Goal: Information Seeking & Learning: Learn about a topic

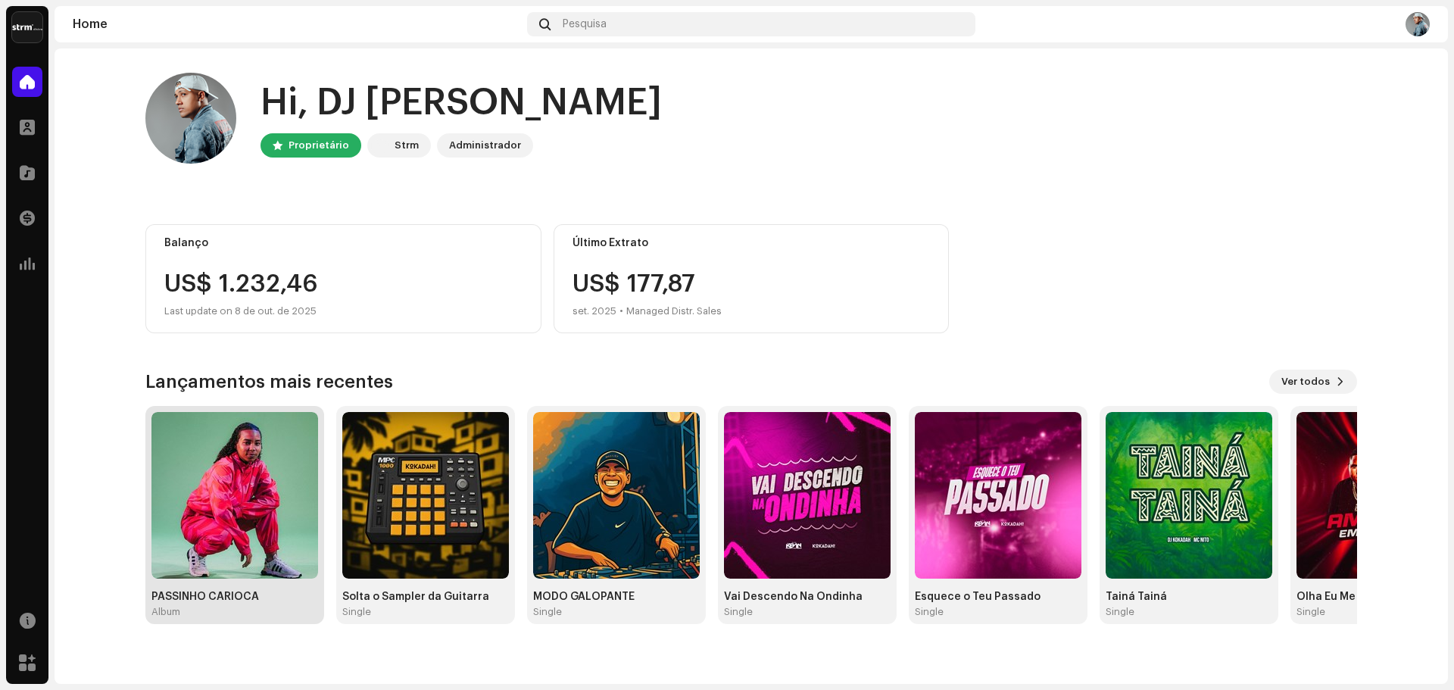
click at [209, 477] on img at bounding box center [234, 495] width 167 height 167
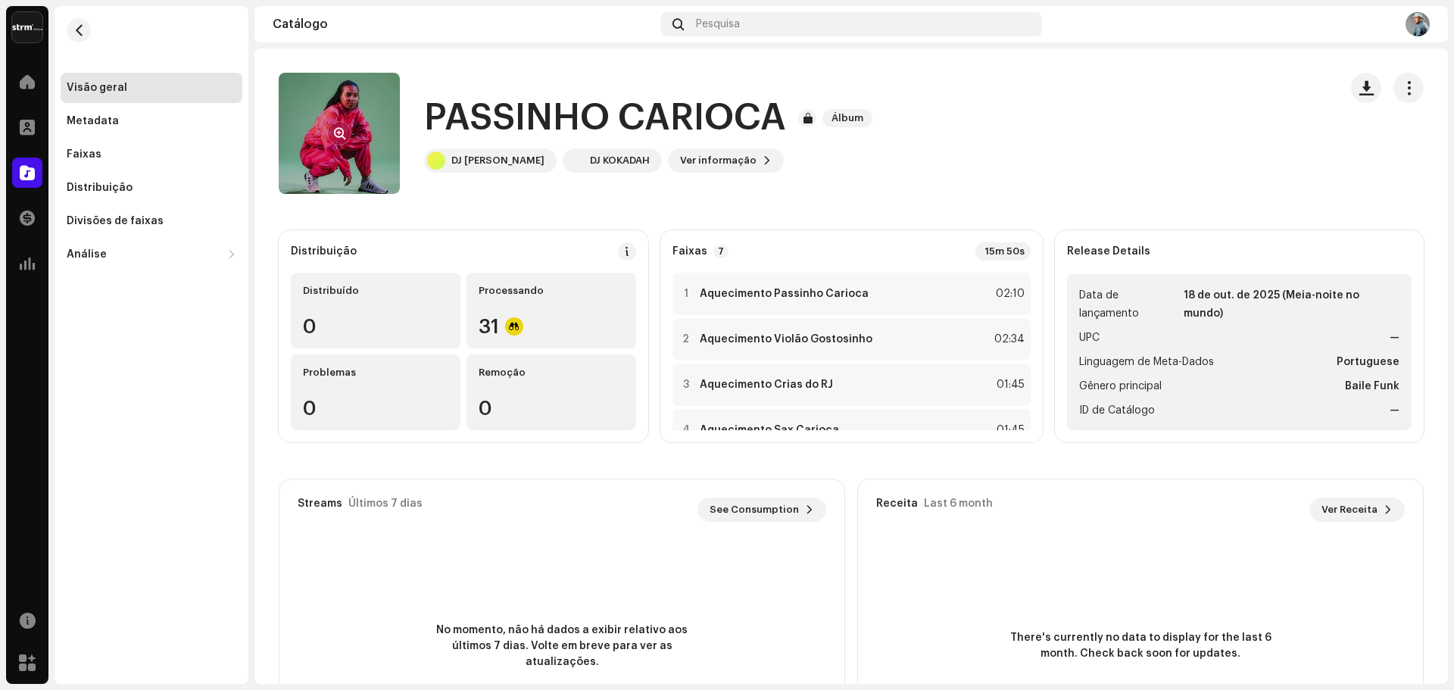
click at [364, 128] on re-a-cover at bounding box center [339, 133] width 121 height 121
click at [332, 133] on button "button" at bounding box center [339, 133] width 24 height 24
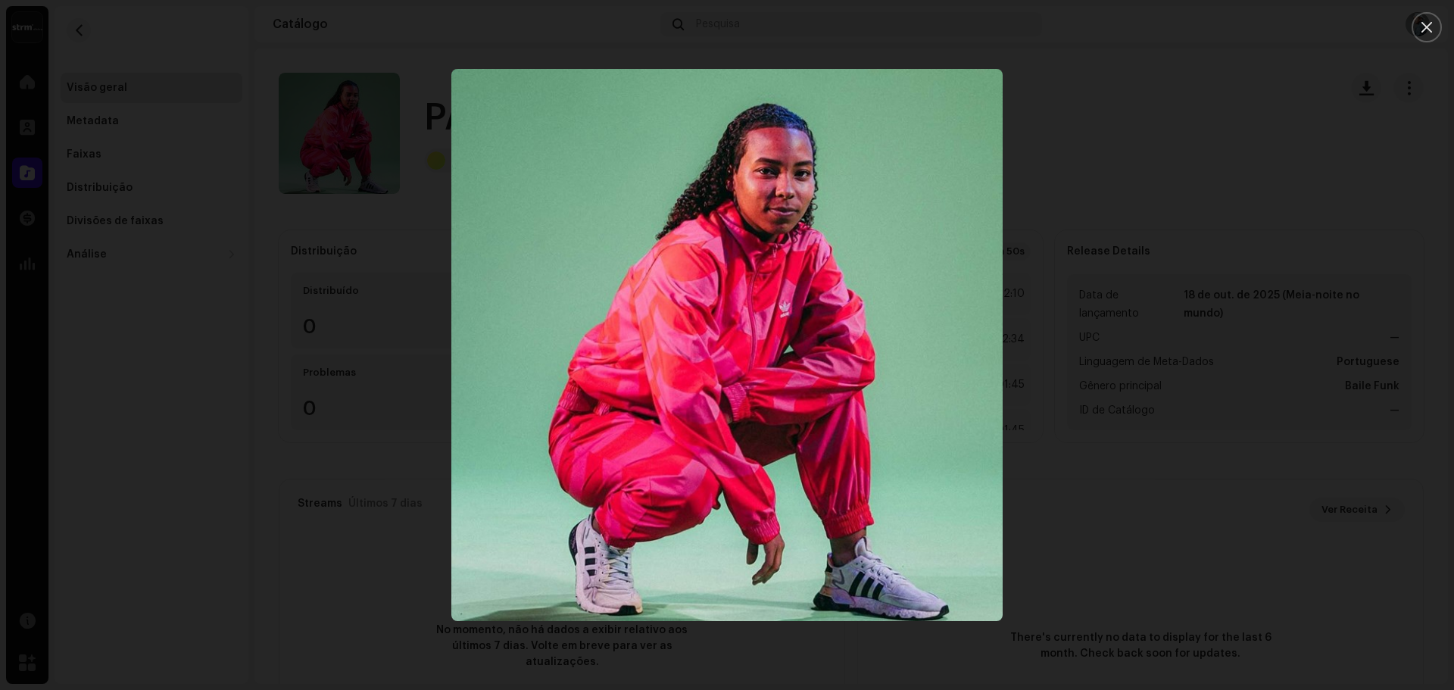
click at [1084, 139] on div at bounding box center [727, 345] width 1454 height 690
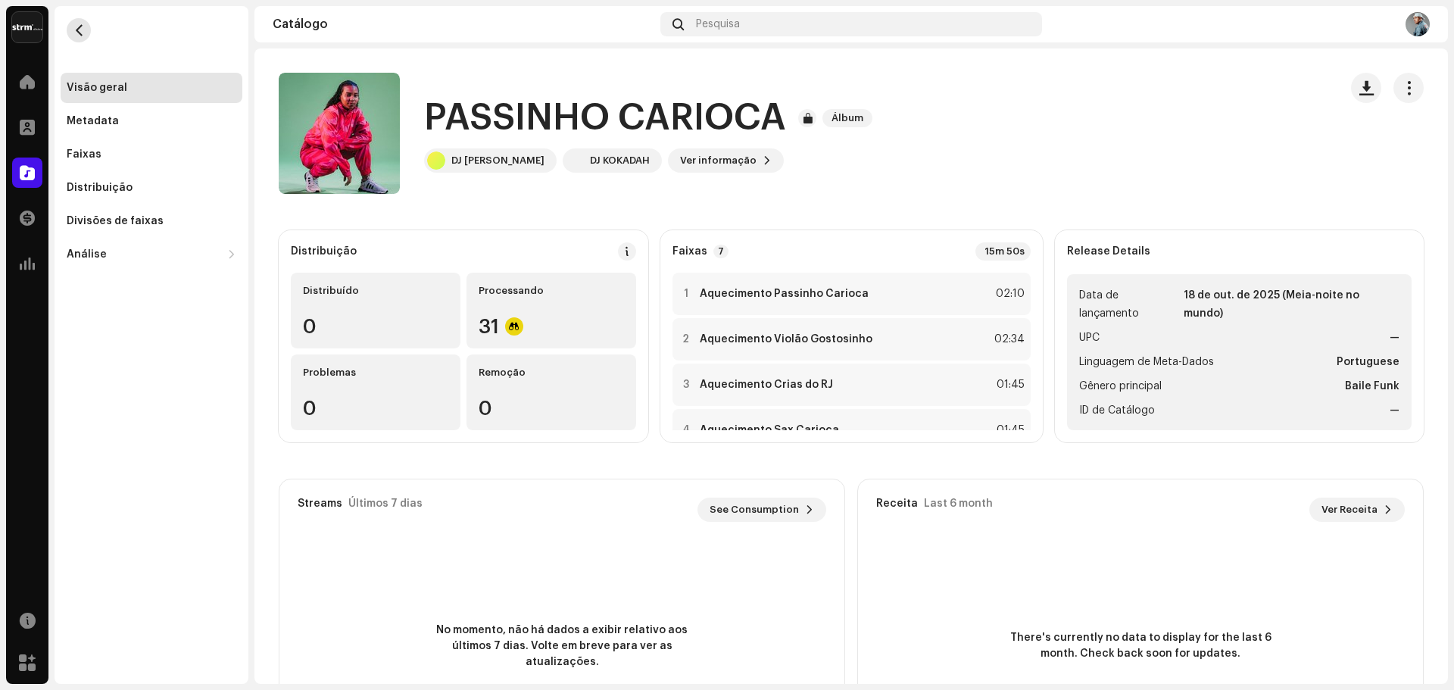
click at [70, 36] on button "button" at bounding box center [79, 30] width 24 height 24
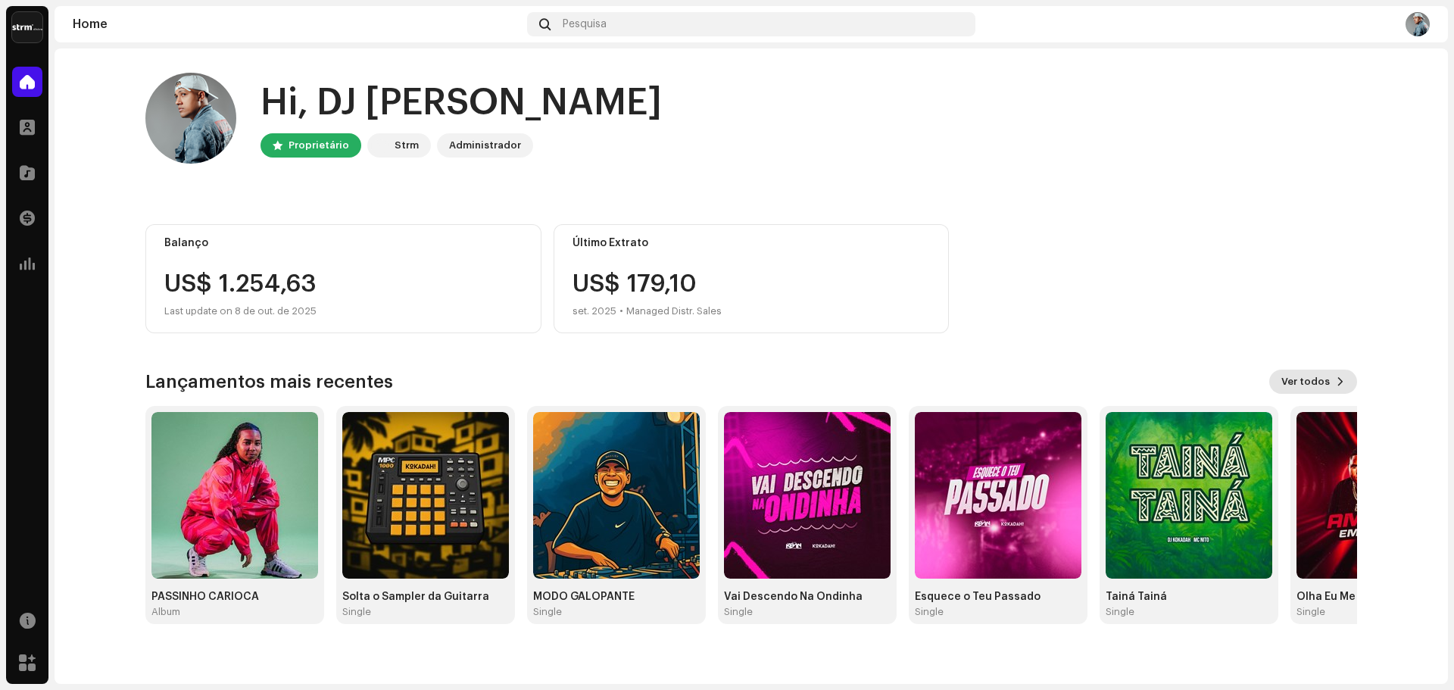
click at [1318, 376] on span "Ver todos" at bounding box center [1305, 382] width 48 height 30
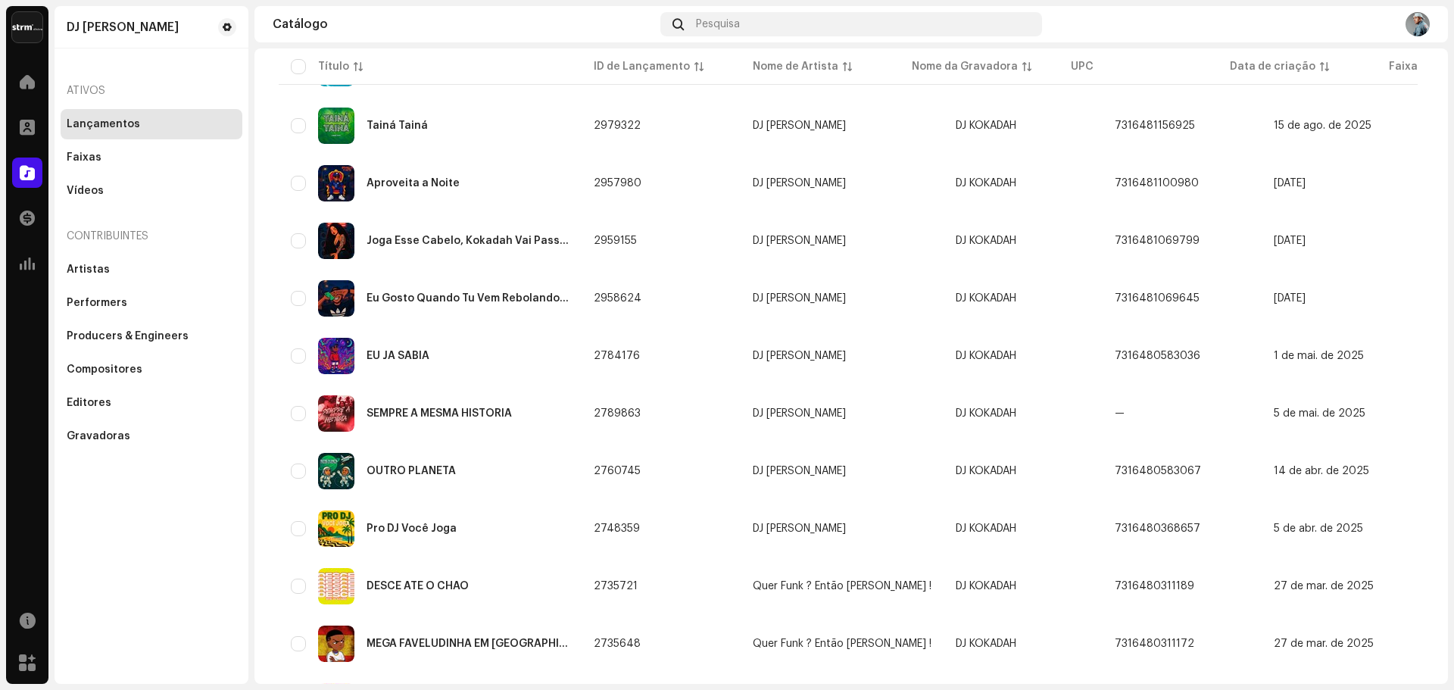
scroll to position [606, 0]
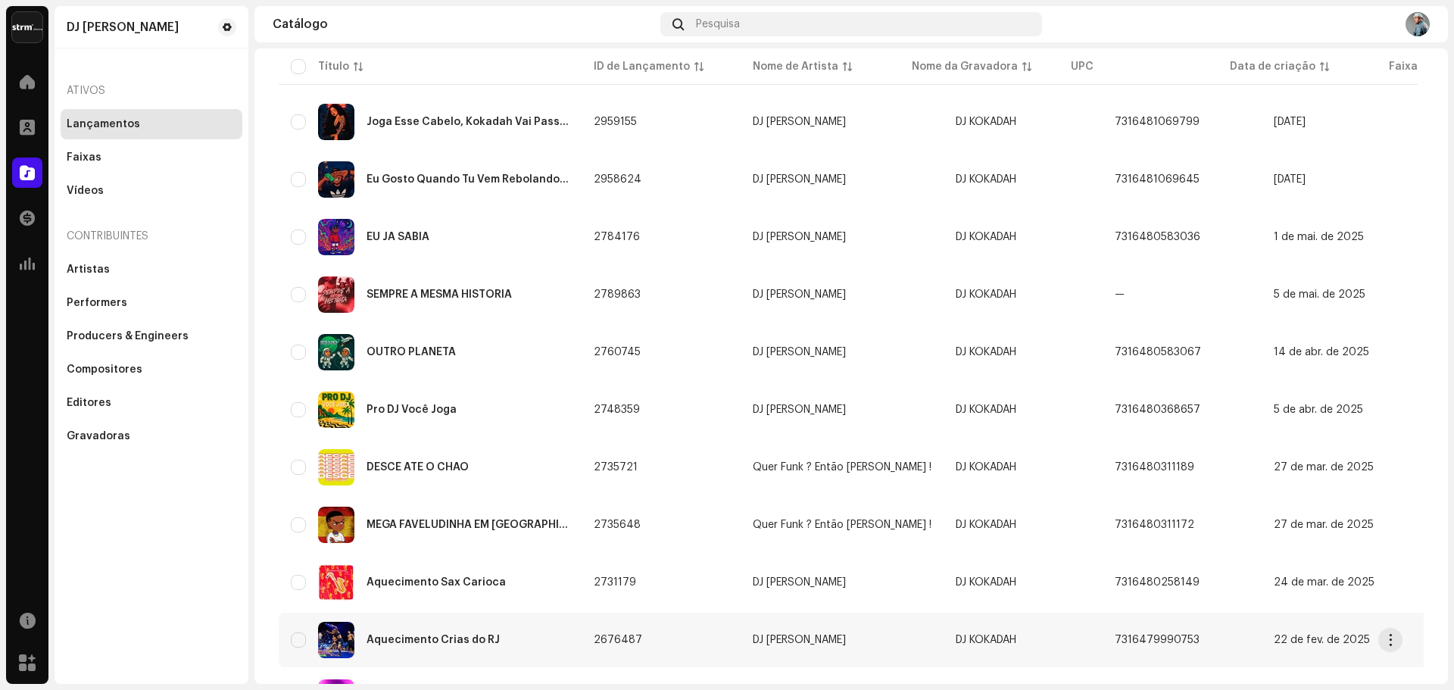
click at [479, 632] on div "Aquecimento Crias do RJ" at bounding box center [430, 640] width 279 height 36
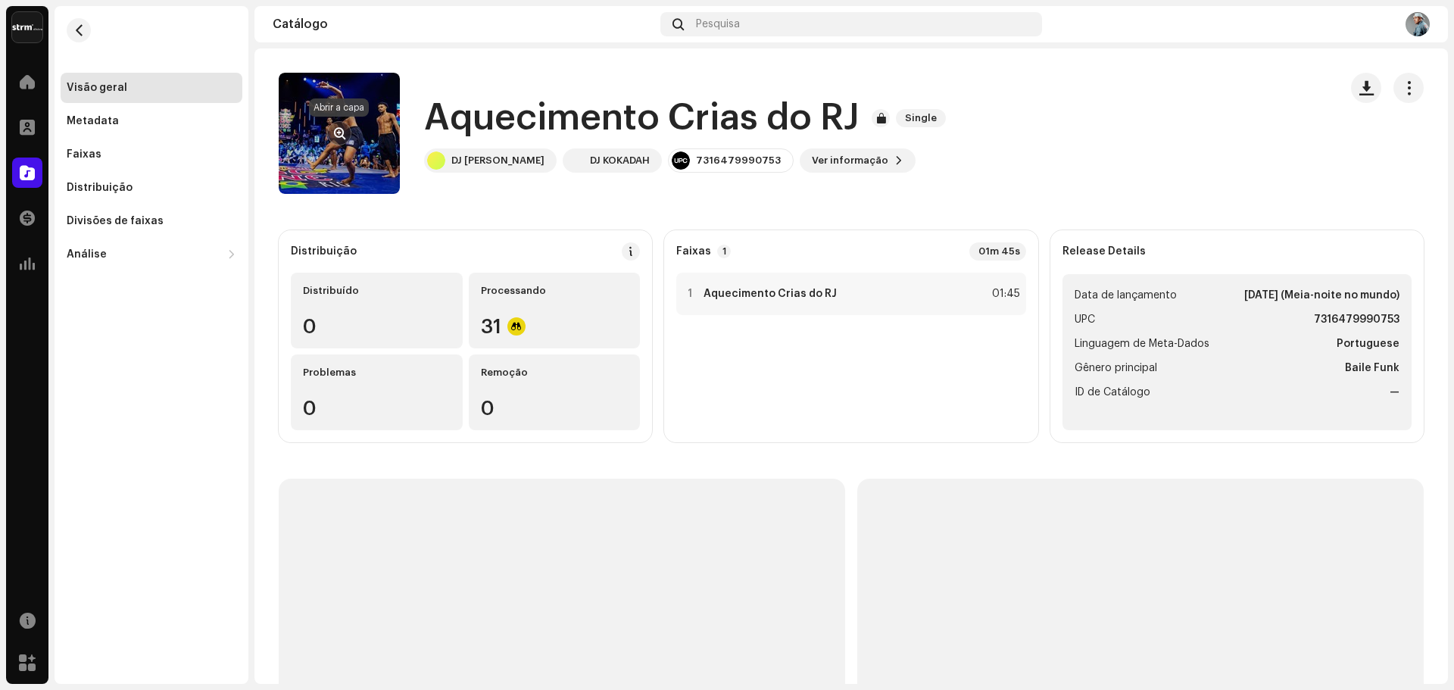
click at [345, 133] on span "button" at bounding box center [339, 133] width 11 height 12
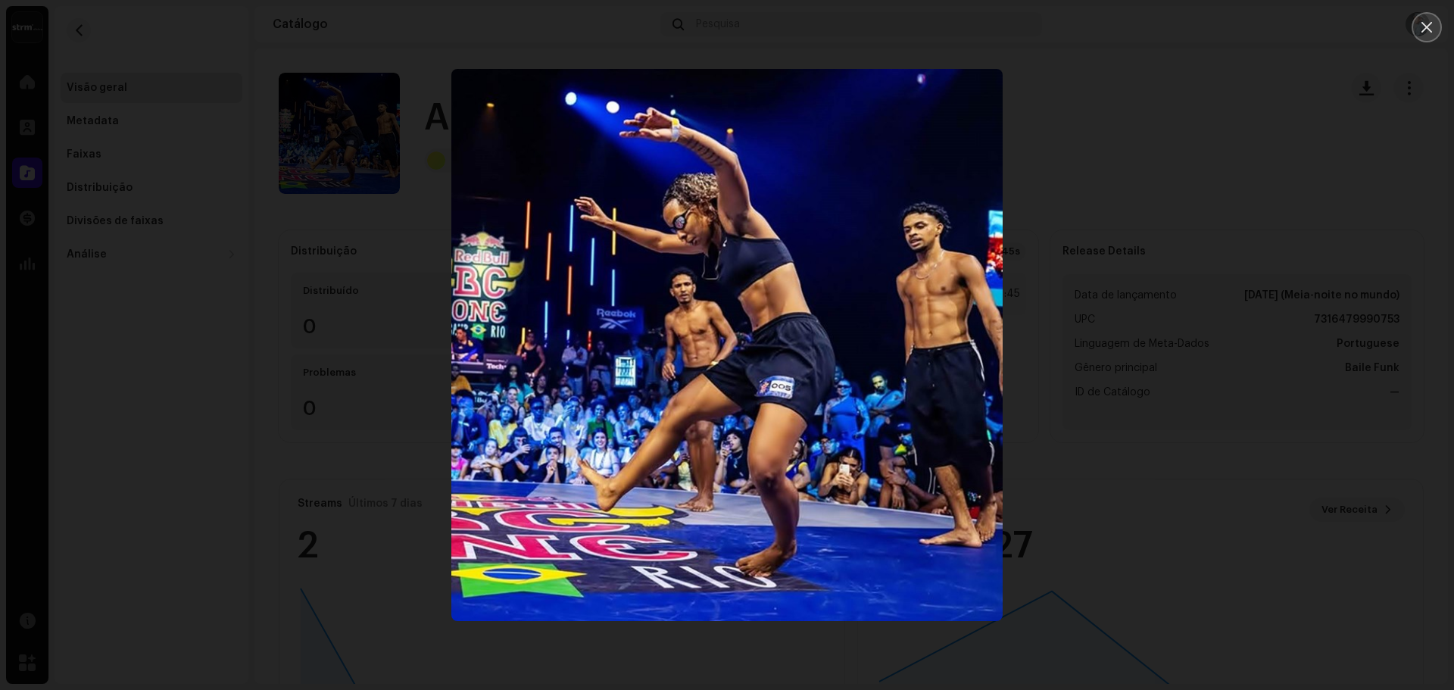
click at [1415, 28] on button "Close" at bounding box center [1427, 27] width 30 height 30
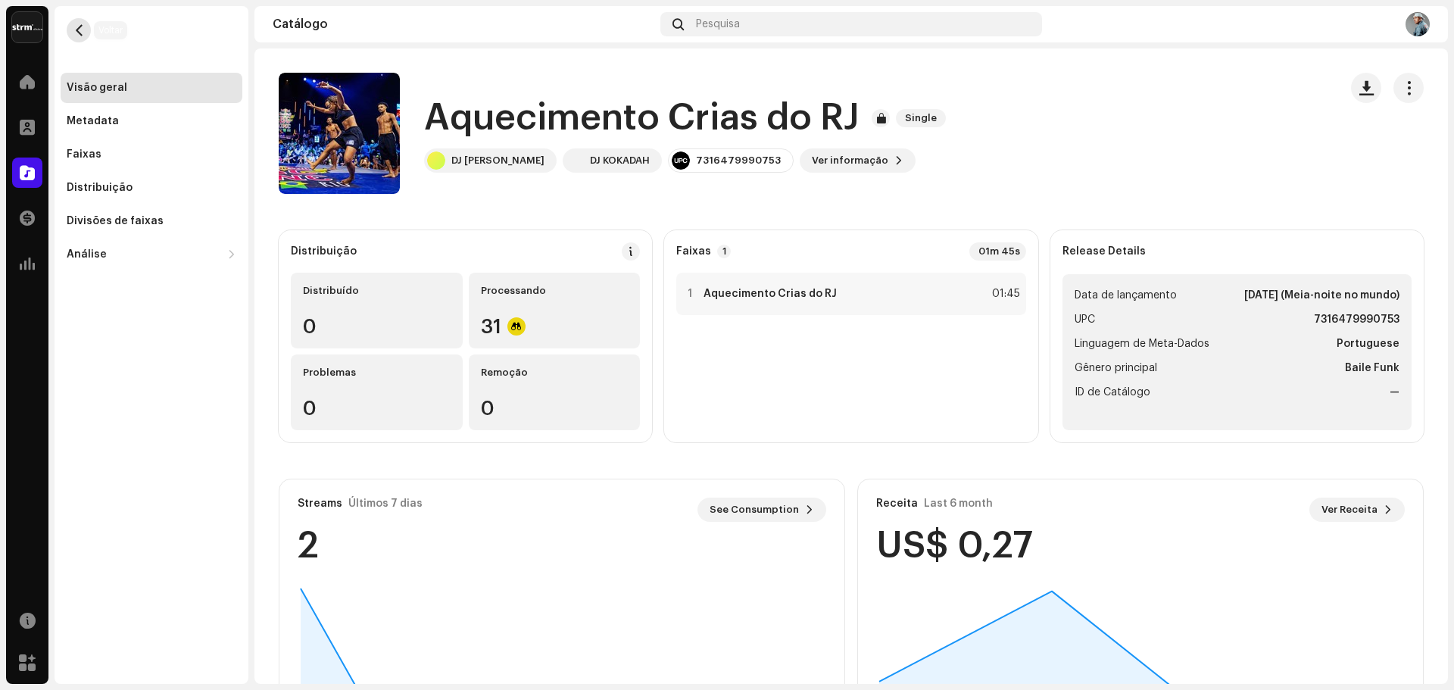
click at [84, 39] on button "button" at bounding box center [79, 30] width 24 height 24
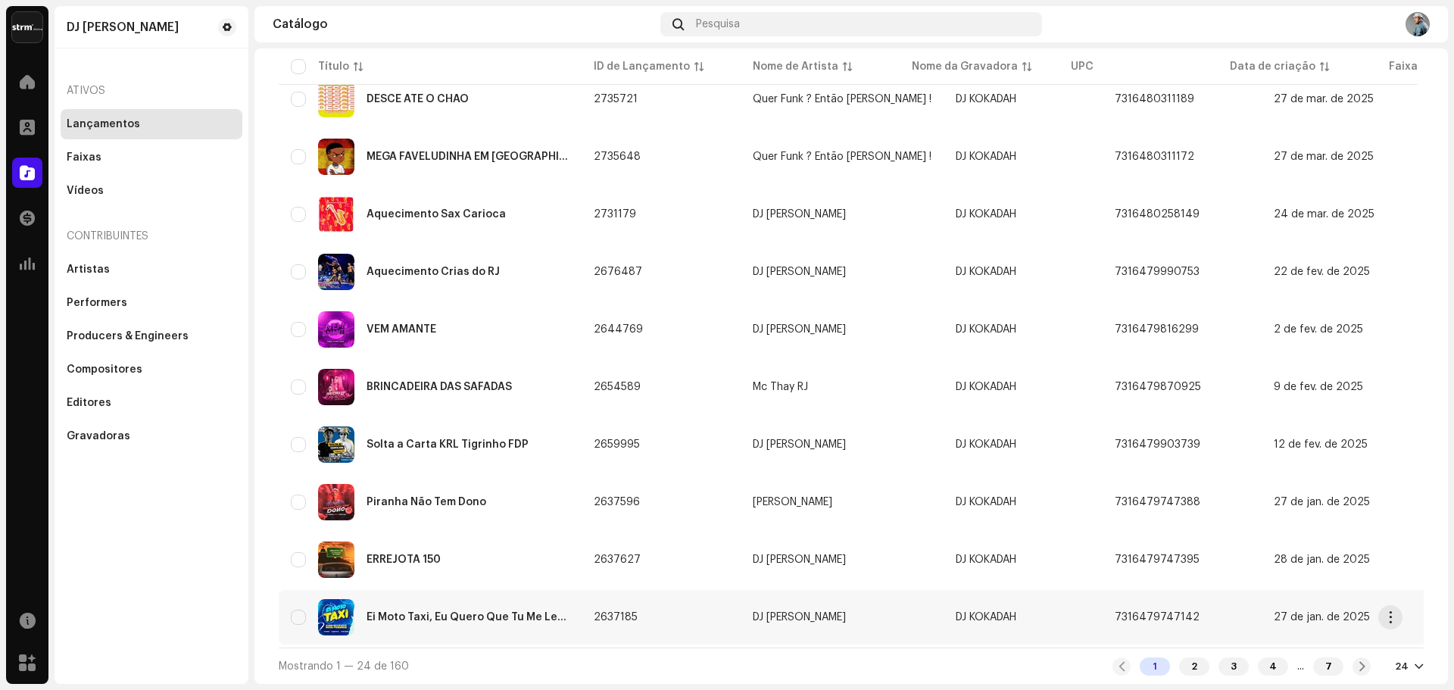
scroll to position [980, 0]
click at [413, 559] on div "ERREJOTA 150" at bounding box center [430, 559] width 279 height 36
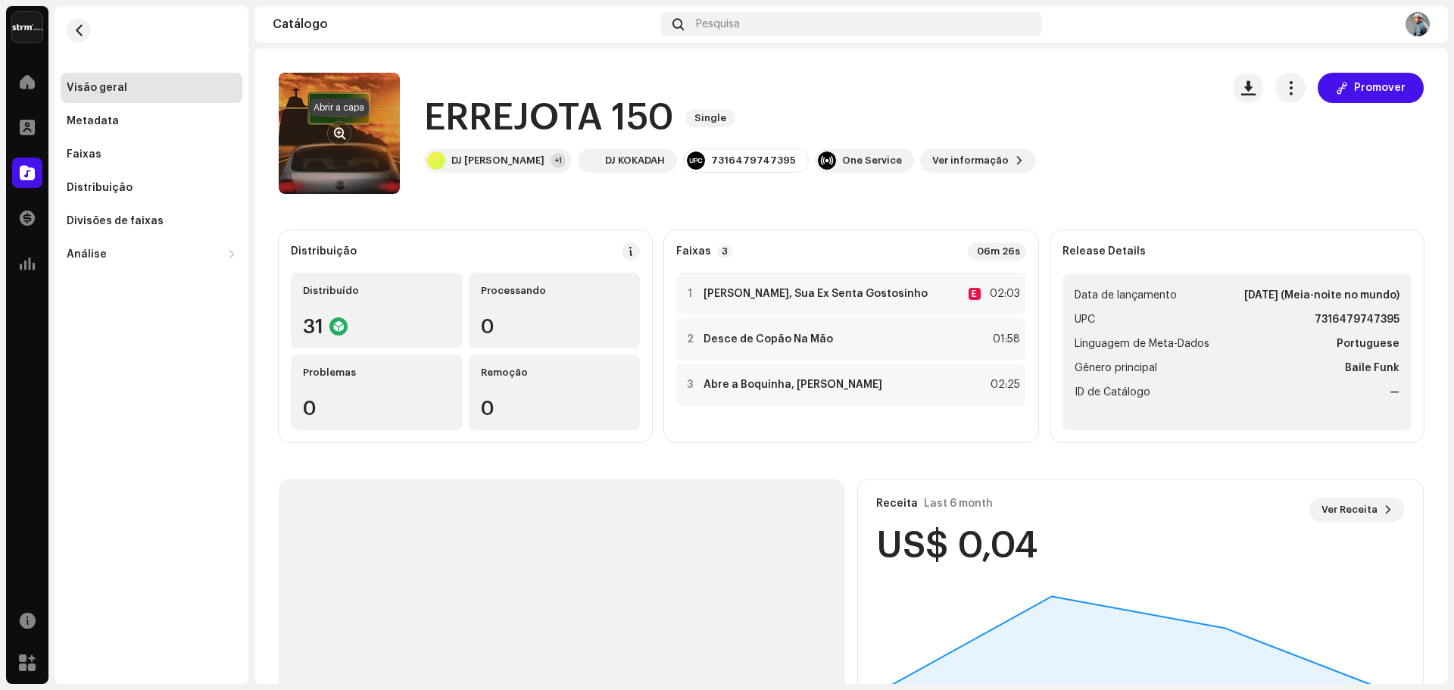
click at [341, 137] on span "button" at bounding box center [339, 133] width 11 height 12
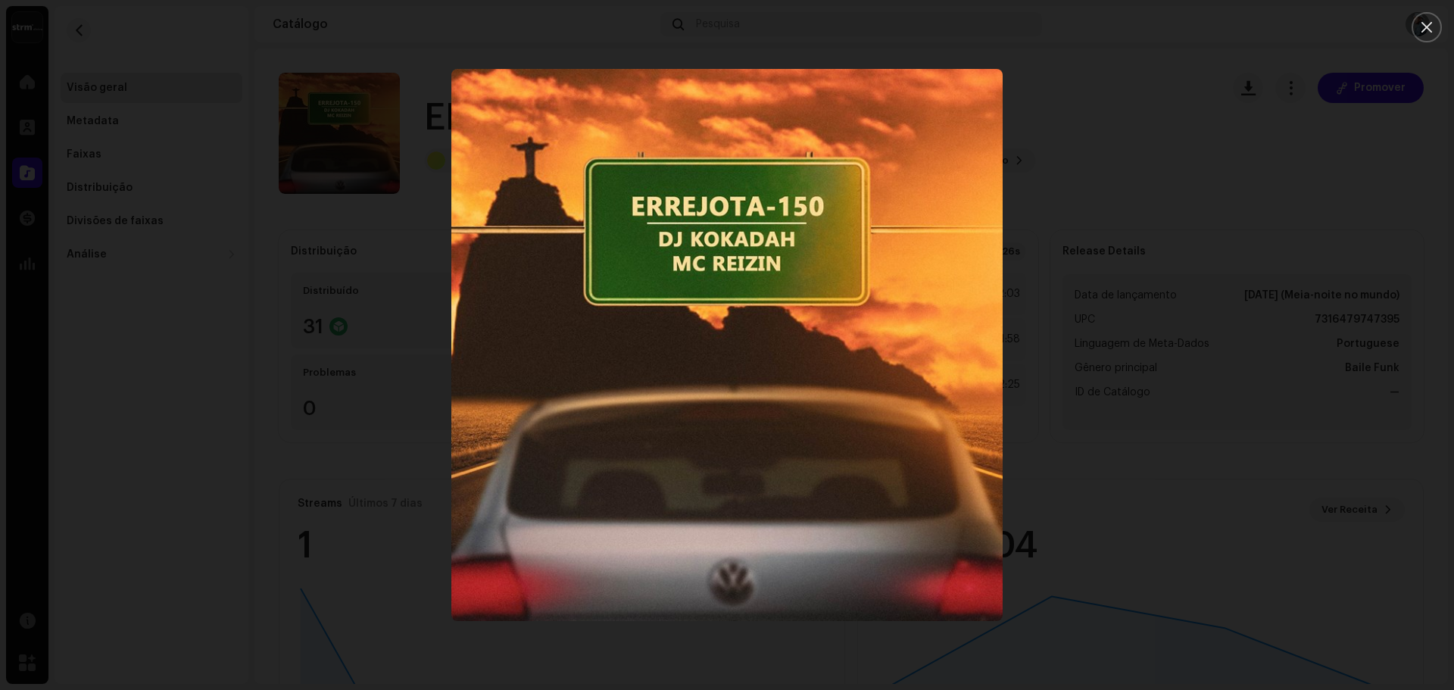
click at [1181, 490] on div at bounding box center [727, 345] width 1454 height 690
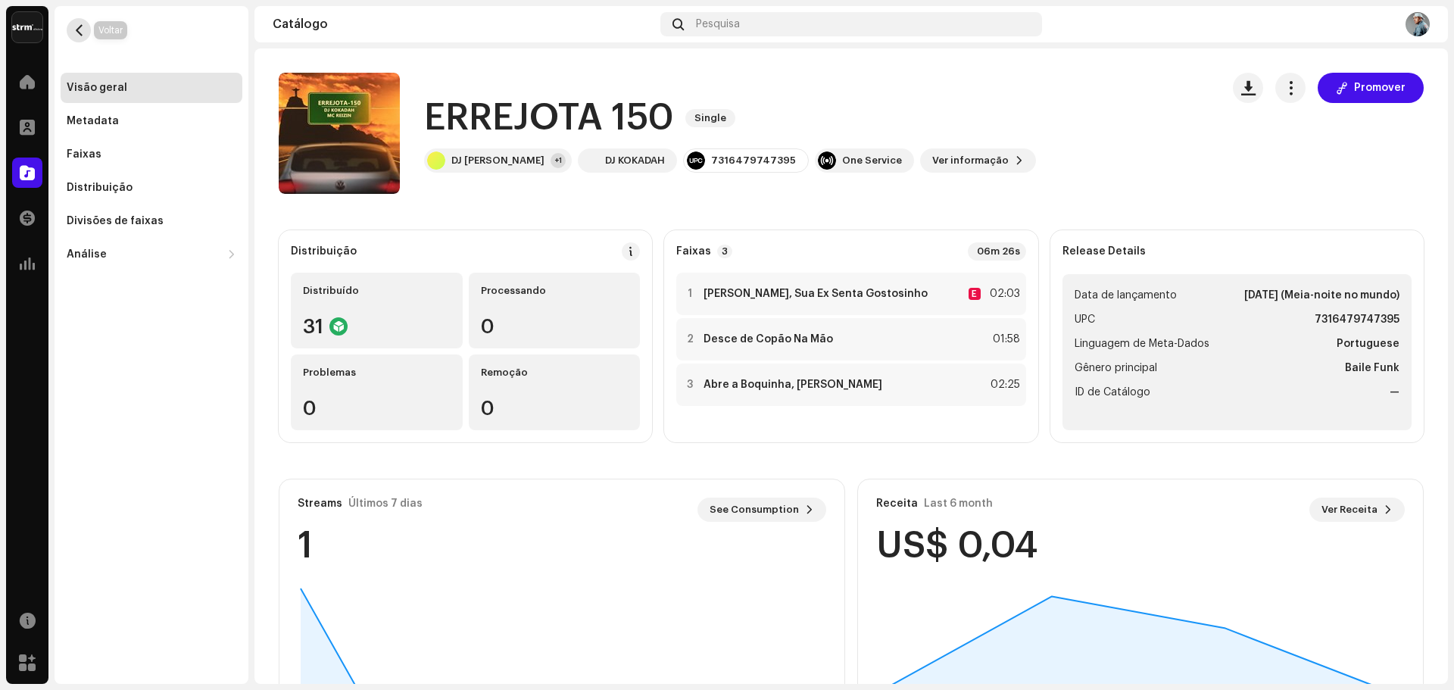
click at [80, 28] on span "button" at bounding box center [78, 30] width 11 height 12
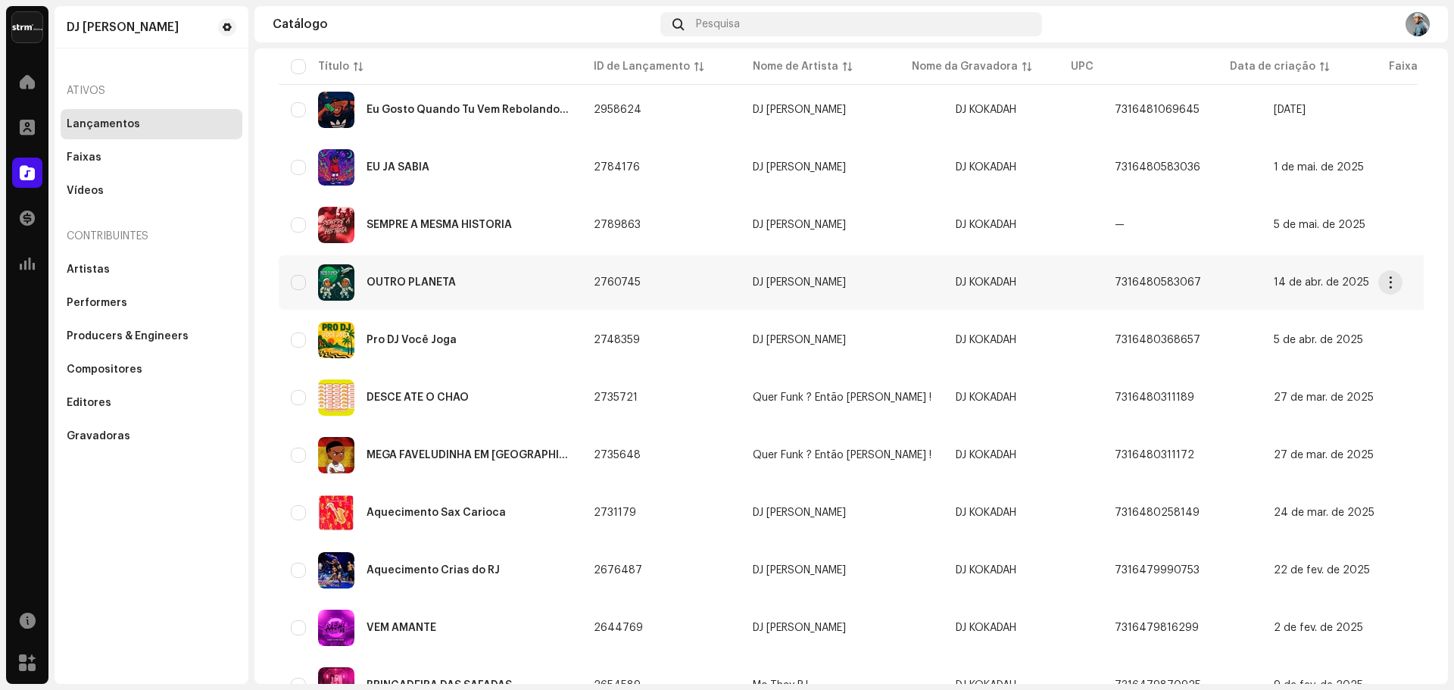
scroll to position [682, 0]
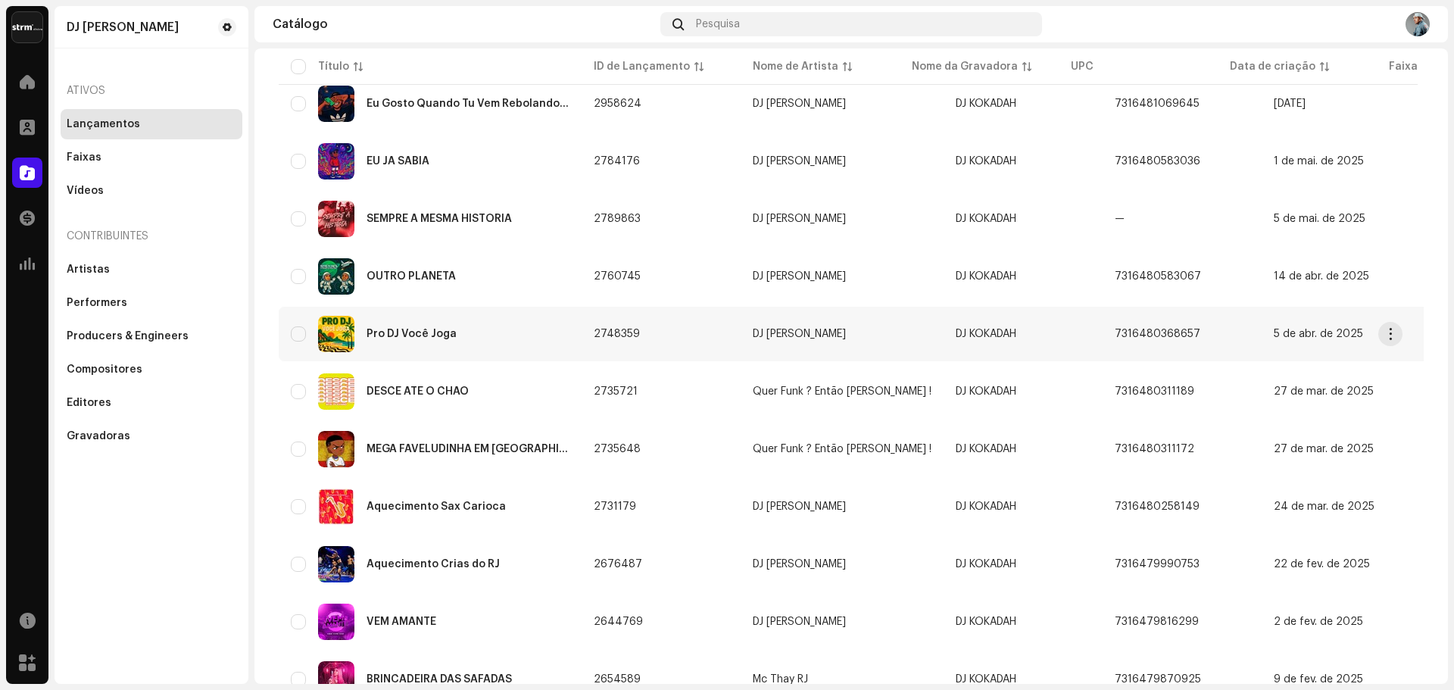
click at [442, 329] on div "Pro DJ Você Joga" at bounding box center [412, 334] width 90 height 11
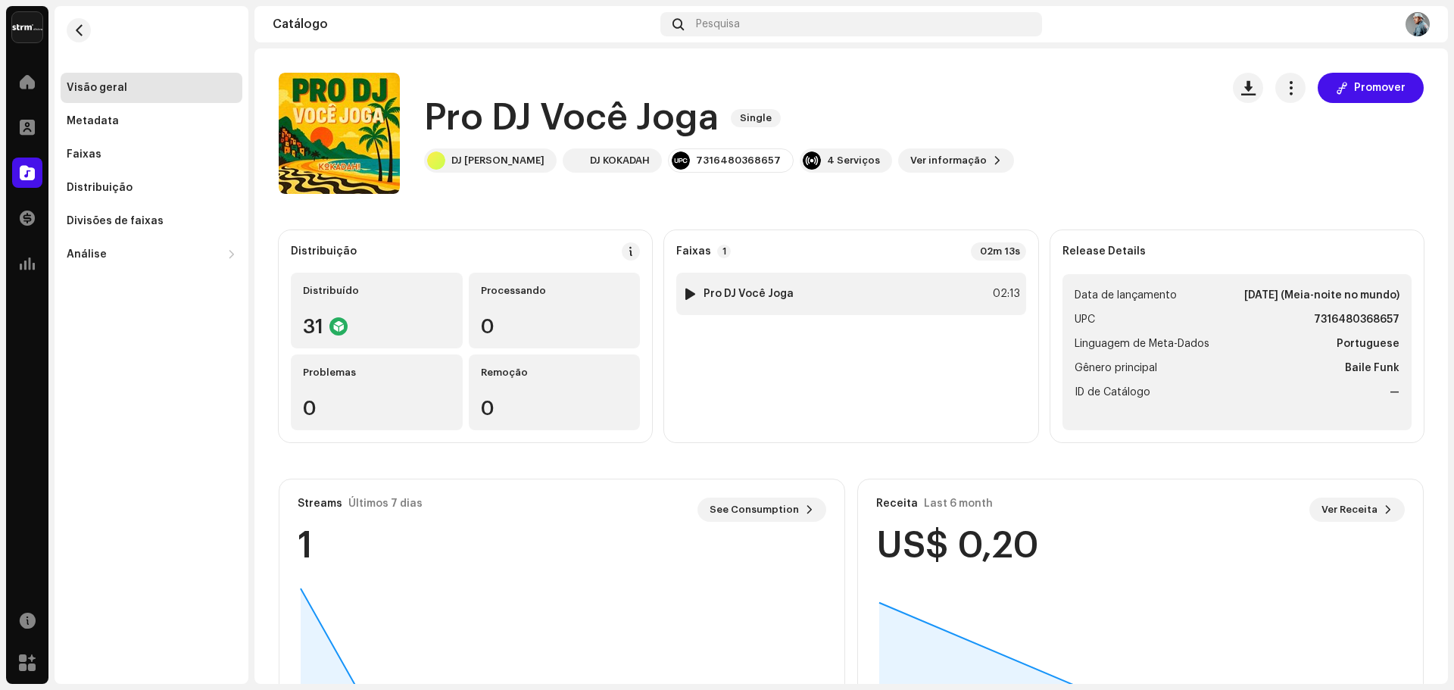
click at [686, 292] on div at bounding box center [690, 294] width 11 height 12
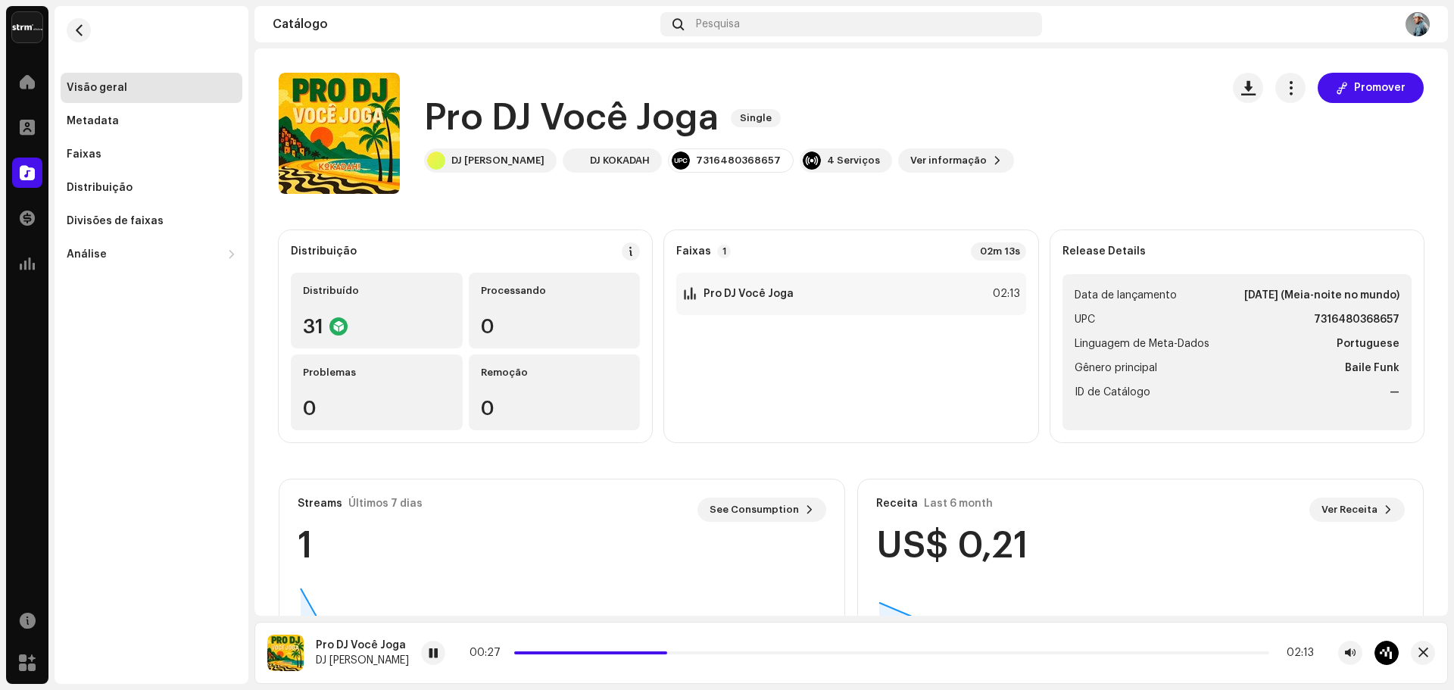
click at [270, 214] on catalog-releases-details-overview "Pro DJ Você Joga Single Promover Pro DJ Você Joga Single DJ Kokadah DJ KOKADAH …" at bounding box center [851, 426] width 1194 height 757
click at [82, 39] on button "button" at bounding box center [79, 30] width 24 height 24
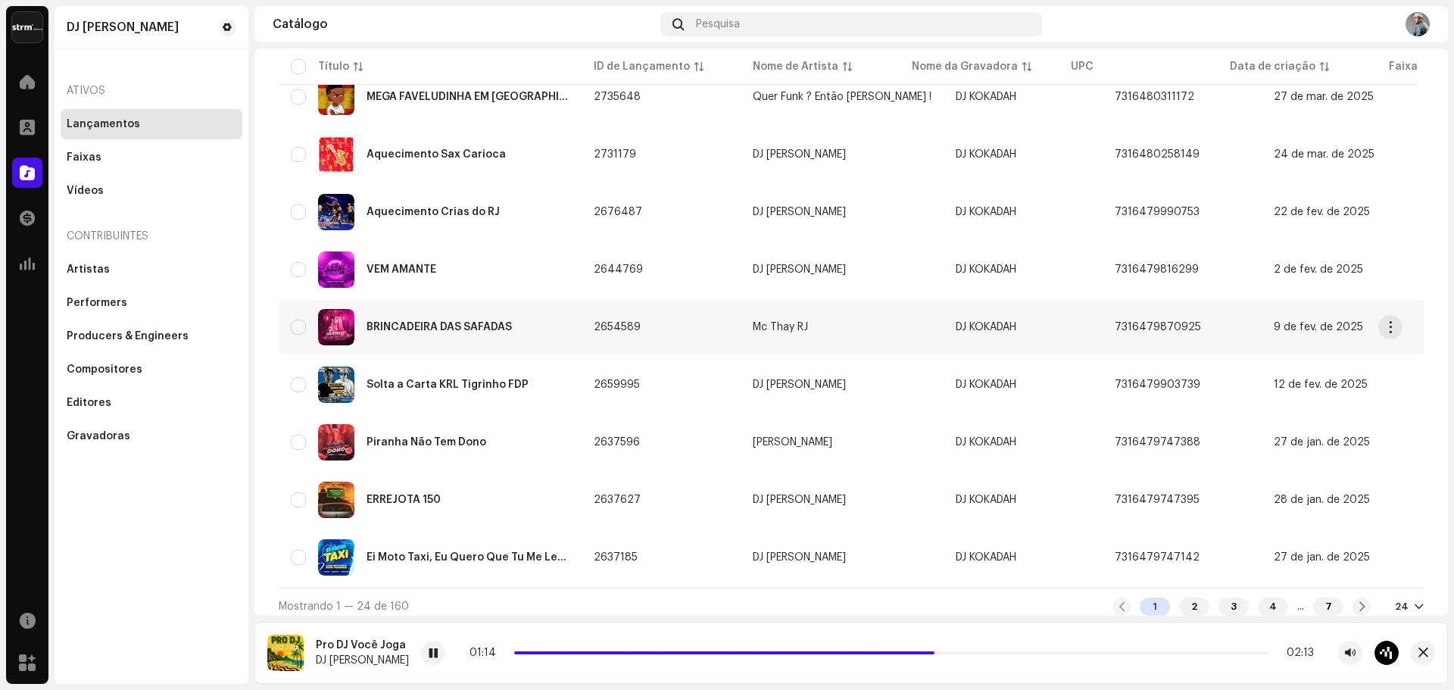
scroll to position [1048, 0]
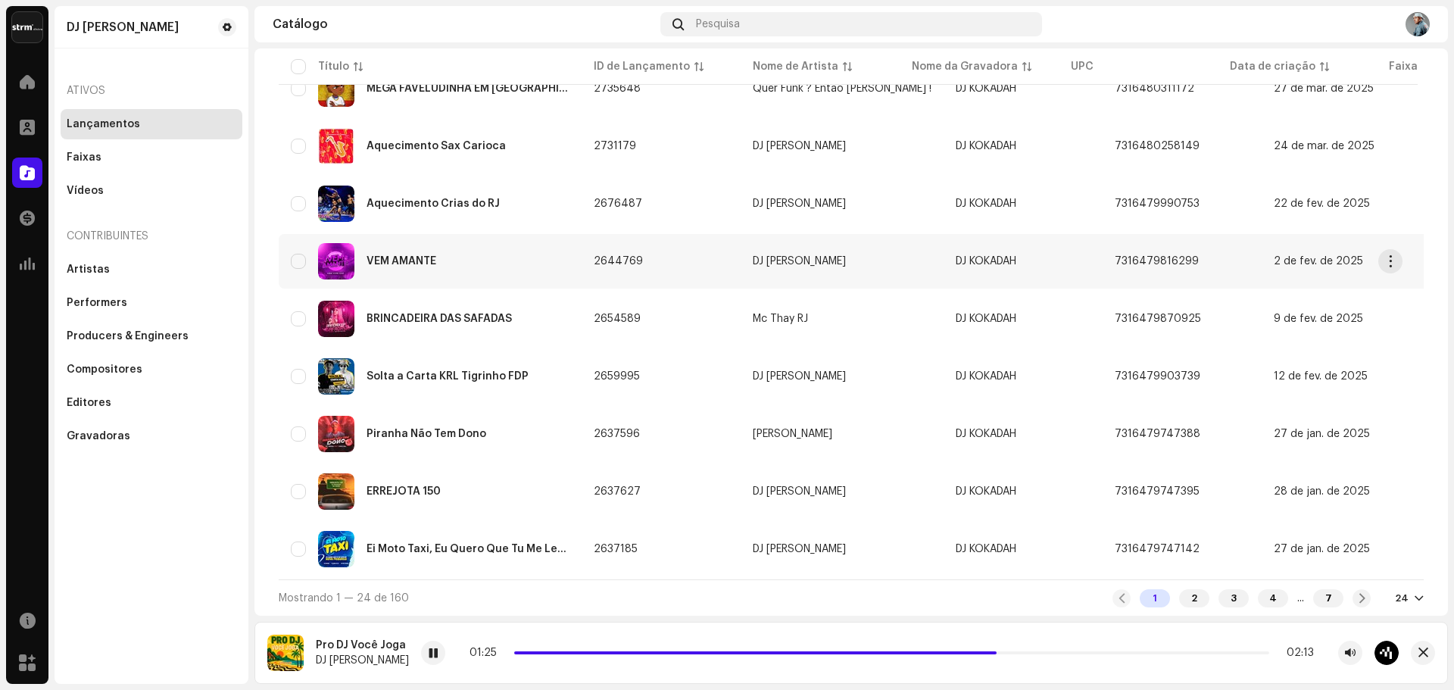
click at [395, 256] on div "VEM AMANTE" at bounding box center [402, 261] width 70 height 11
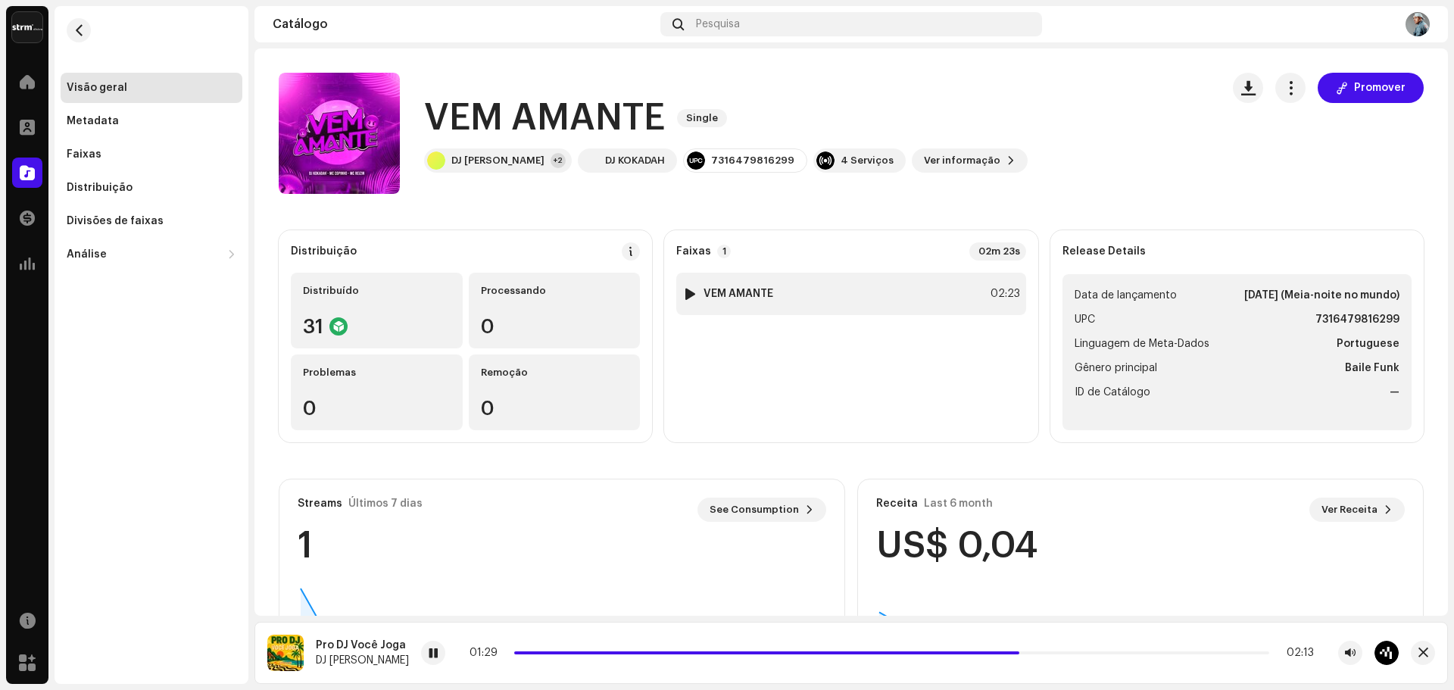
click at [687, 296] on div at bounding box center [690, 294] width 11 height 12
click at [429, 654] on span at bounding box center [433, 654] width 9 height 12
click at [421, 655] on div at bounding box center [433, 653] width 24 height 24
click at [77, 30] on span "button" at bounding box center [78, 30] width 11 height 12
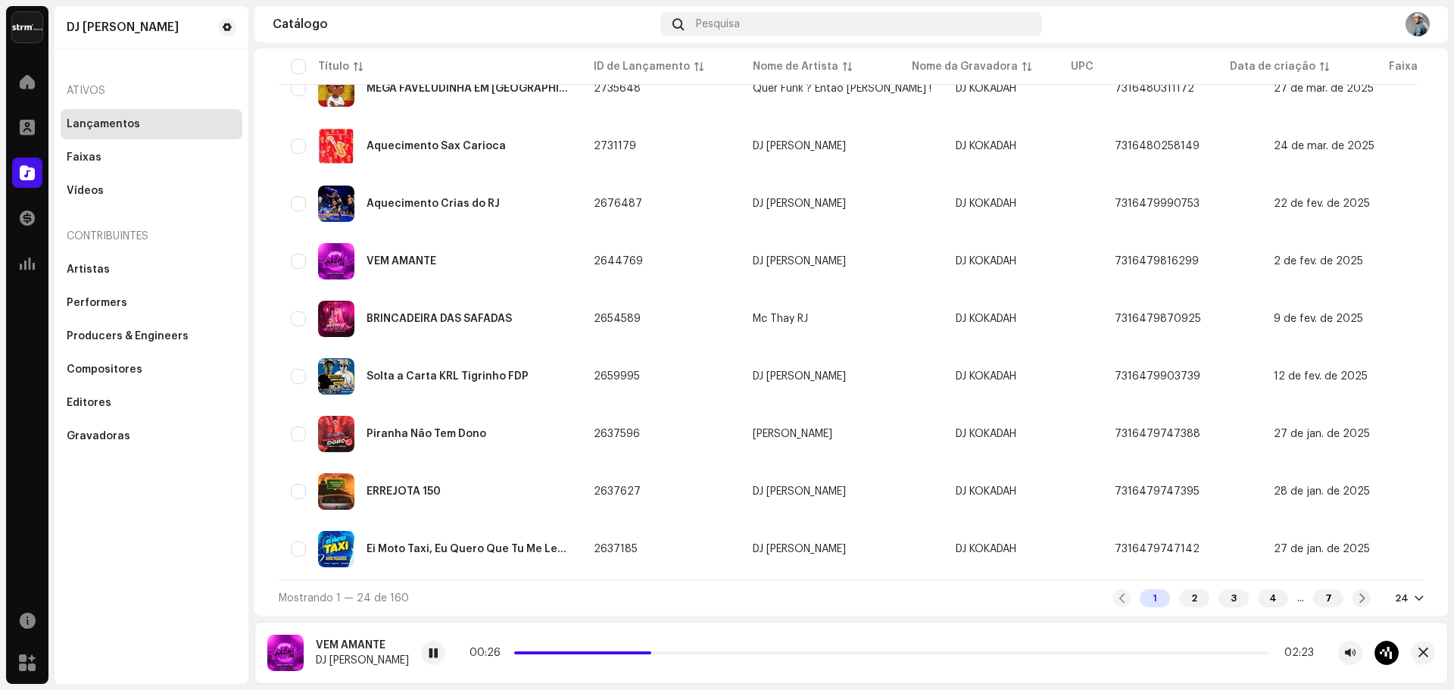
scroll to position [1048, 0]
click at [1179, 602] on div "2" at bounding box center [1194, 598] width 30 height 18
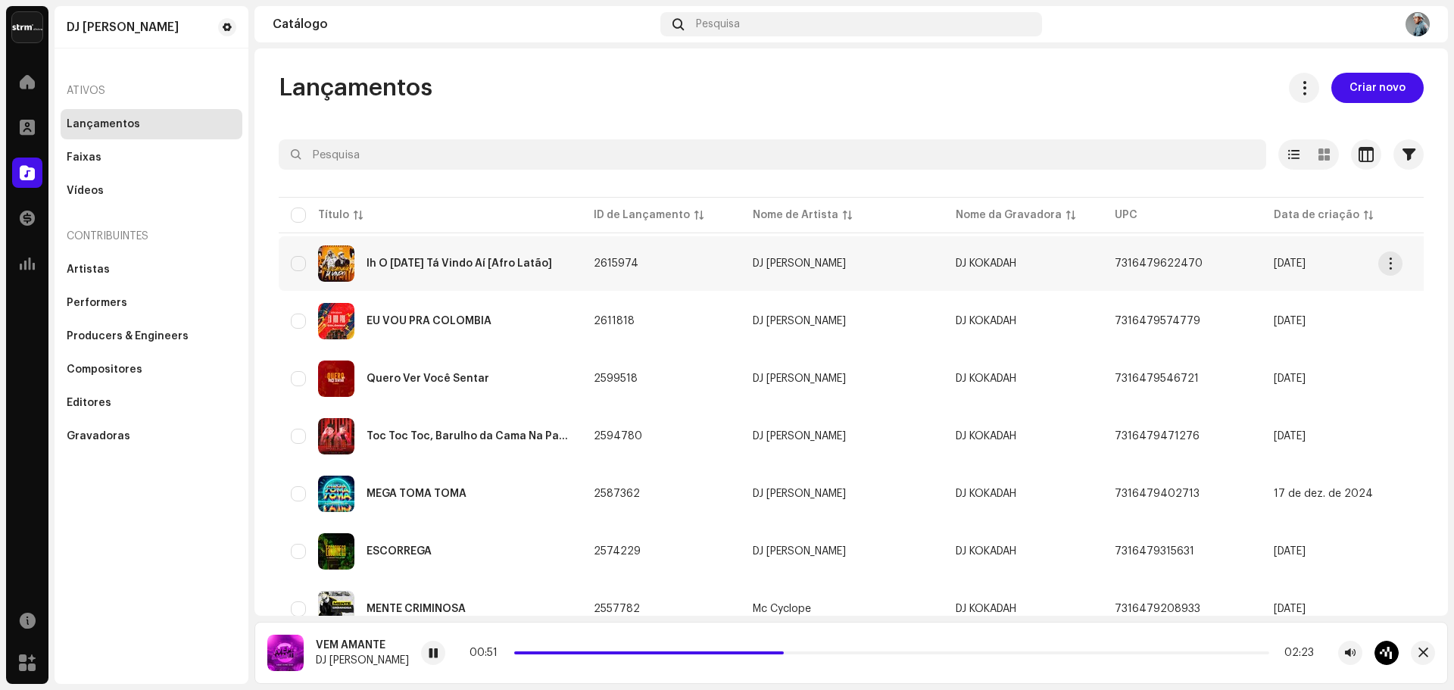
click at [475, 257] on div "Ih O [DATE] Tá Vindo Aí [Afro Latão]" at bounding box center [430, 263] width 279 height 36
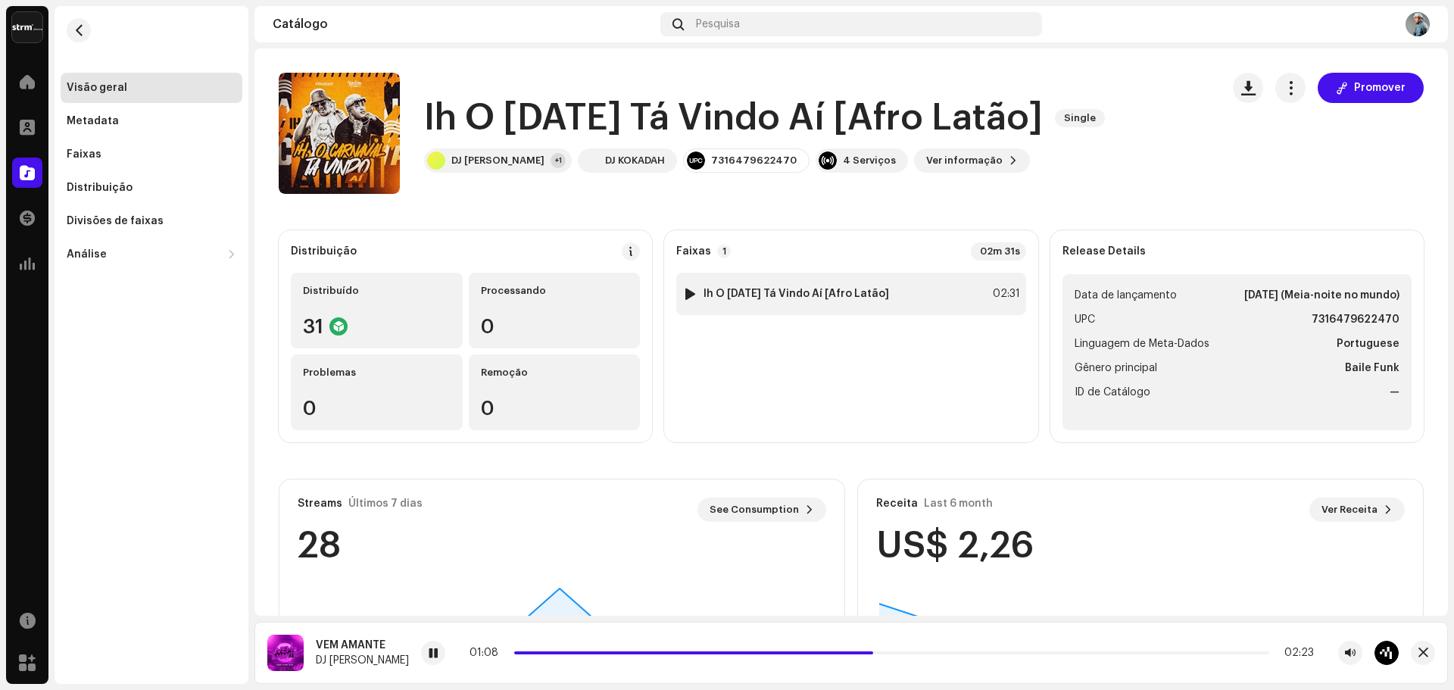
click at [687, 290] on div at bounding box center [690, 294] width 11 height 12
click at [76, 31] on span "button" at bounding box center [78, 30] width 11 height 12
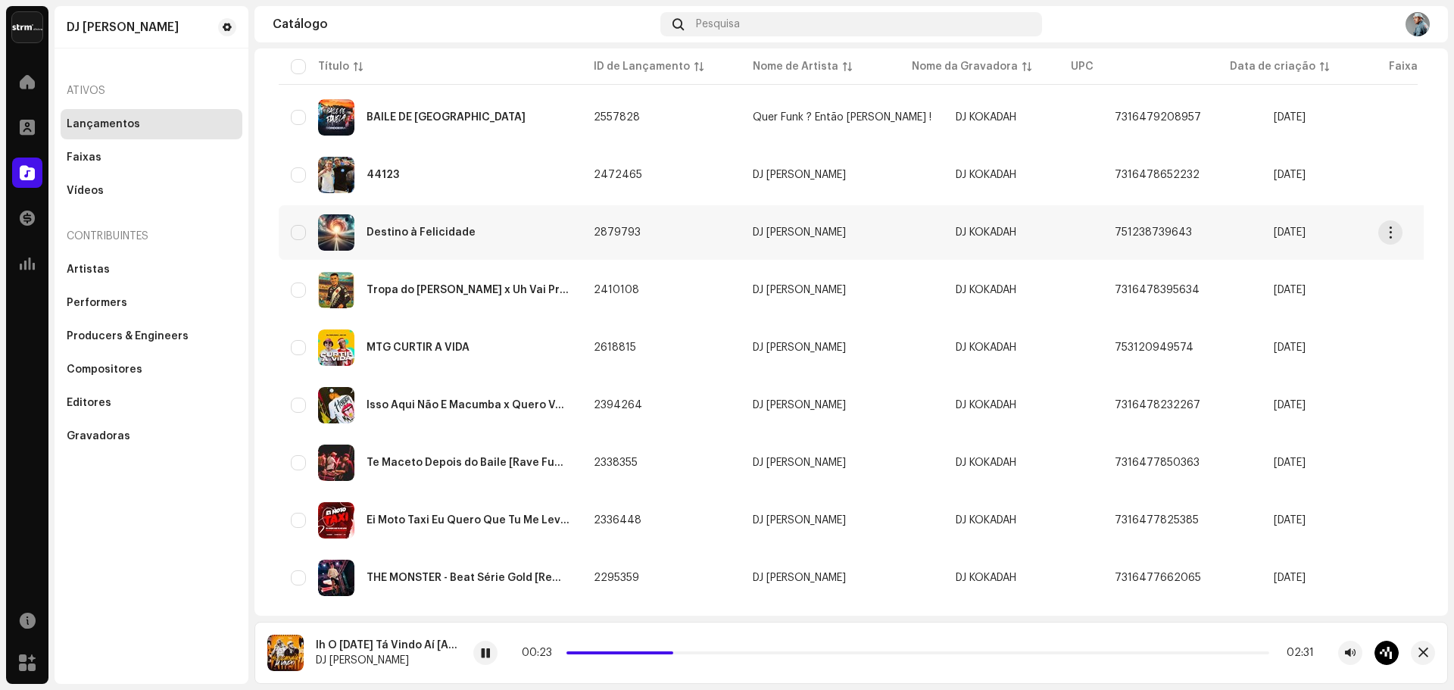
scroll to position [606, 0]
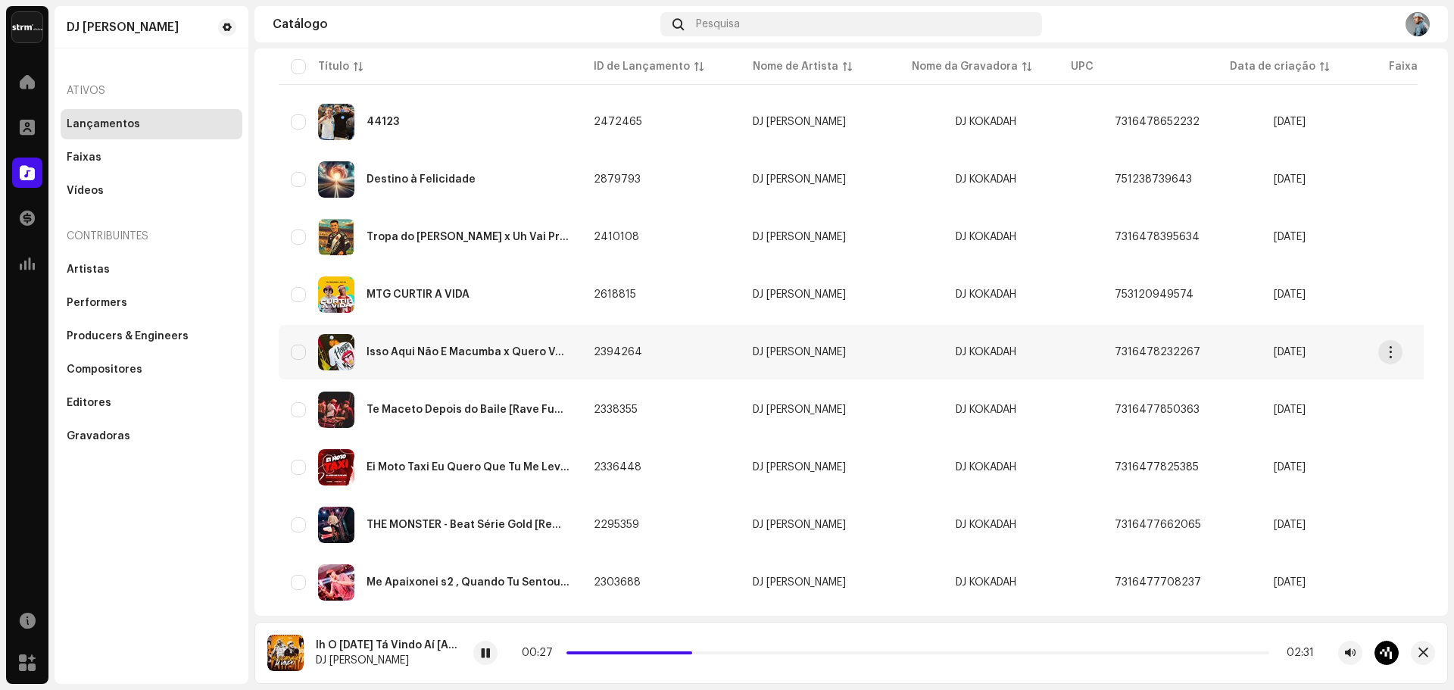
click at [465, 342] on div "Isso Aqui Não É Macumba x Quero Ver Você Descer" at bounding box center [430, 352] width 279 height 36
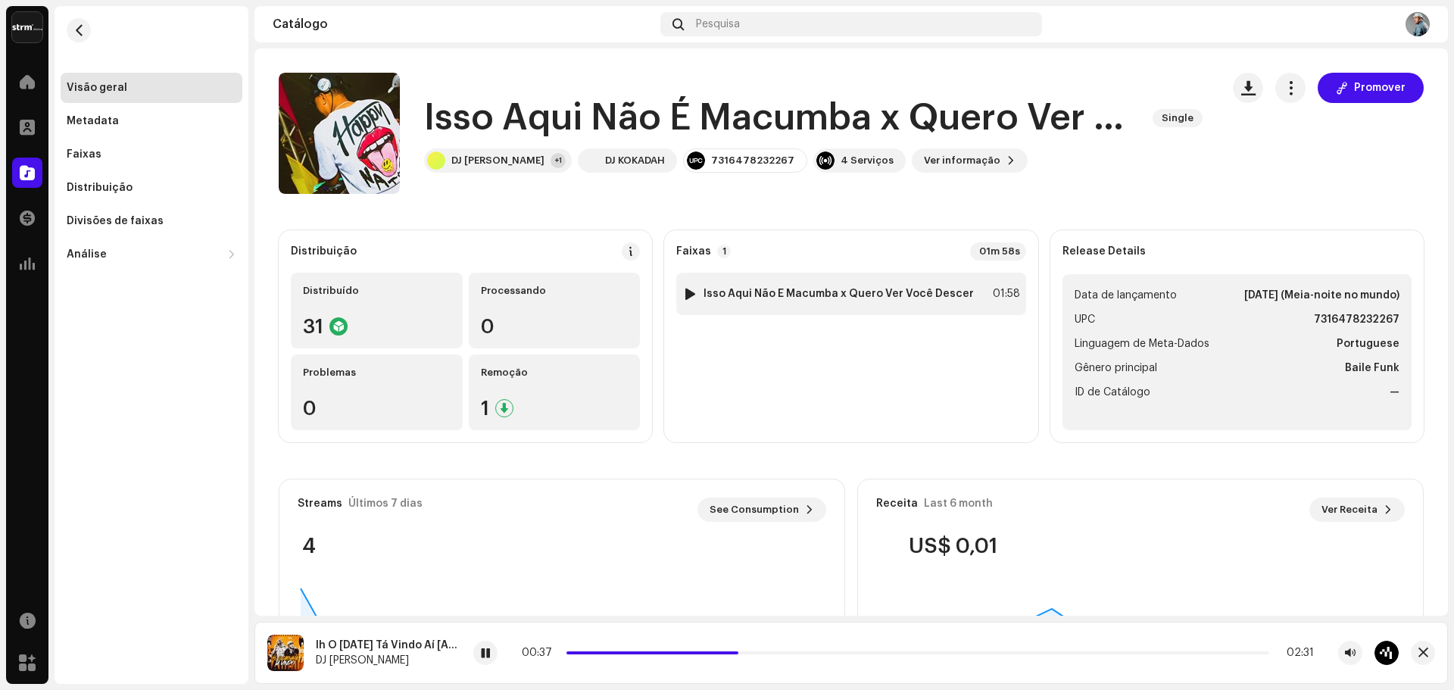
click at [688, 293] on div at bounding box center [690, 294] width 11 height 12
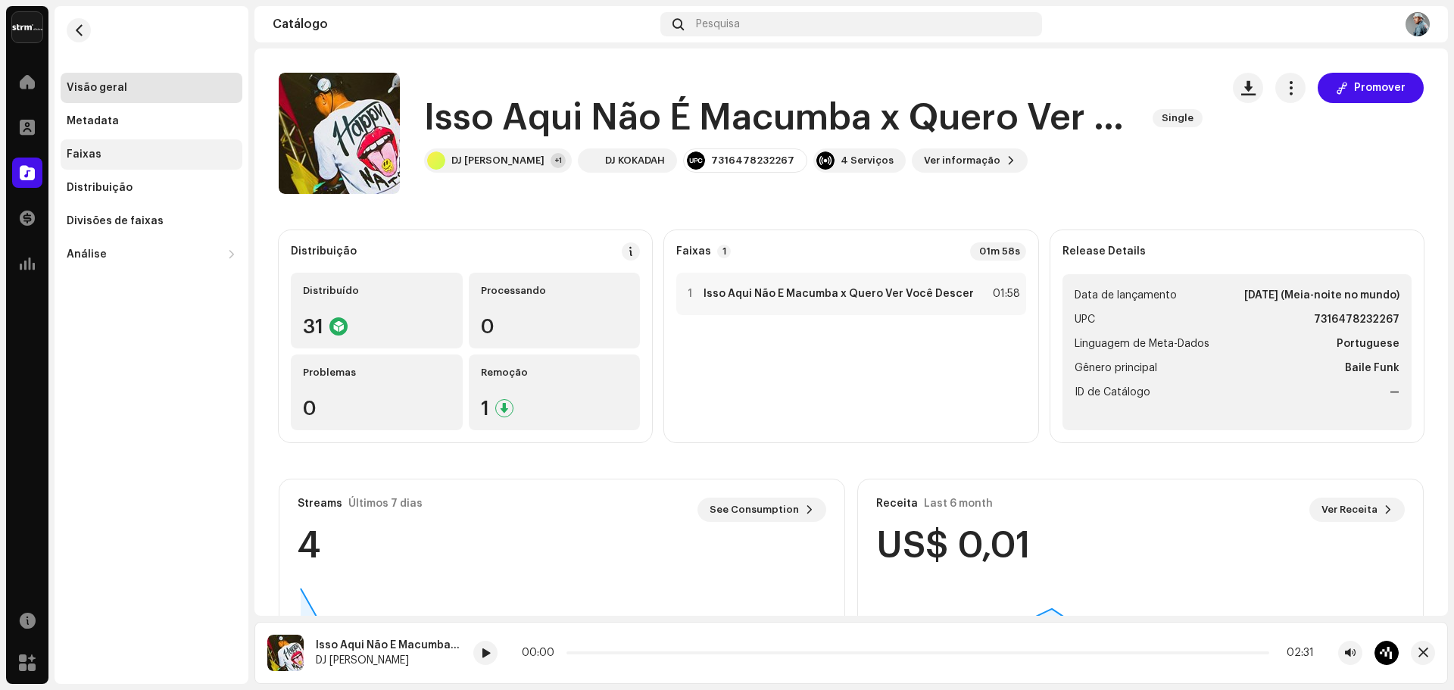
click at [114, 152] on div "Faixas" at bounding box center [152, 154] width 170 height 12
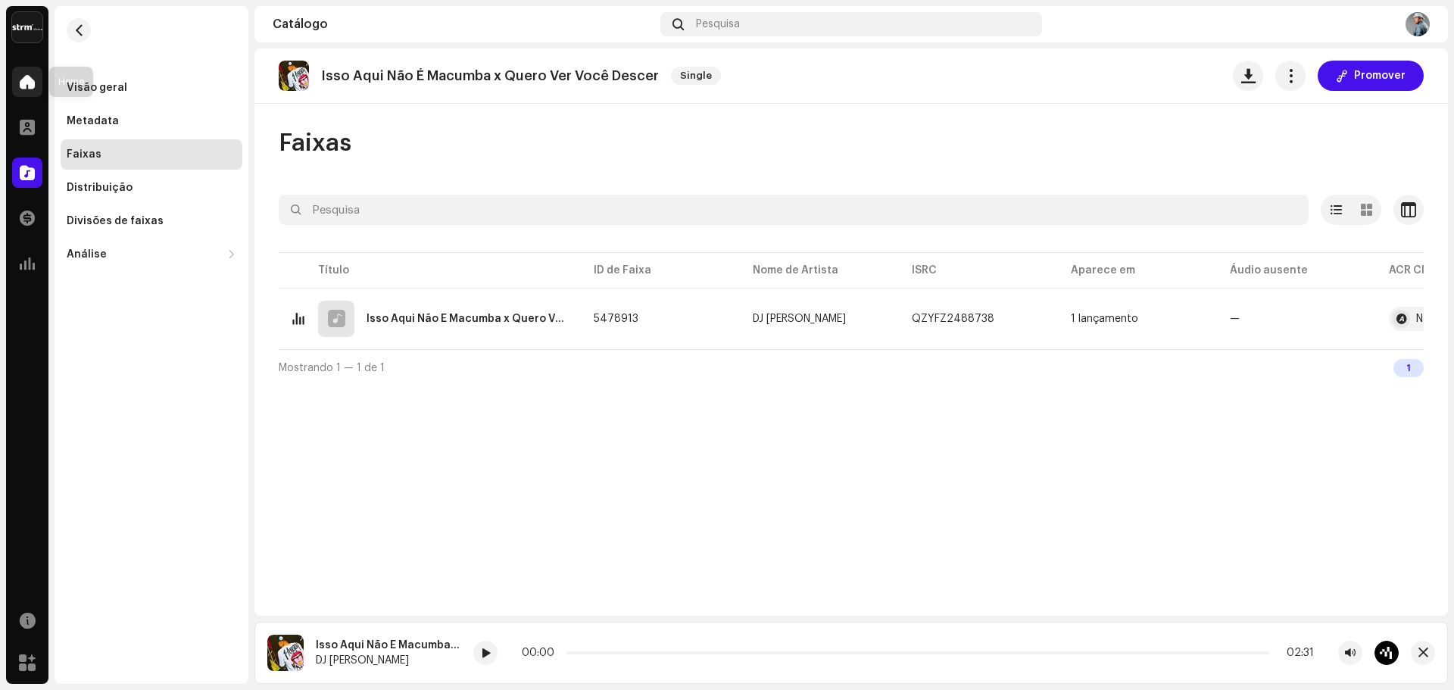
click at [36, 75] on div at bounding box center [27, 82] width 30 height 30
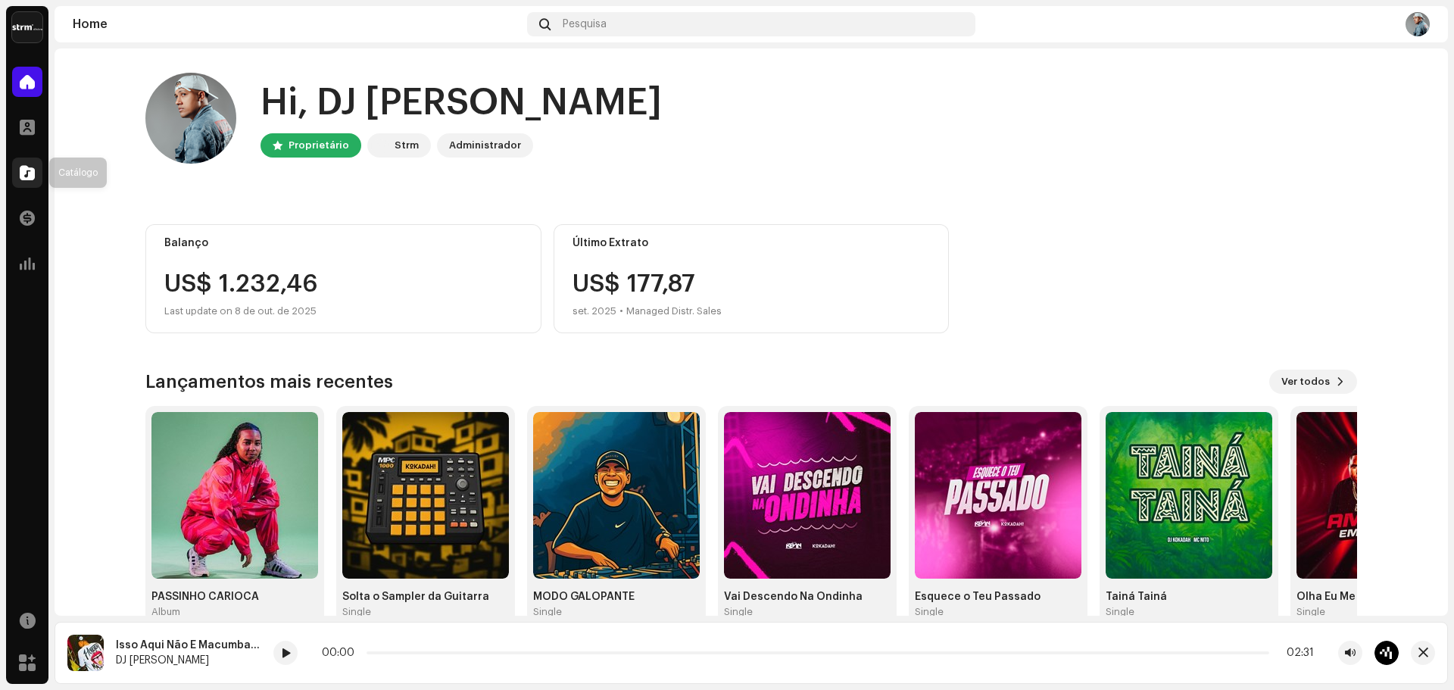
click at [26, 176] on span at bounding box center [27, 173] width 15 height 12
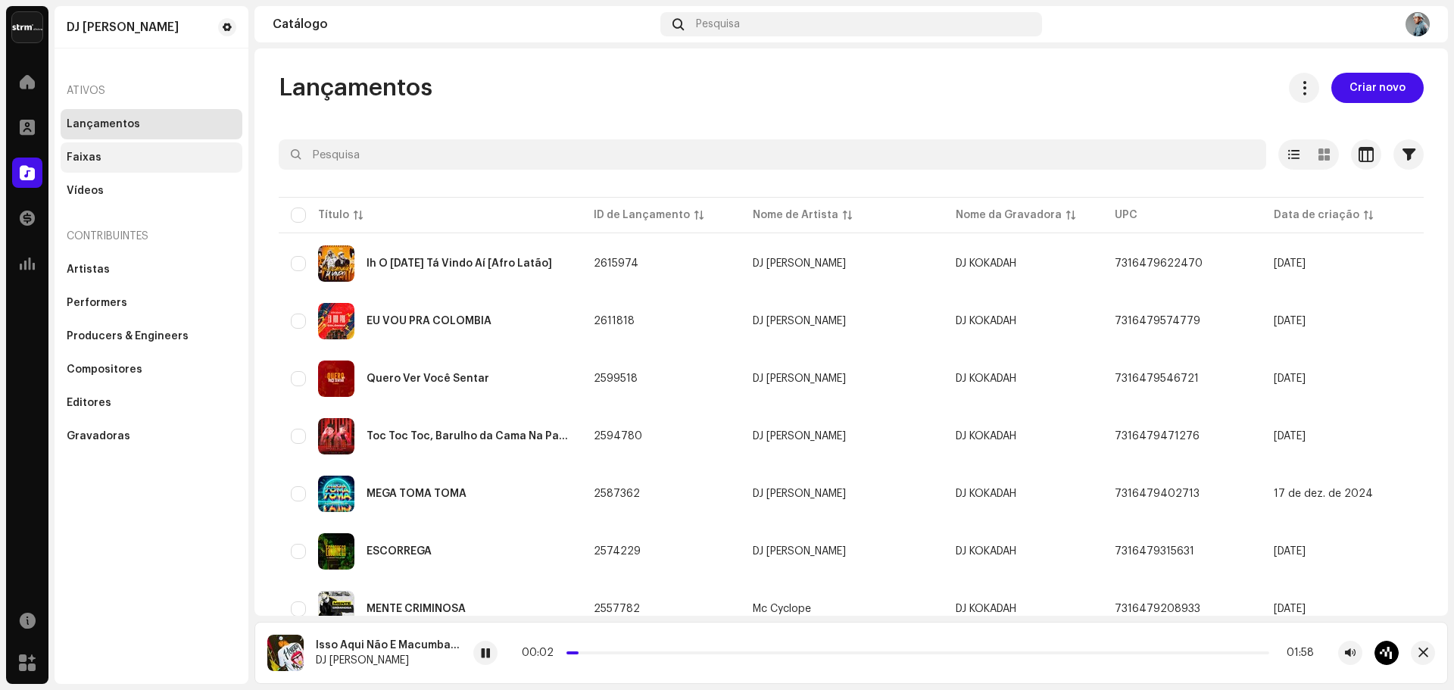
click at [95, 161] on div "Faixas" at bounding box center [84, 157] width 35 height 12
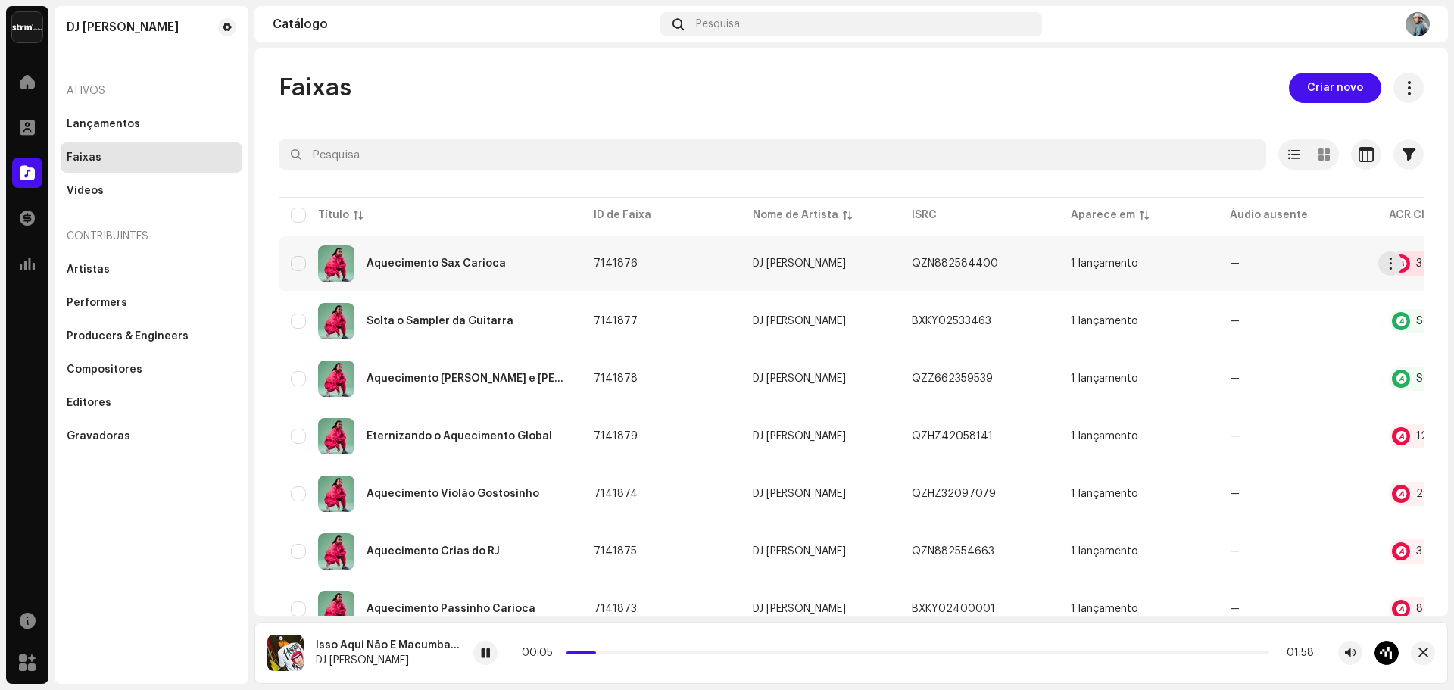
click at [1409, 262] on div at bounding box center [1401, 263] width 18 height 18
click at [1244, 298] on div "Audio Recognition by Remix/Sample 3 All results require review/listening to avo…" at bounding box center [727, 345] width 1454 height 690
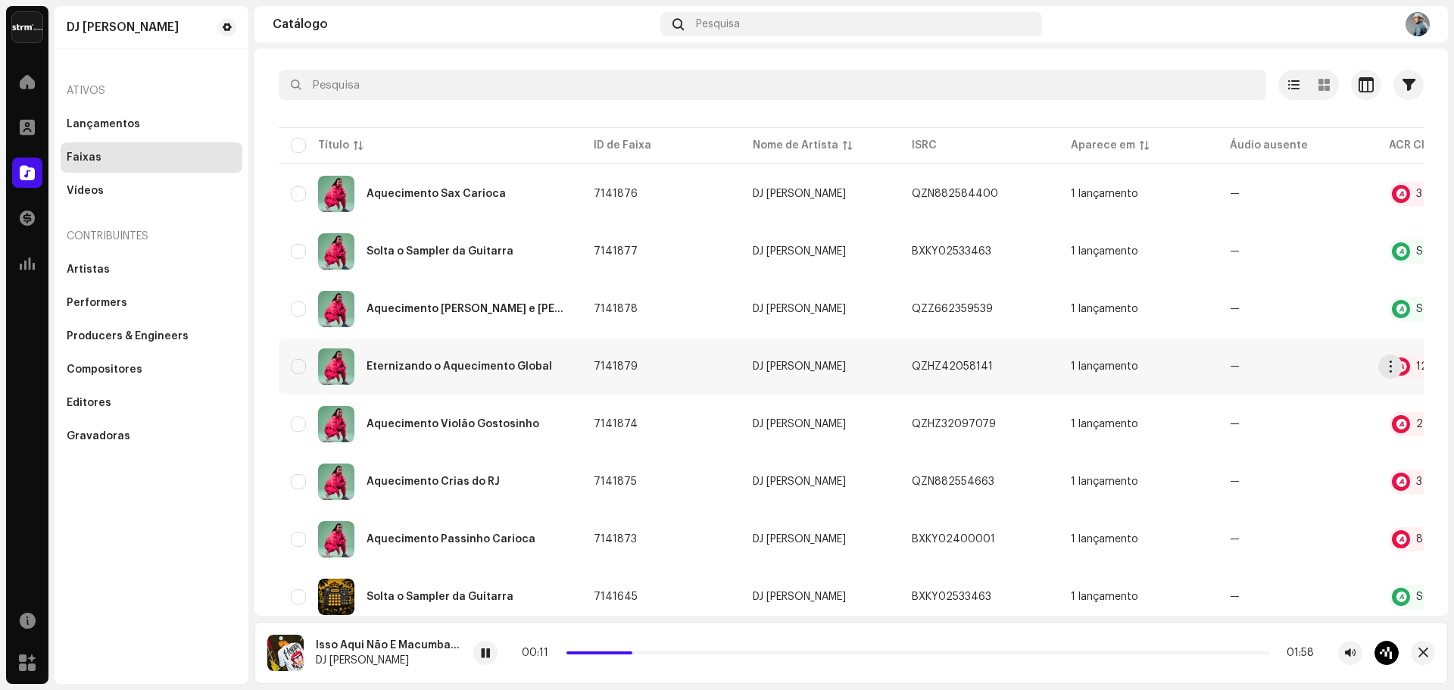
scroll to position [76, 0]
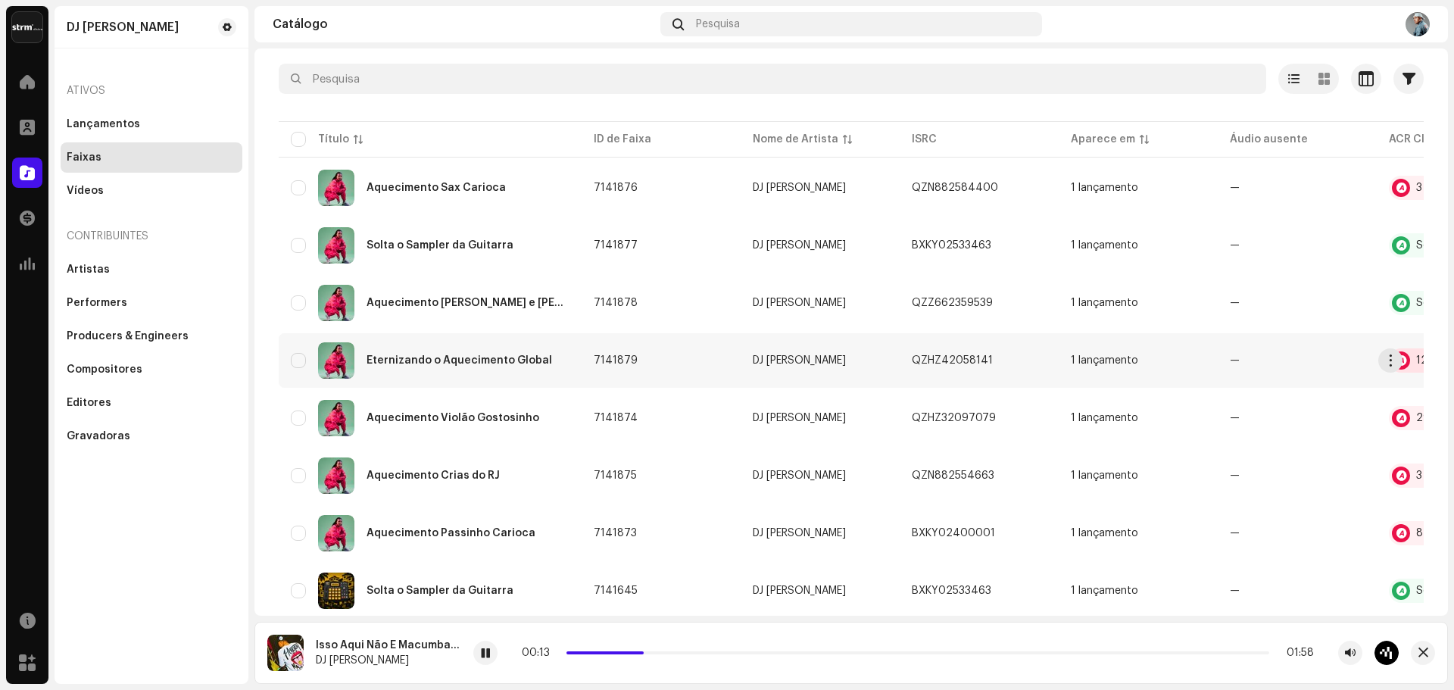
click at [1404, 357] on div at bounding box center [1401, 360] width 18 height 18
click at [1241, 526] on div "Audio Recognition by Remix/Sample 12 Speech ! All results require review/listen…" at bounding box center [727, 345] width 1454 height 690
click at [1409, 533] on div at bounding box center [1401, 533] width 18 height 18
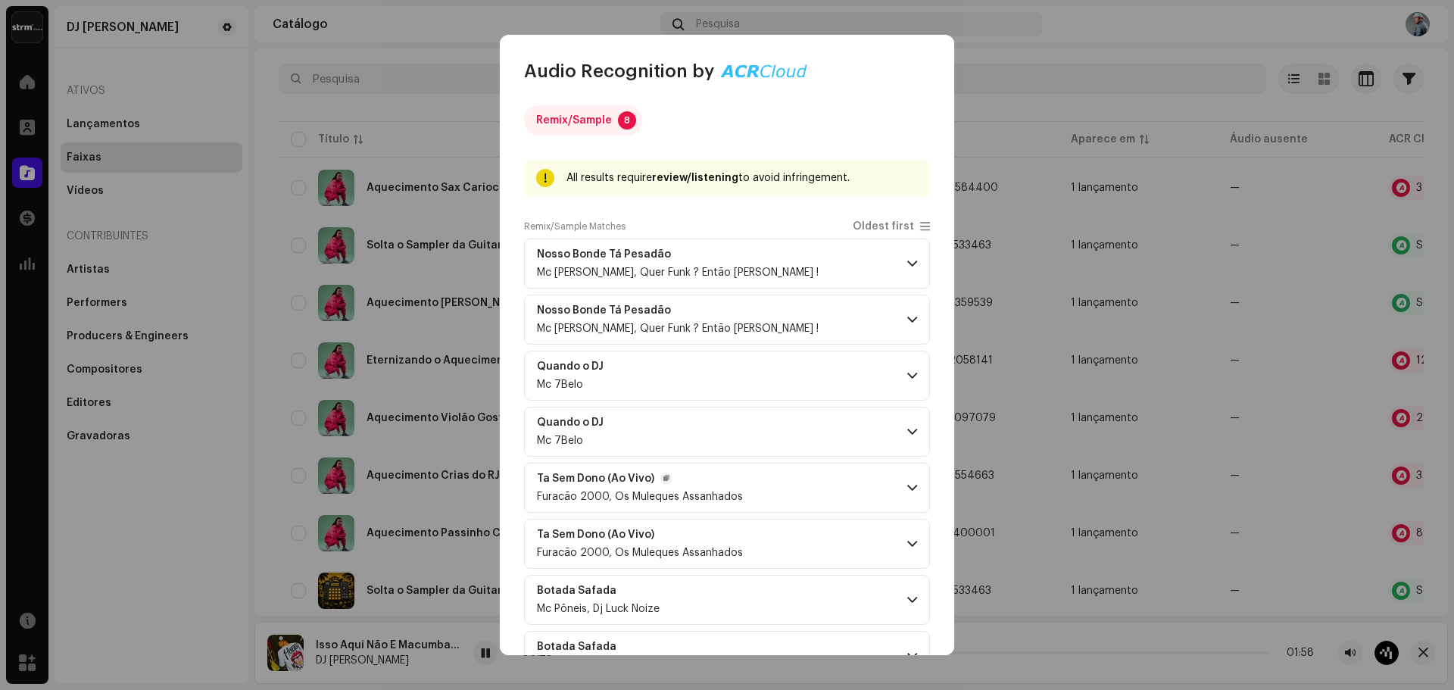
scroll to position [0, 0]
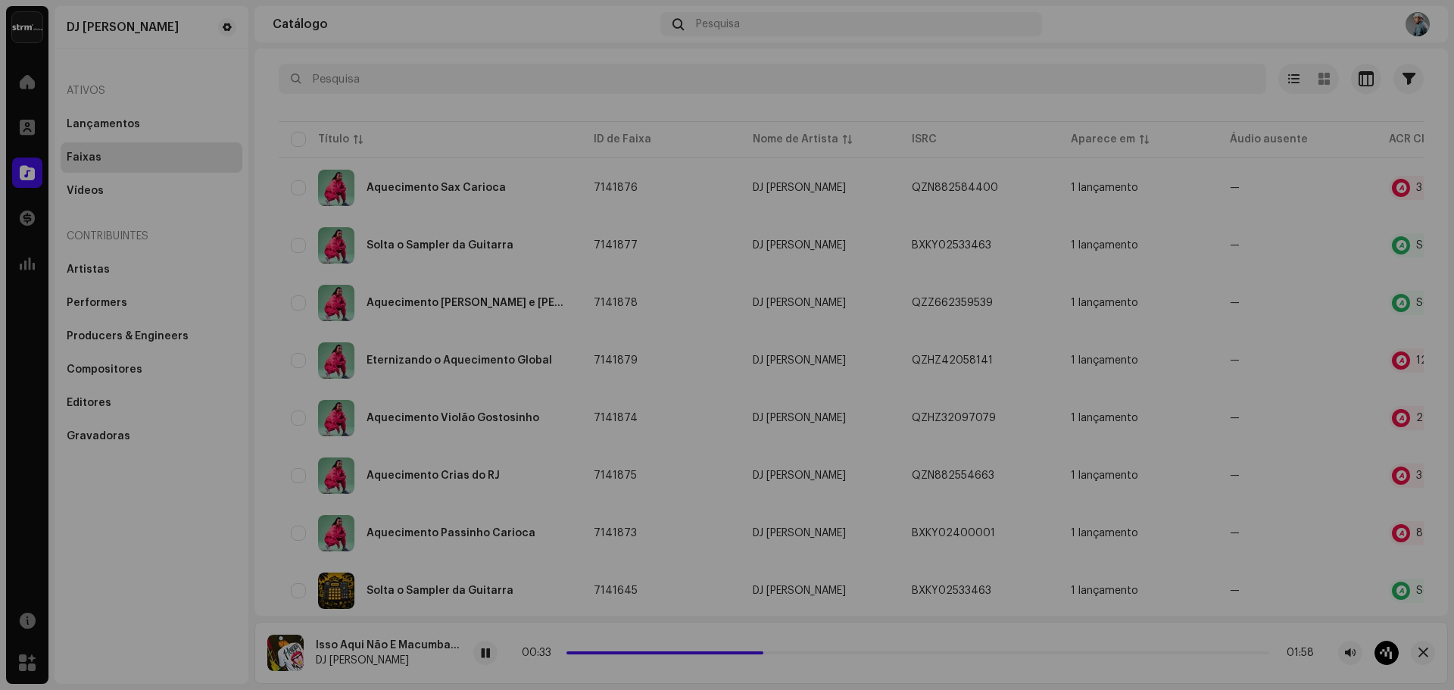
click at [1222, 481] on div "Audio Recognition by Remix/Sample 8 All results require review/listening to avo…" at bounding box center [727, 345] width 1454 height 690
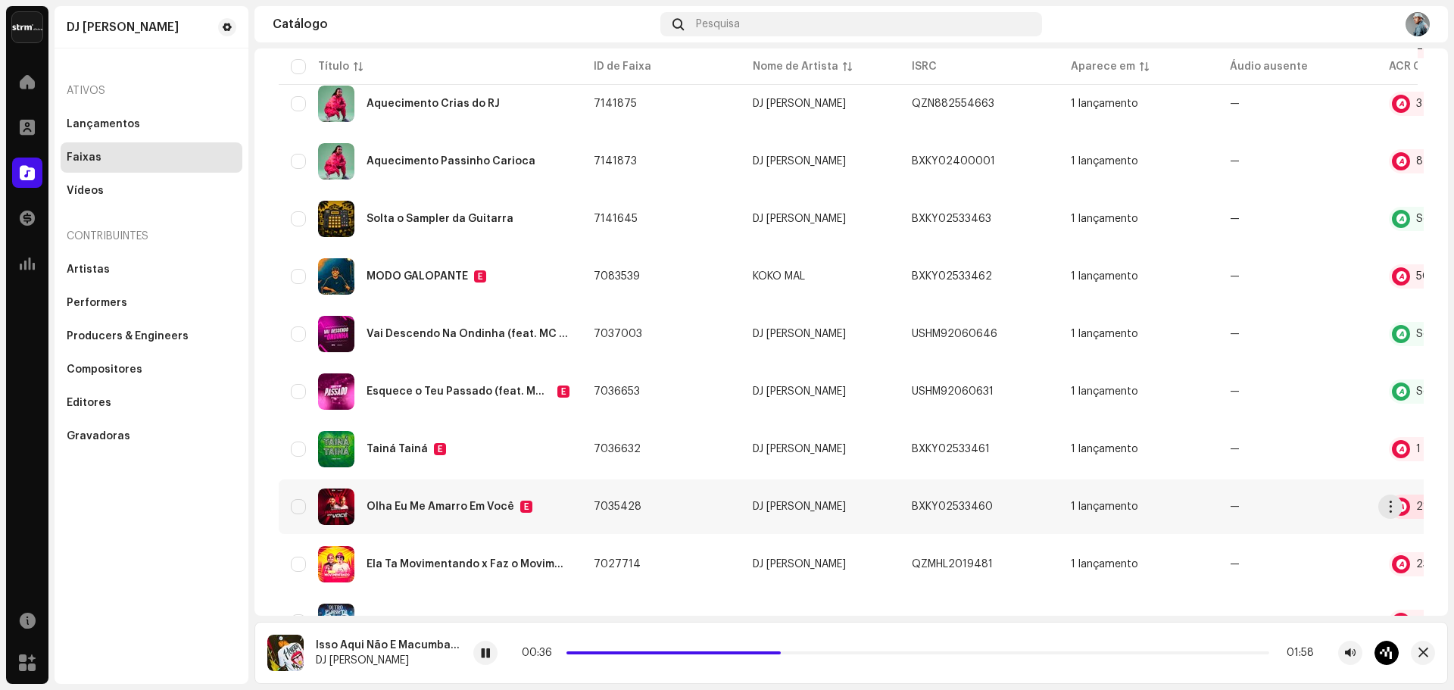
scroll to position [454, 0]
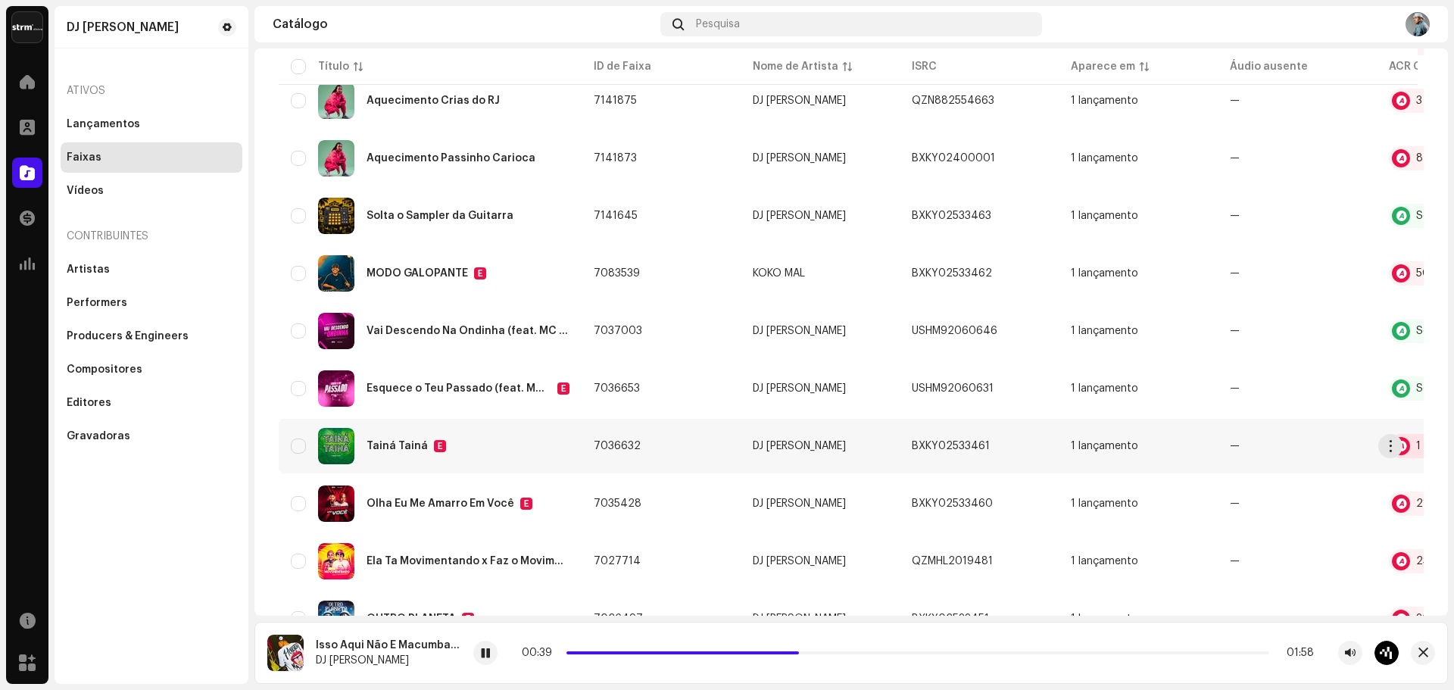
click at [1409, 455] on div "1 Correspondência de áudio" at bounding box center [1477, 446] width 177 height 24
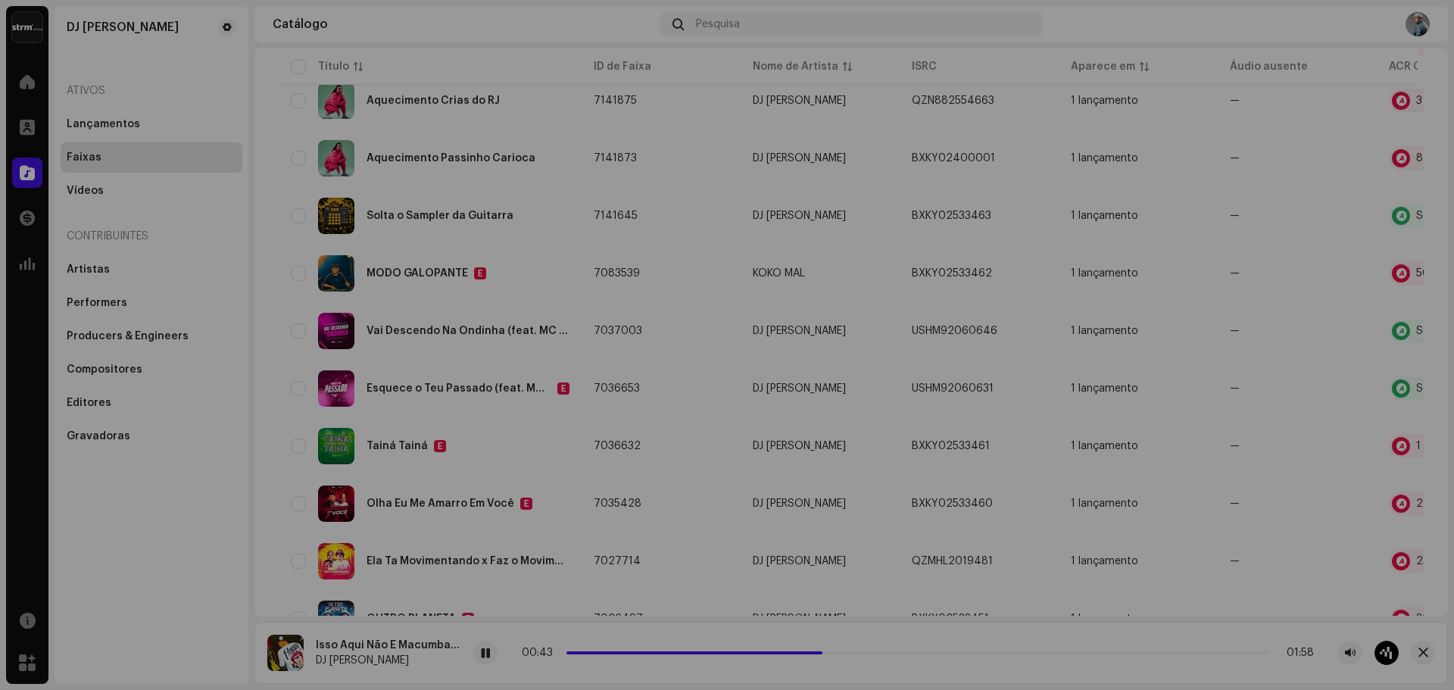
click at [1395, 500] on div "Audio Recognition by Remix/Sample 1 Speech ! All results require review/listeni…" at bounding box center [727, 345] width 1454 height 690
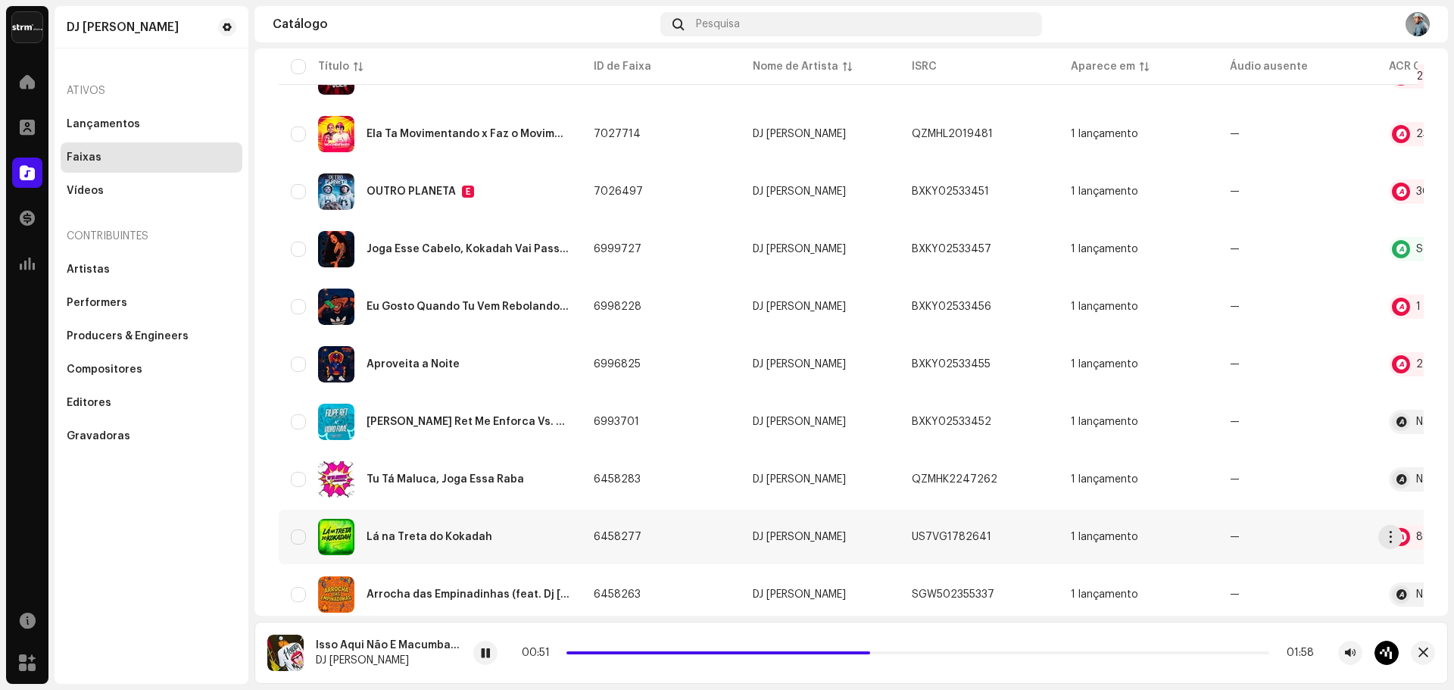
scroll to position [1048, 0]
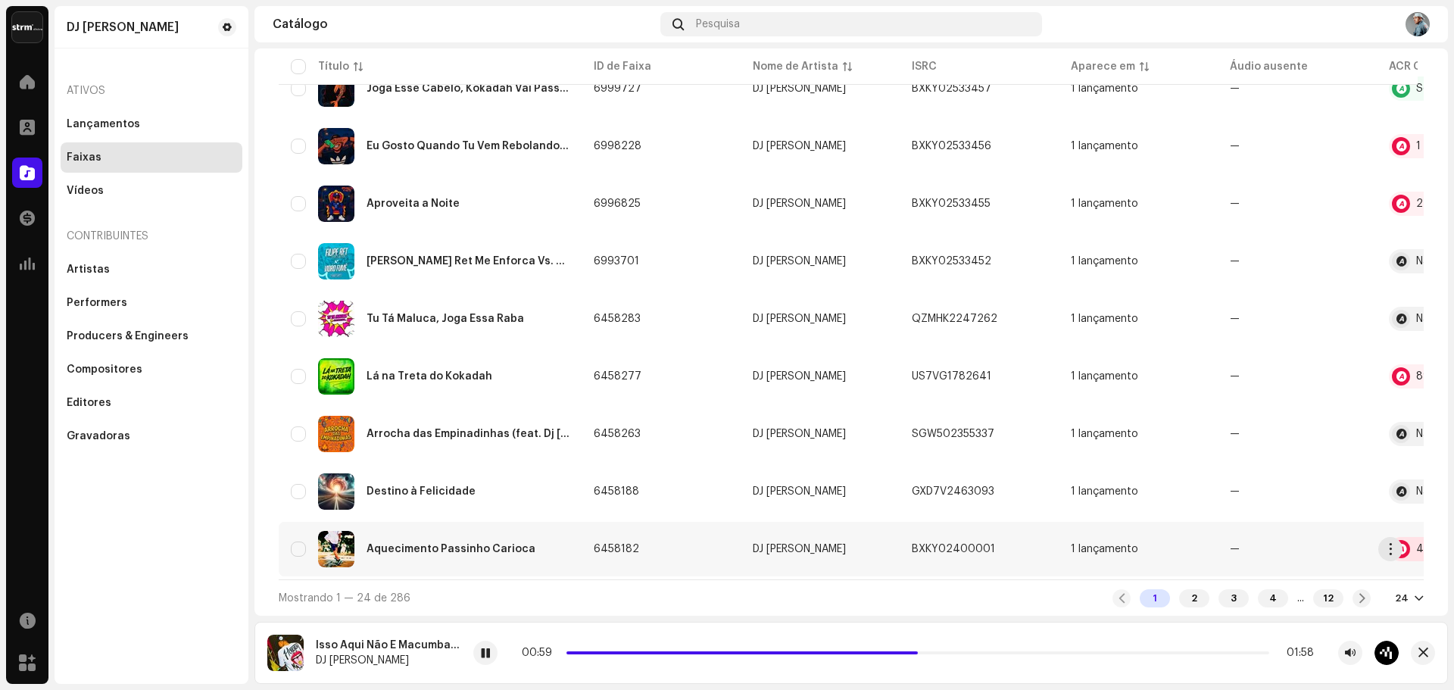
click at [1406, 545] on div at bounding box center [1401, 549] width 18 height 18
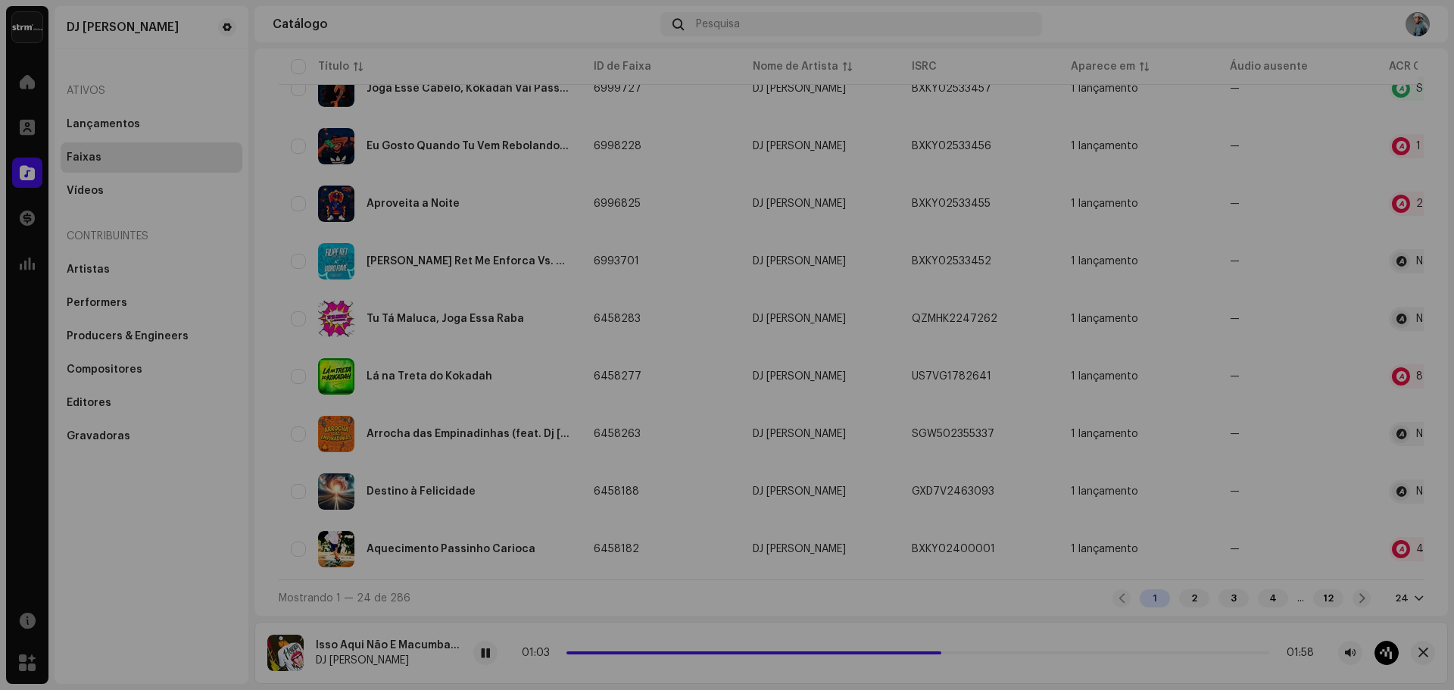
click at [1345, 557] on div "Audio Recognition by Remix/Sample 4 All results require review/listening to avo…" at bounding box center [727, 345] width 1454 height 690
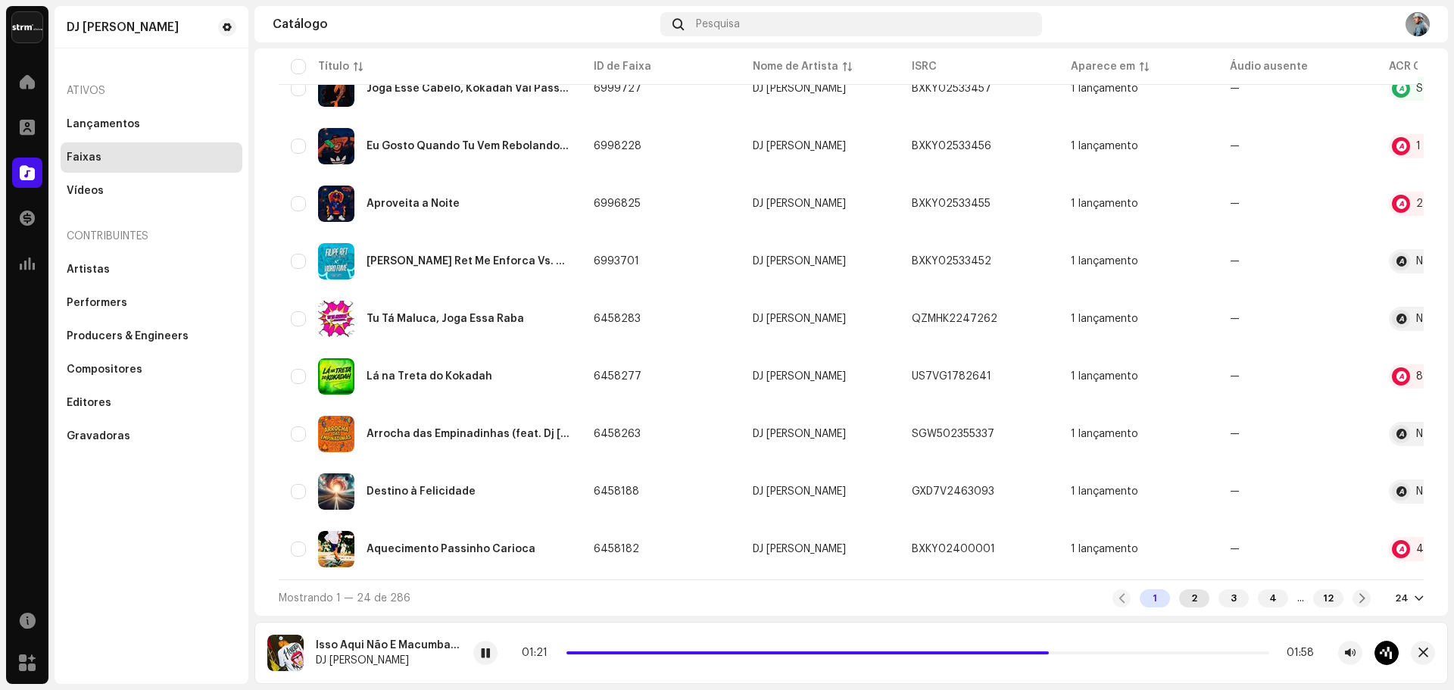
click at [1179, 598] on div "2" at bounding box center [1194, 598] width 30 height 18
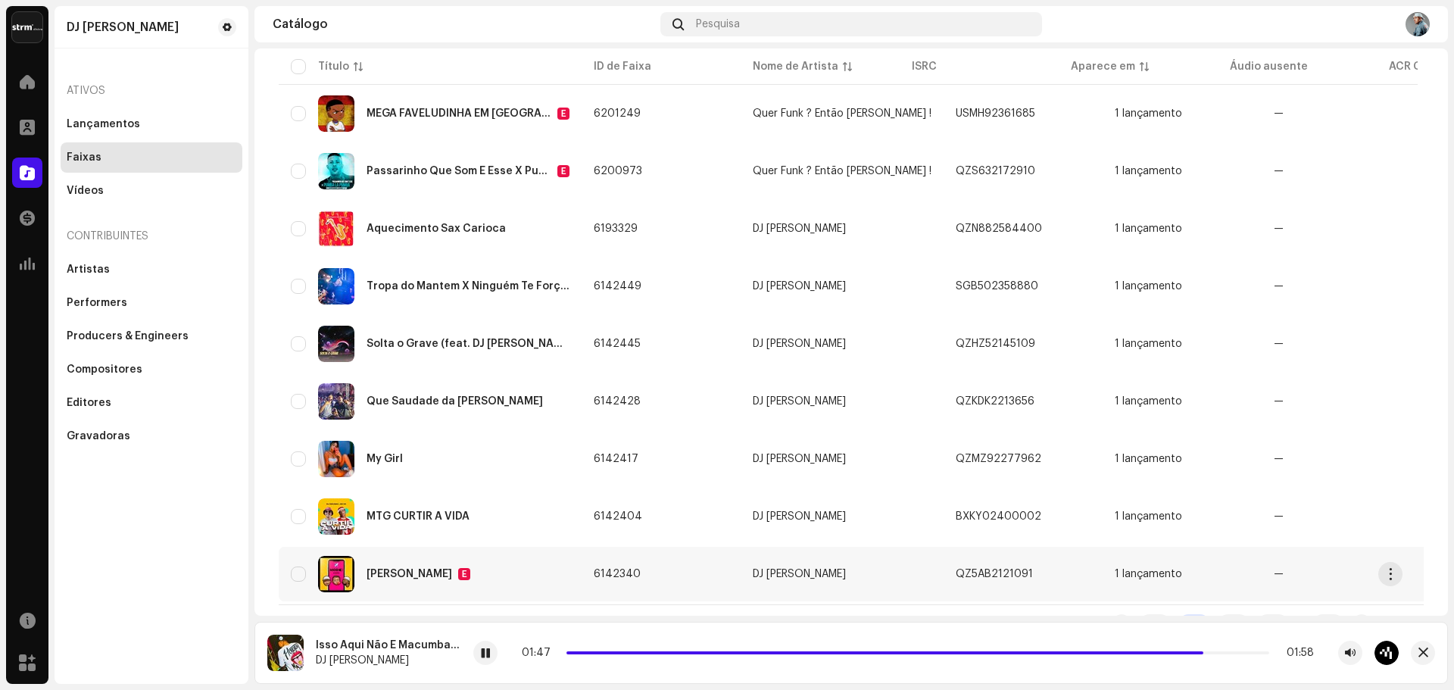
scroll to position [1048, 0]
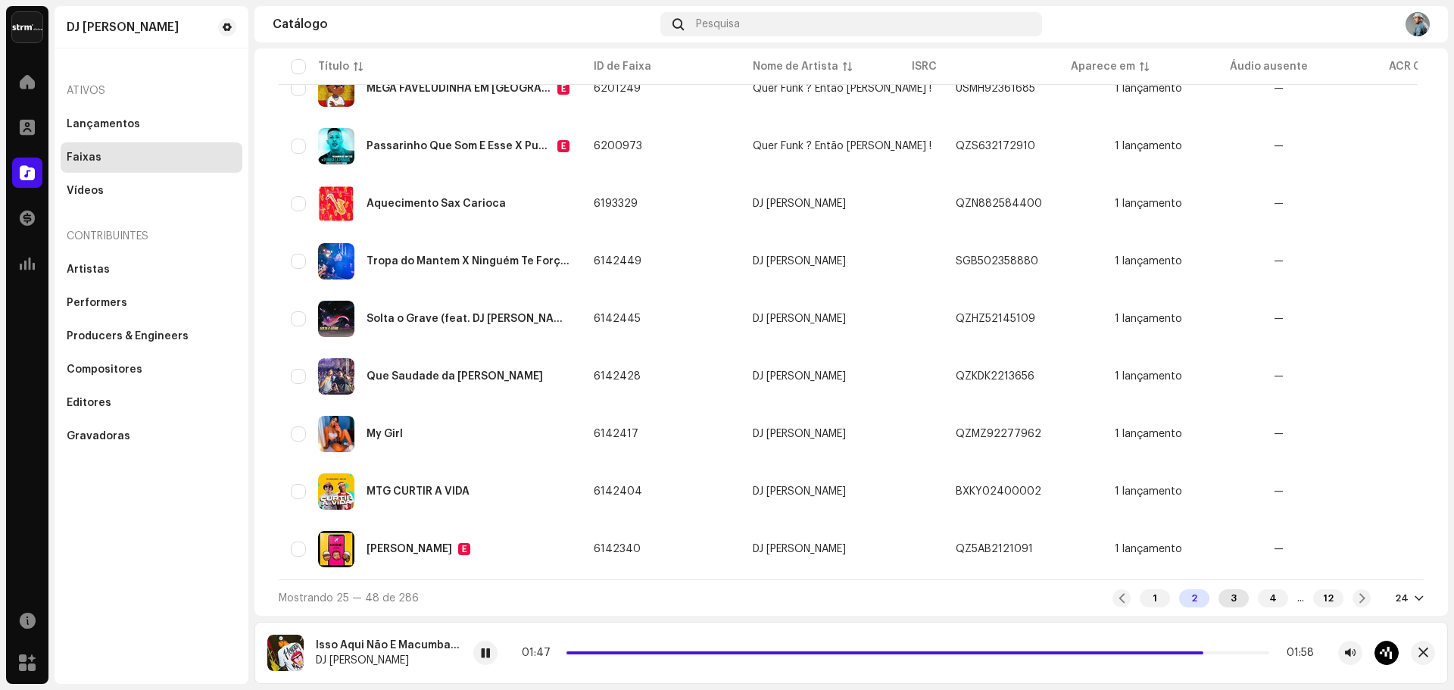
click at [1231, 598] on div "3" at bounding box center [1234, 598] width 30 height 18
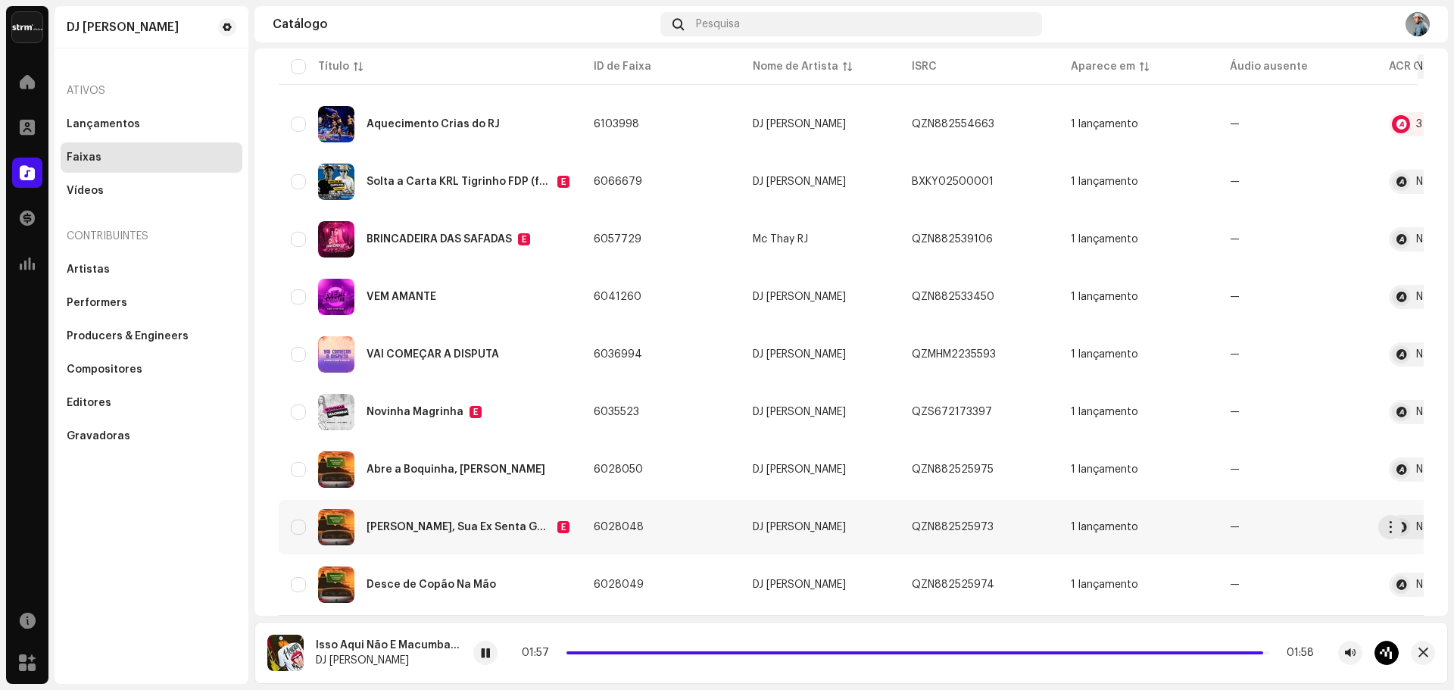
scroll to position [1048, 0]
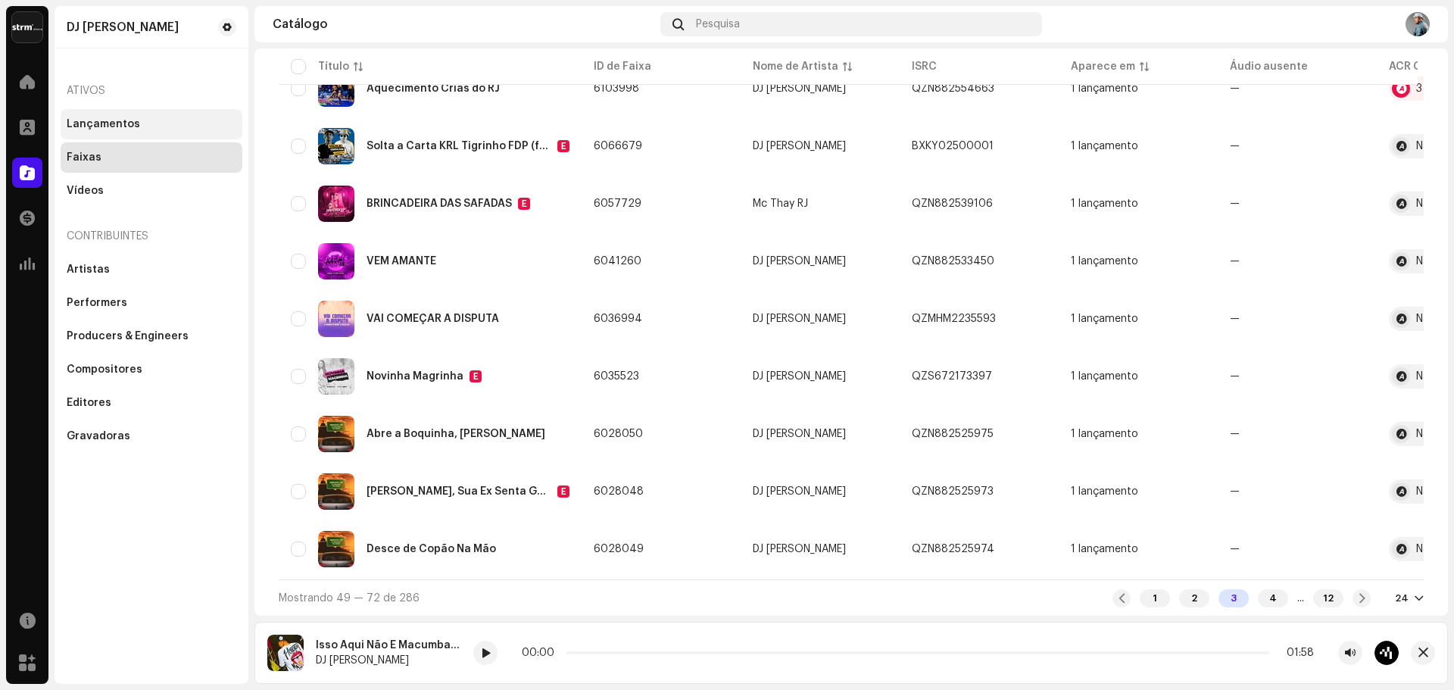
click at [150, 130] on div "Lançamentos" at bounding box center [152, 124] width 182 height 30
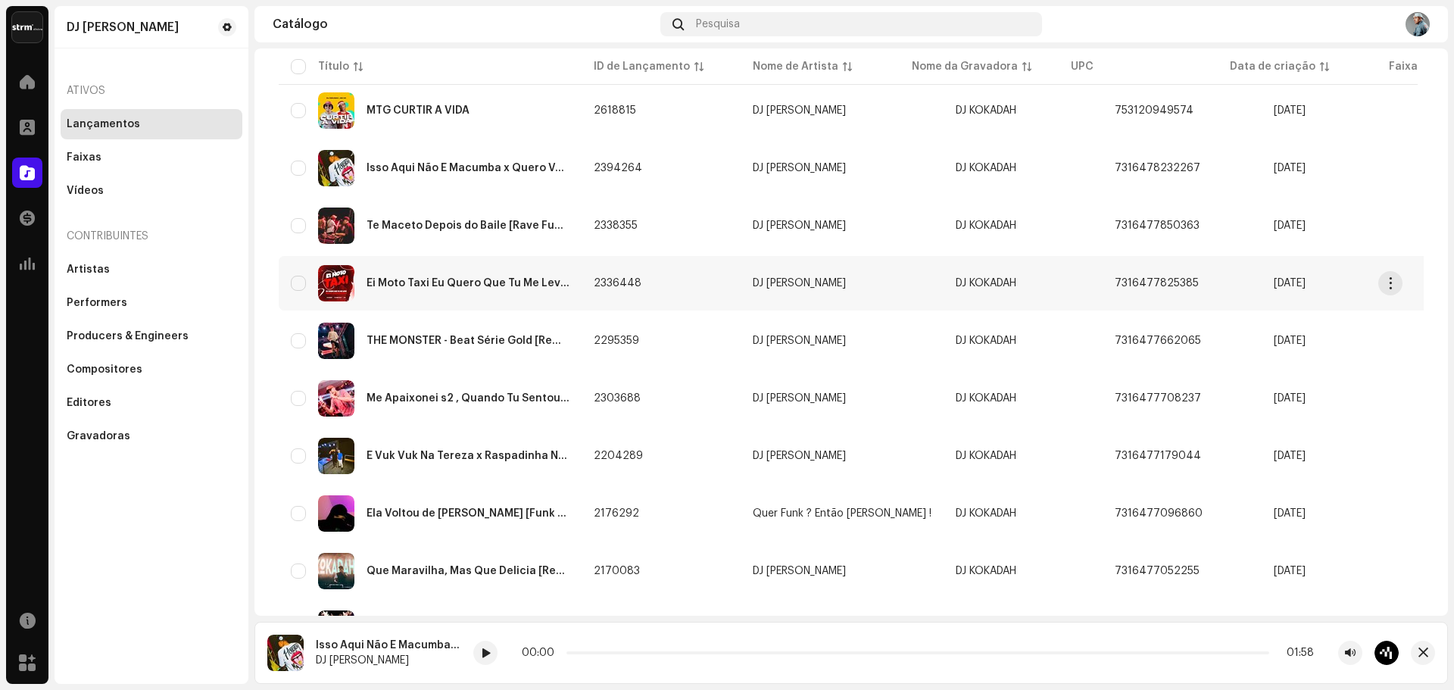
scroll to position [985, 0]
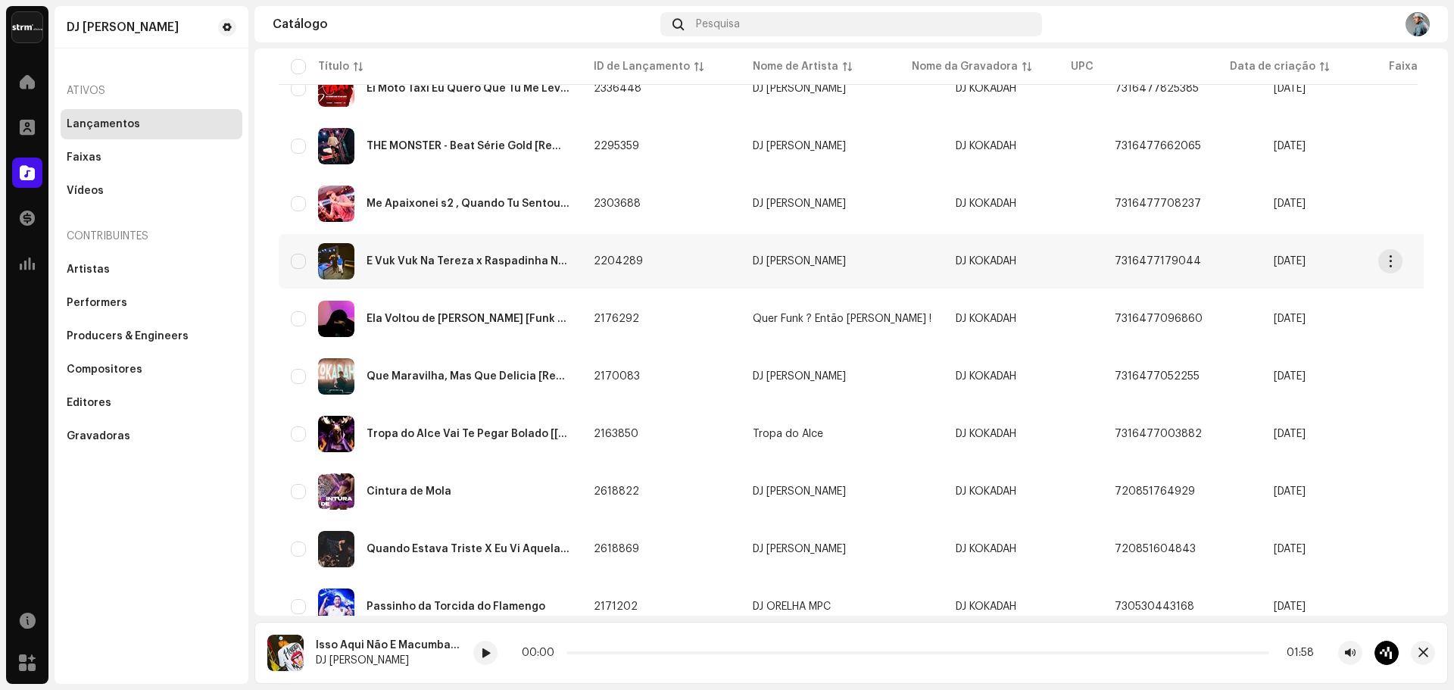
click at [467, 252] on div "É Vuk Vuk Na Tereza x Raspadinha No Chão" at bounding box center [430, 261] width 279 height 36
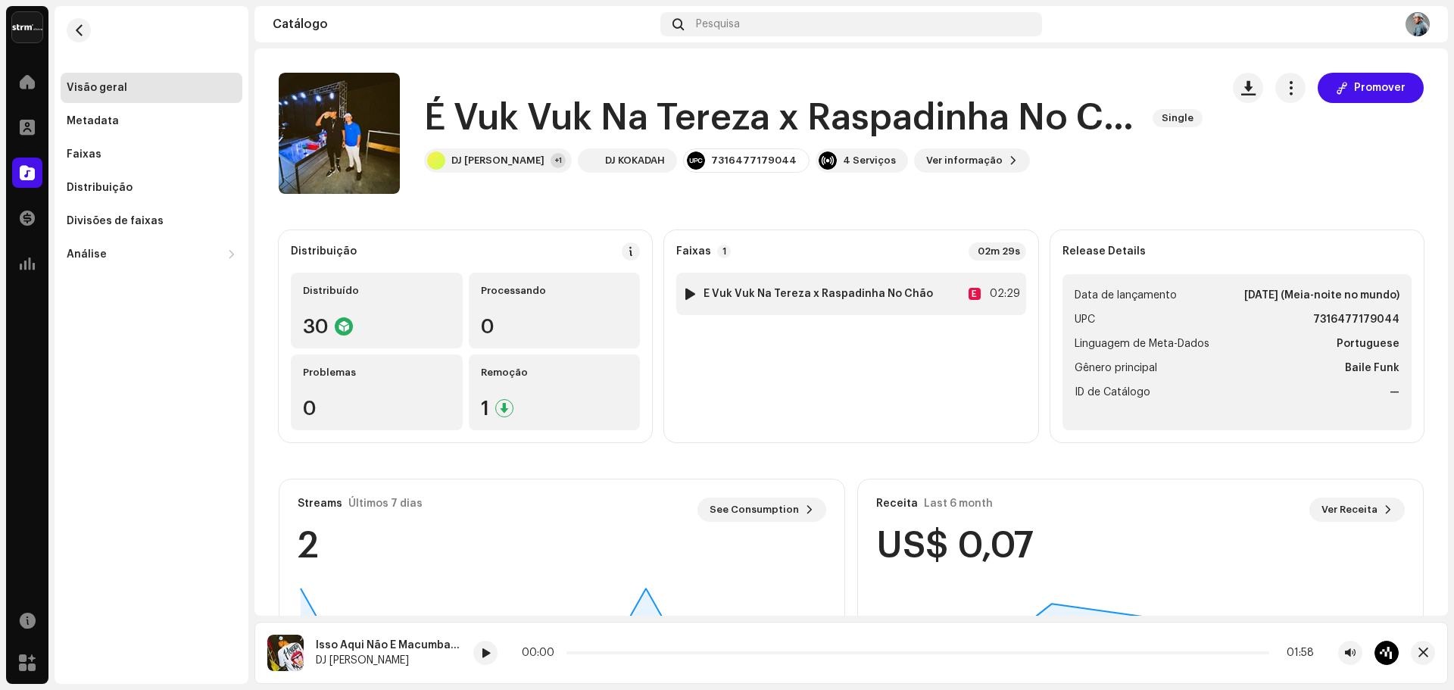
click at [689, 292] on div at bounding box center [690, 294] width 11 height 12
click at [689, 296] on div at bounding box center [690, 294] width 11 height 12
click at [84, 33] on span "button" at bounding box center [78, 30] width 11 height 12
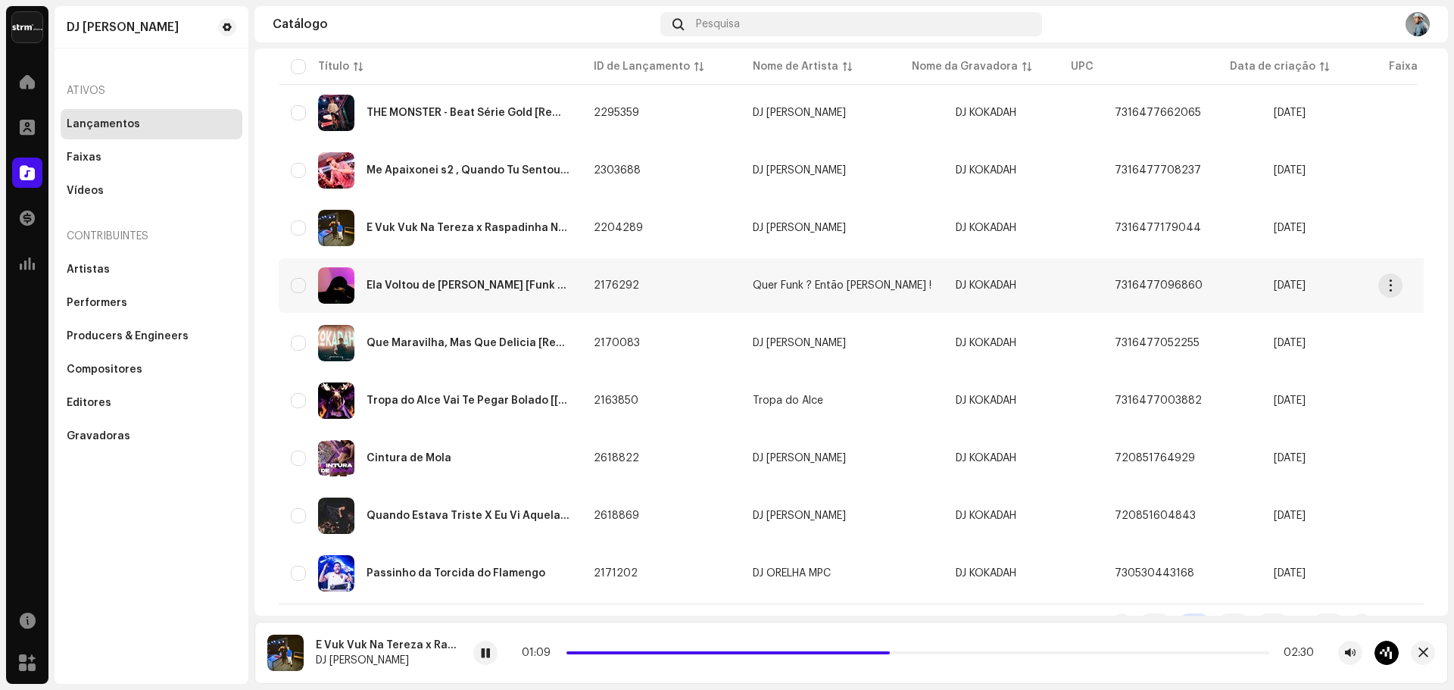
scroll to position [1048, 0]
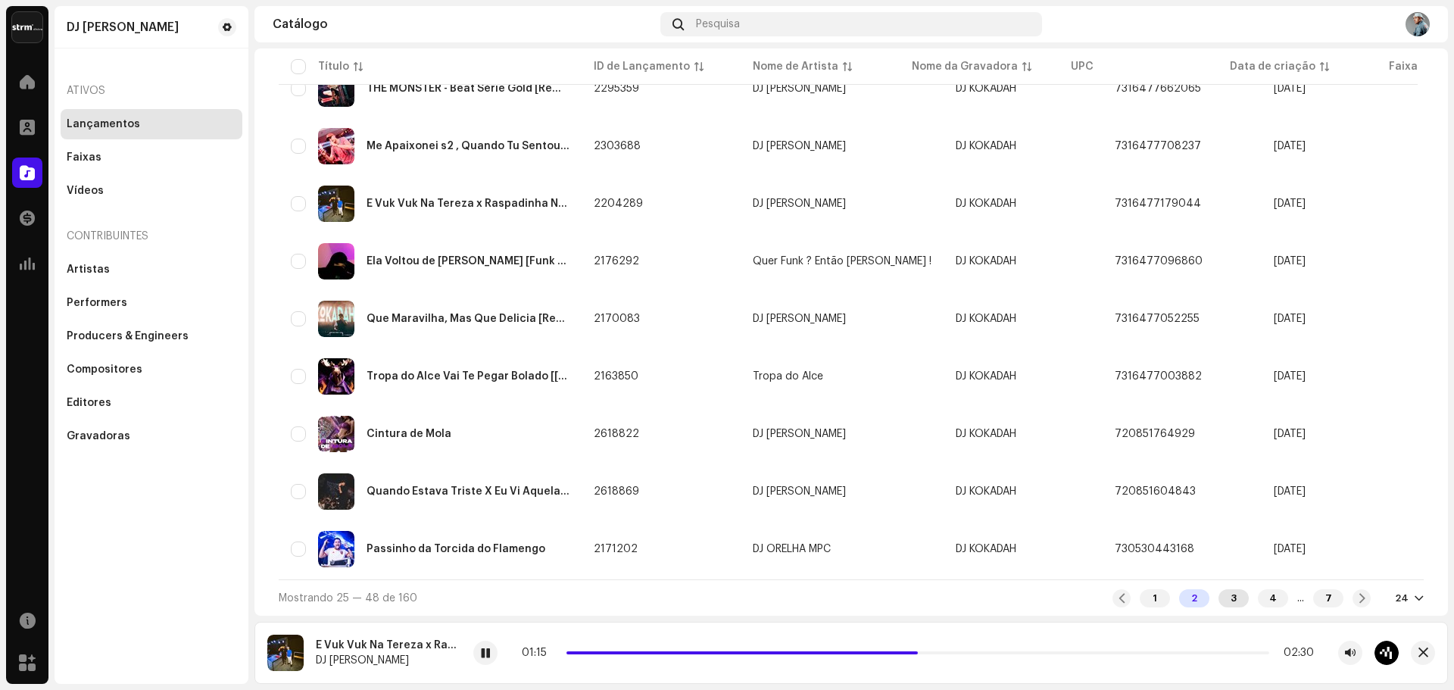
click at [1224, 600] on div "3" at bounding box center [1234, 598] width 30 height 18
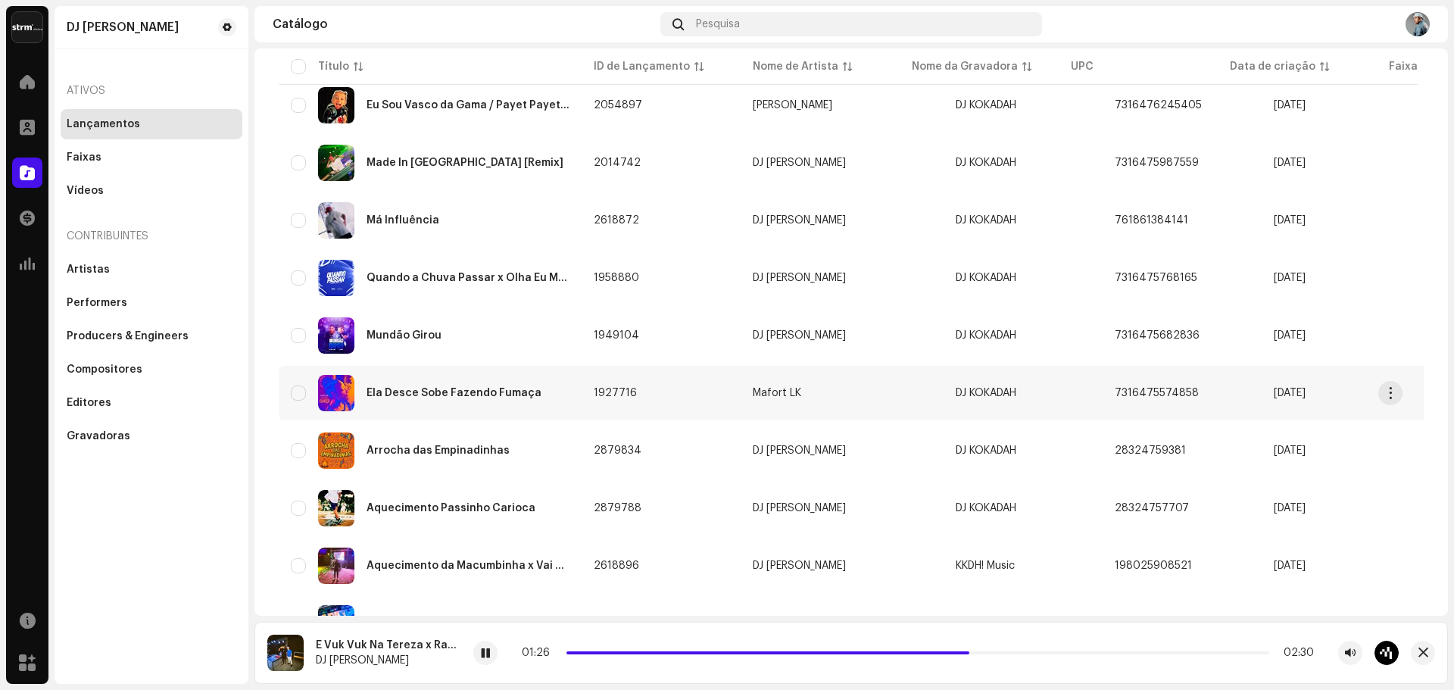
scroll to position [454, 0]
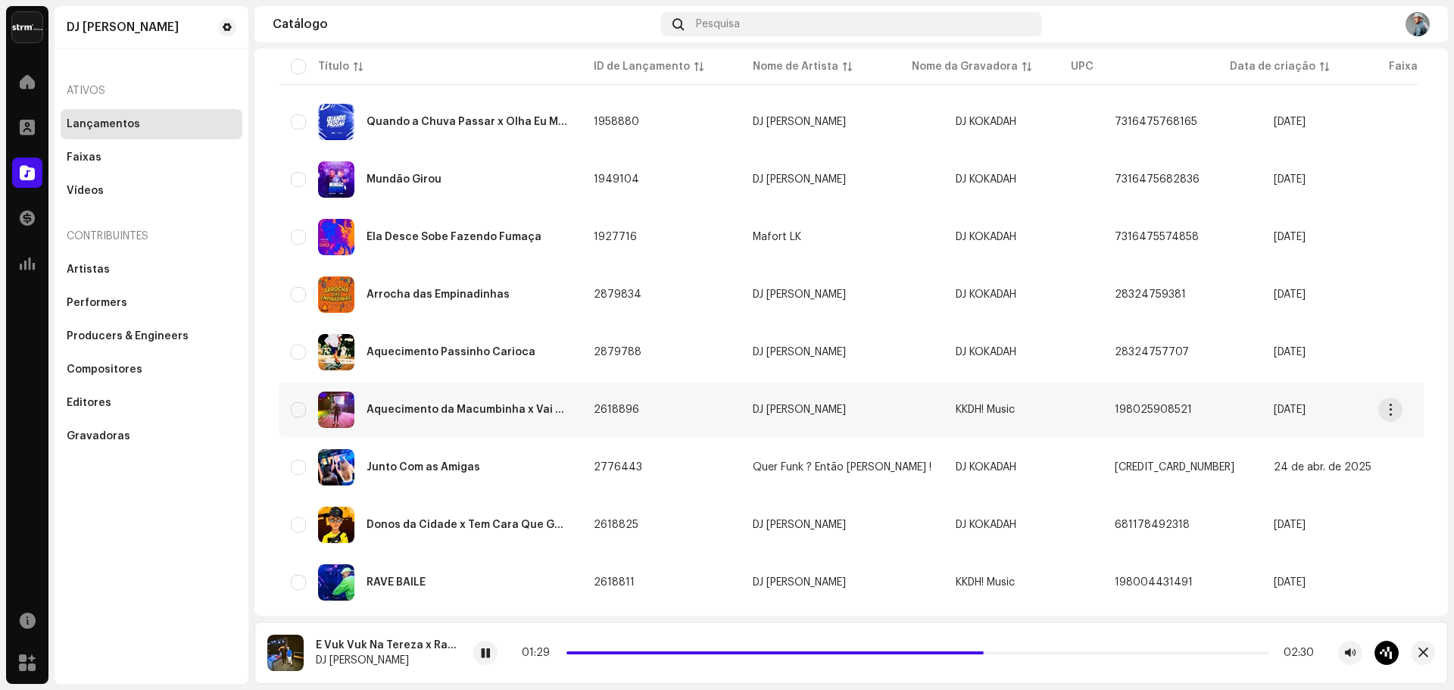
click at [471, 404] on div "Aquecimento da Macumbinha x Vai No Toma Toma" at bounding box center [468, 409] width 203 height 11
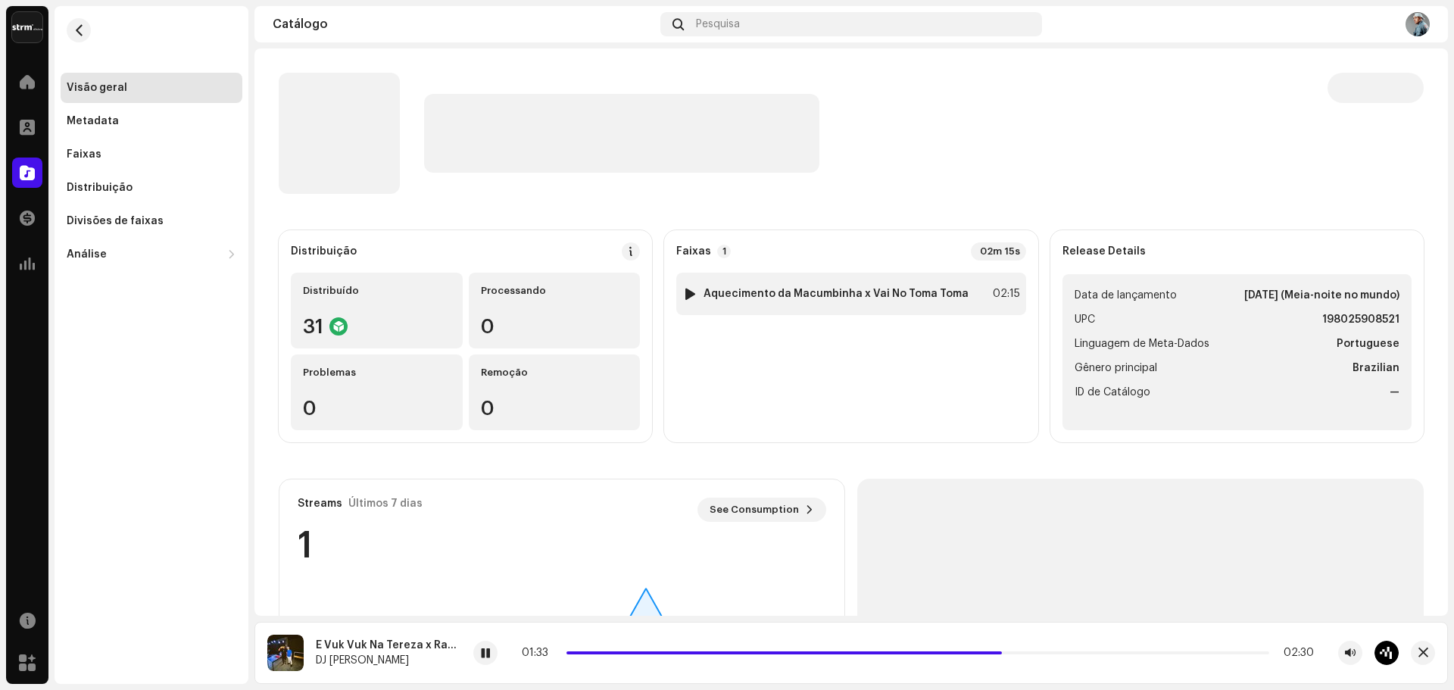
click at [689, 295] on div at bounding box center [690, 294] width 11 height 12
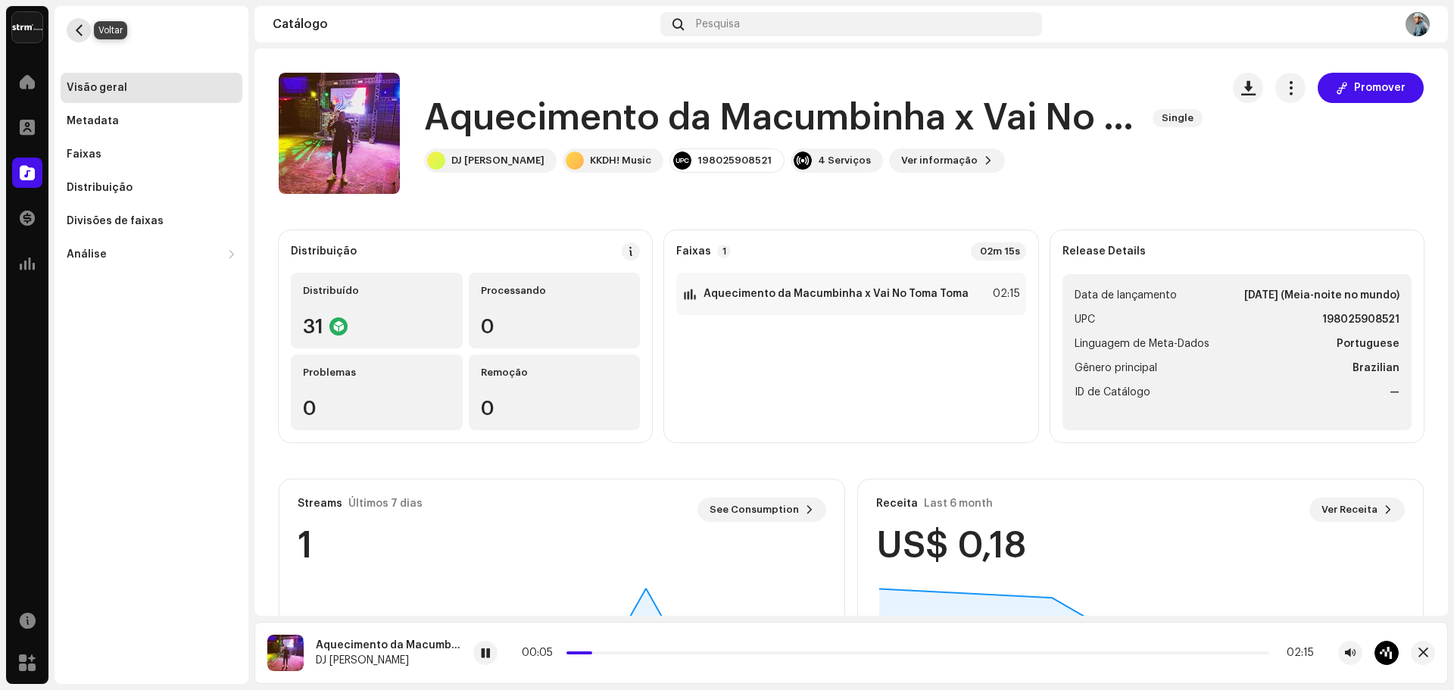
click at [77, 29] on span "button" at bounding box center [78, 30] width 11 height 12
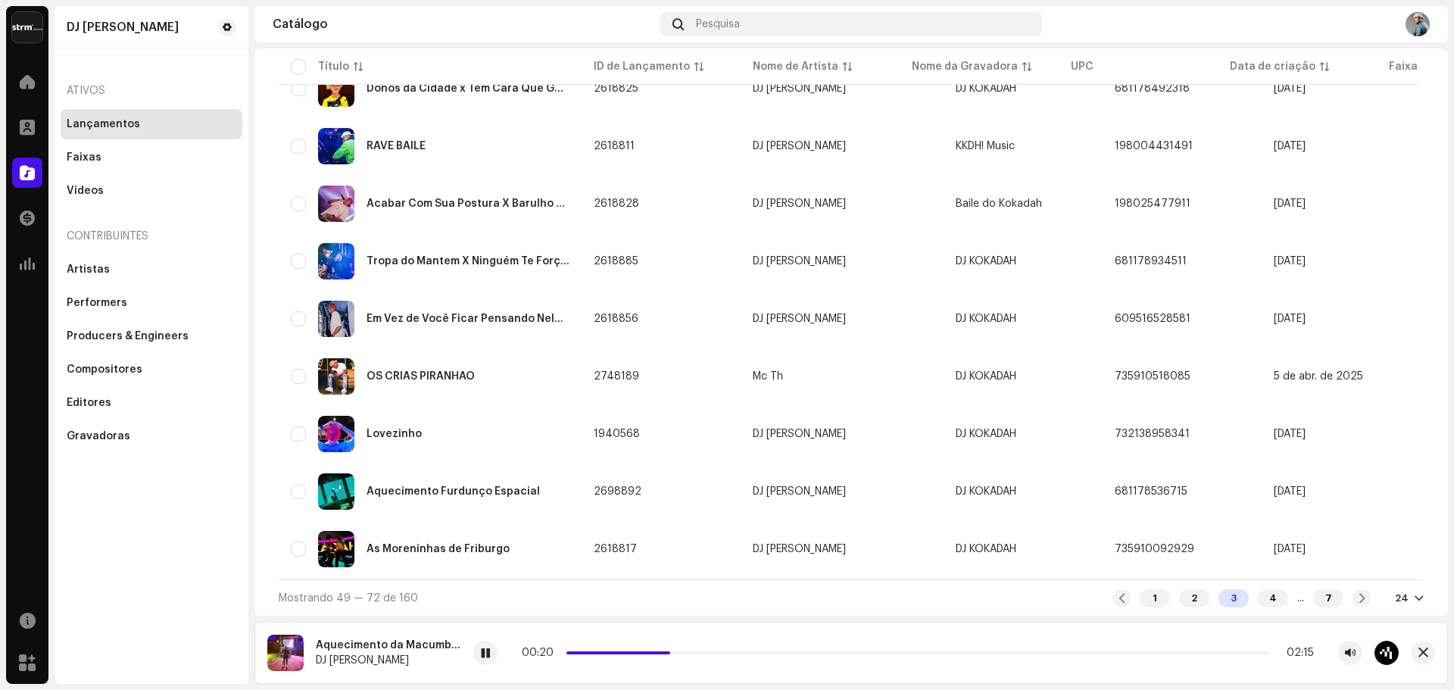
scroll to position [1048, 0]
click at [1258, 603] on div "4" at bounding box center [1273, 598] width 30 height 18
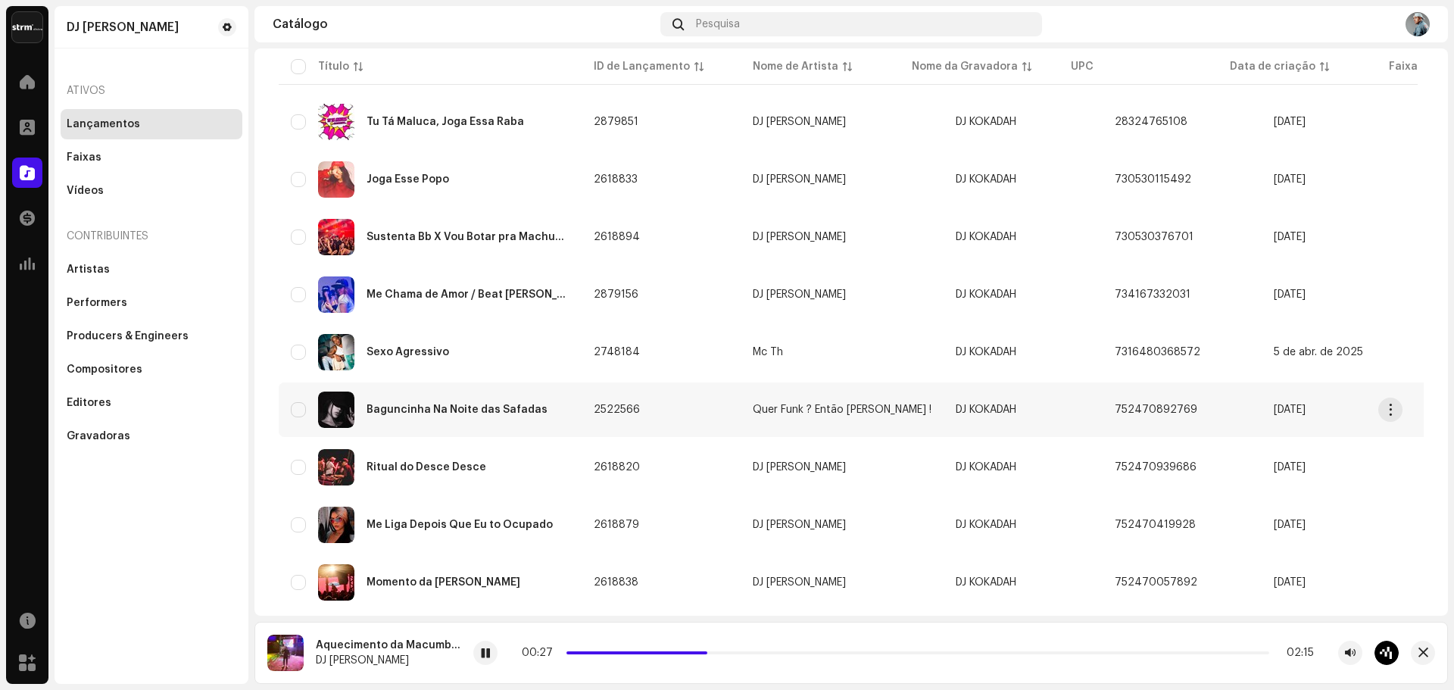
scroll to position [379, 0]
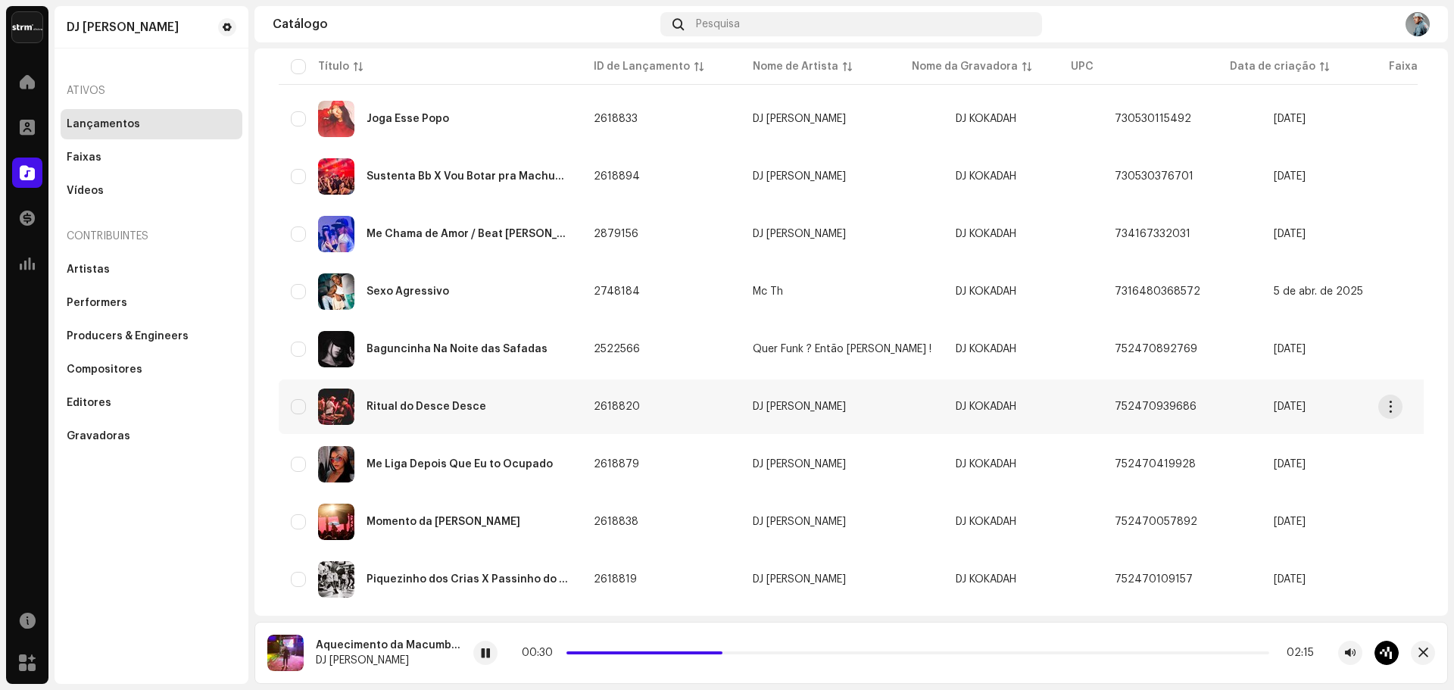
click at [445, 400] on div "Ritual do Desce Desce" at bounding box center [430, 407] width 279 height 36
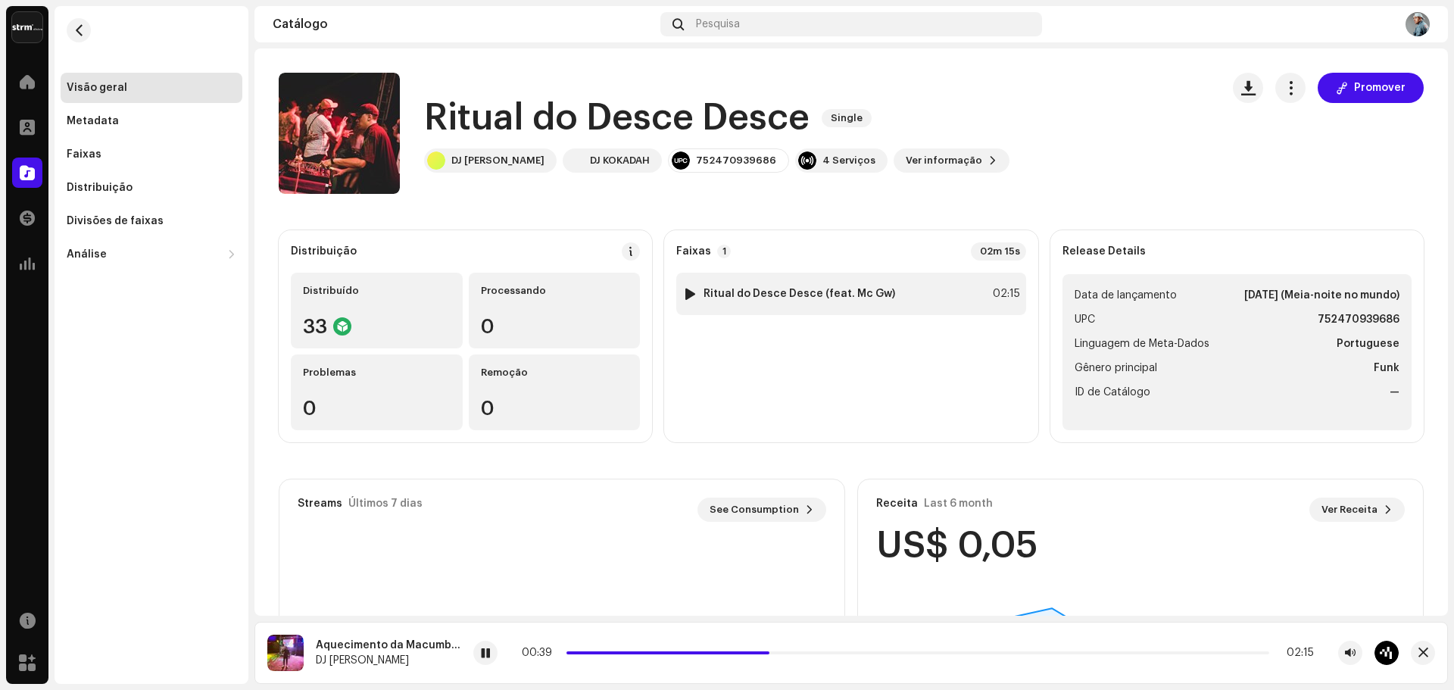
click at [688, 292] on div at bounding box center [690, 294] width 11 height 12
click at [81, 30] on span "button" at bounding box center [78, 30] width 11 height 12
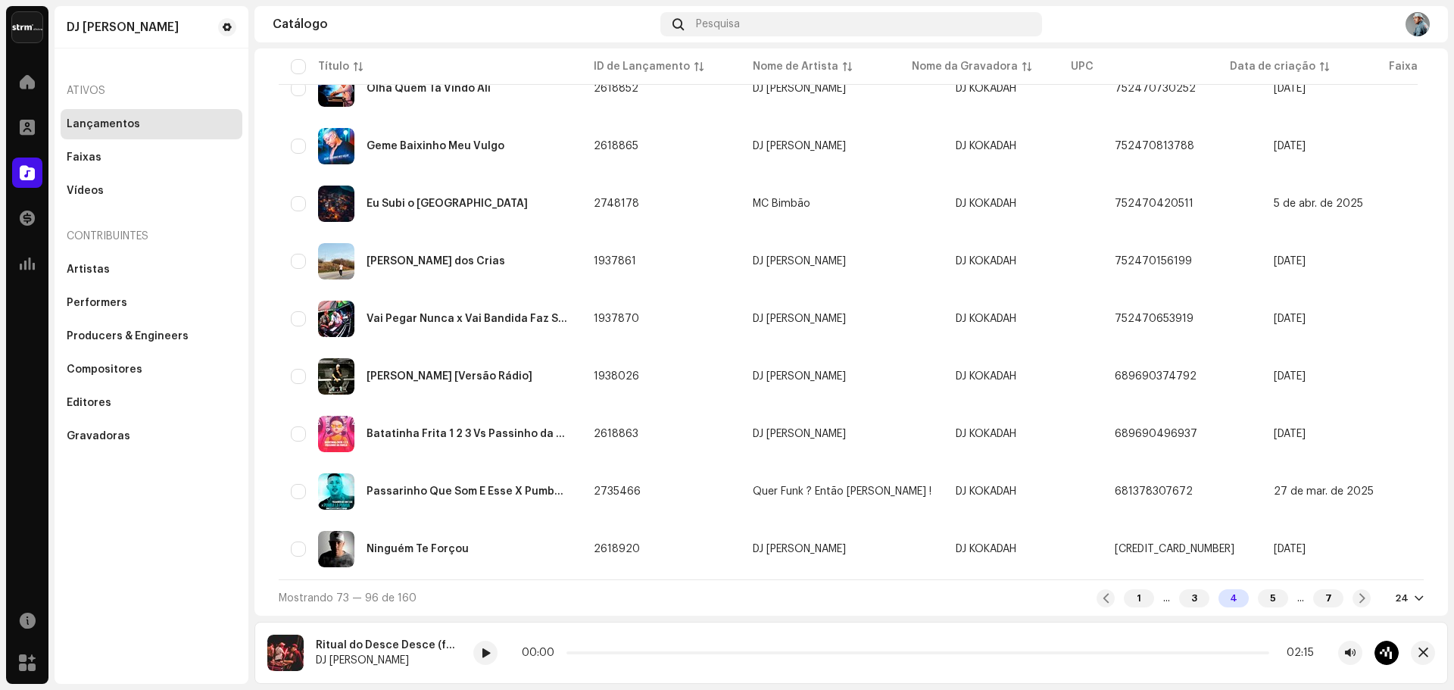
scroll to position [1048, 0]
click at [1263, 604] on div "5" at bounding box center [1273, 598] width 30 height 18
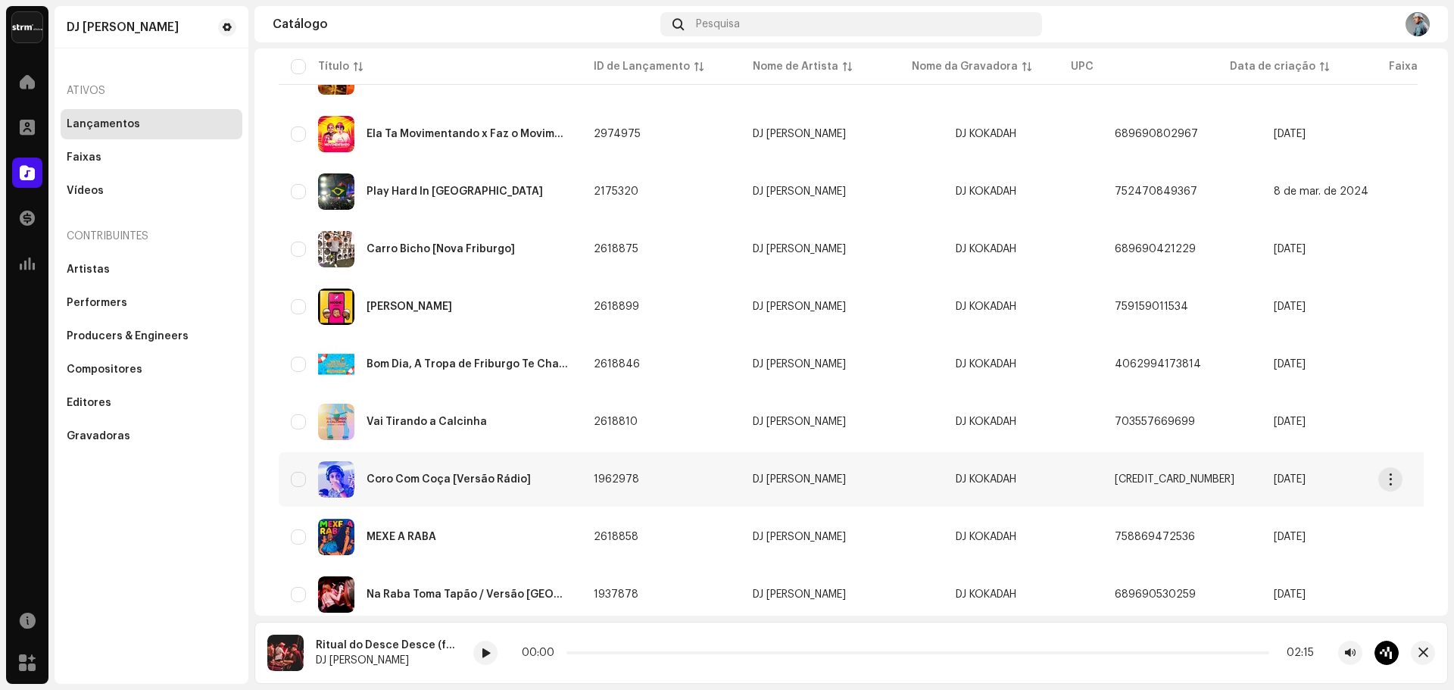
scroll to position [454, 0]
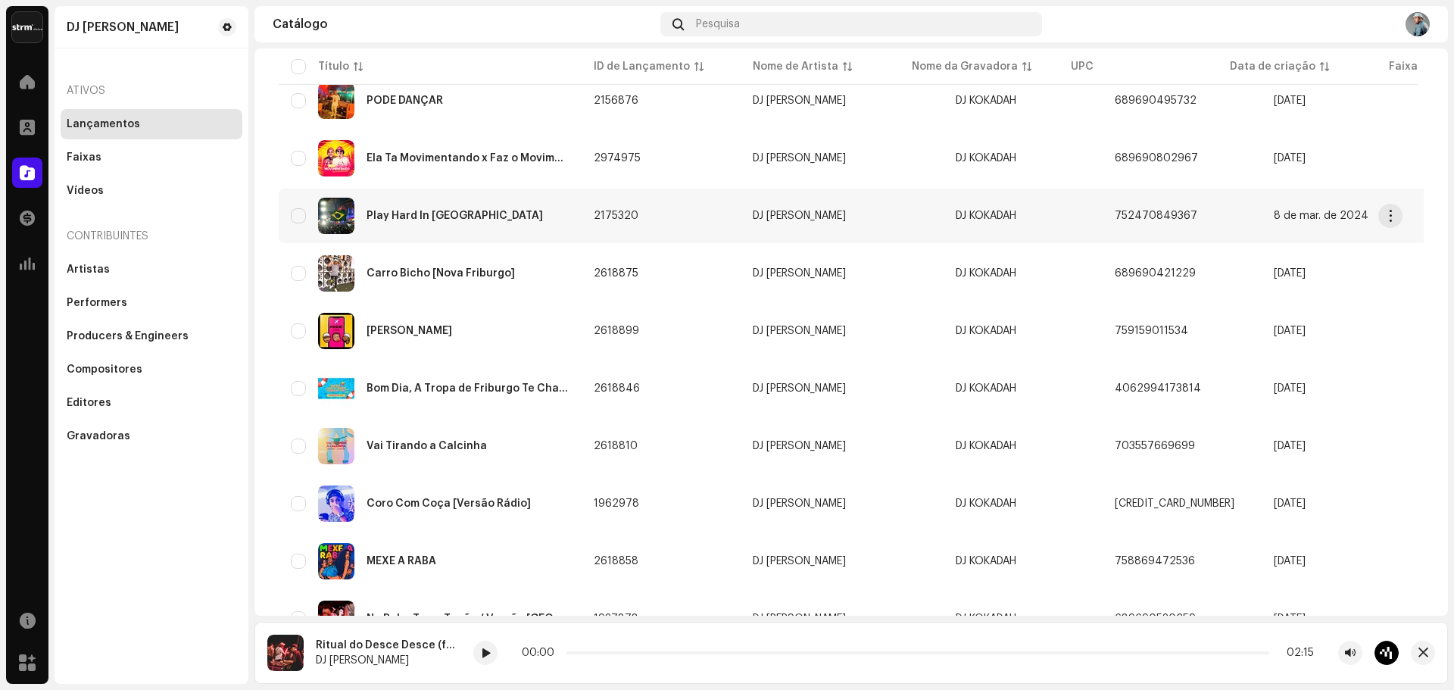
click at [456, 212] on div "Play Hard In [GEOGRAPHIC_DATA]" at bounding box center [455, 216] width 176 height 11
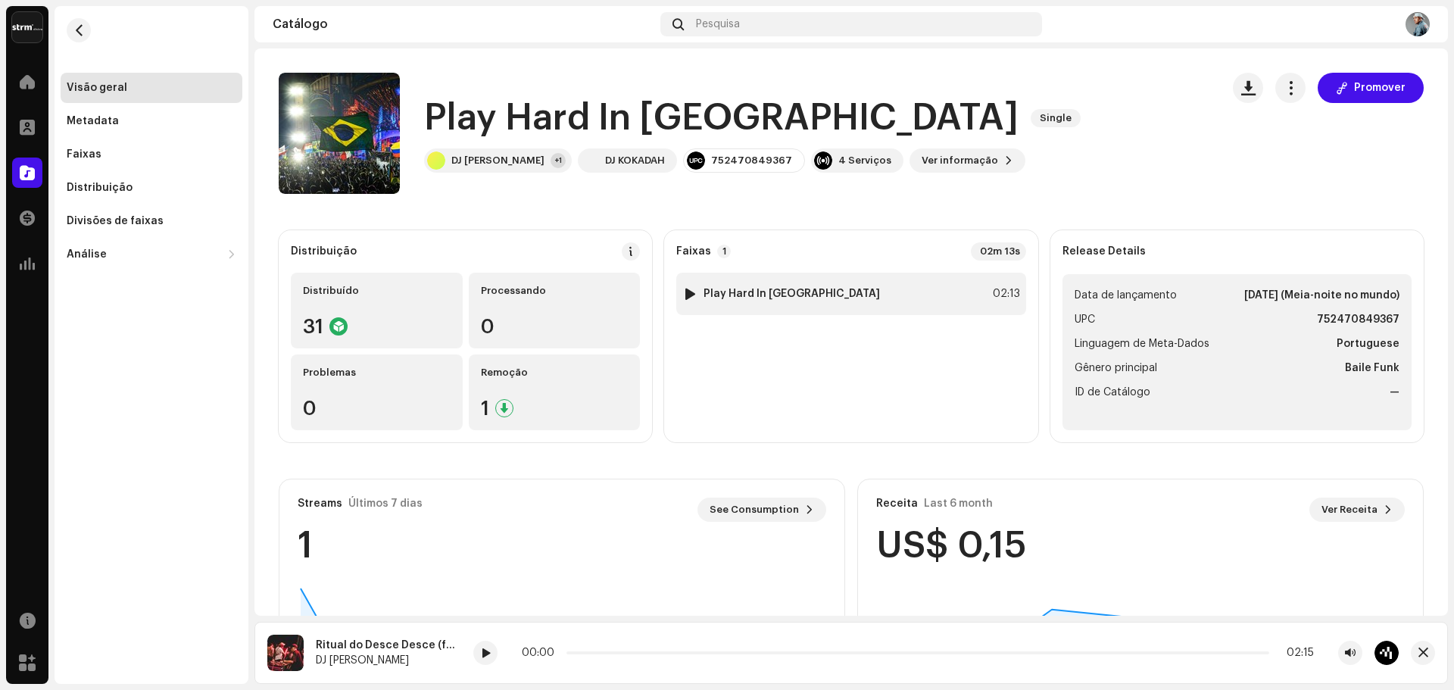
click at [685, 295] on div at bounding box center [690, 294] width 11 height 12
click at [685, 288] on div at bounding box center [690, 294] width 11 height 12
click at [85, 27] on button "button" at bounding box center [79, 30] width 24 height 24
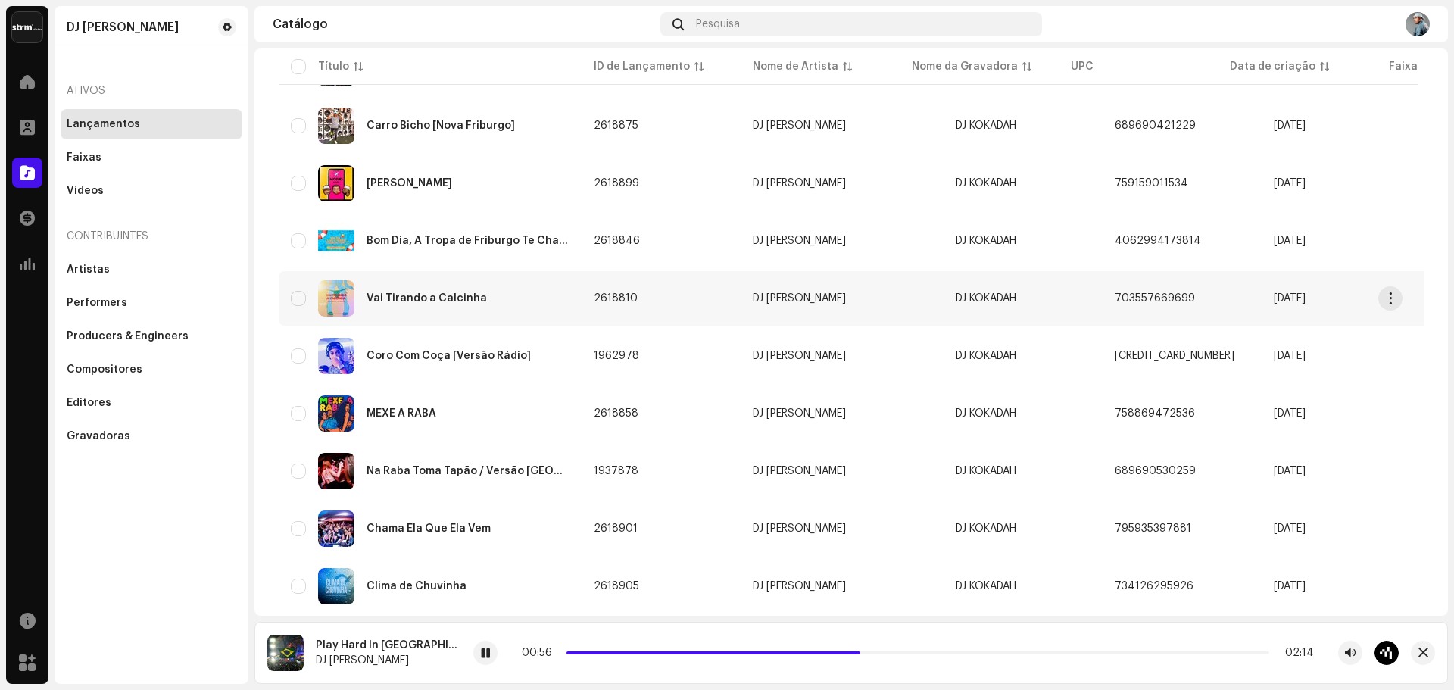
scroll to position [606, 0]
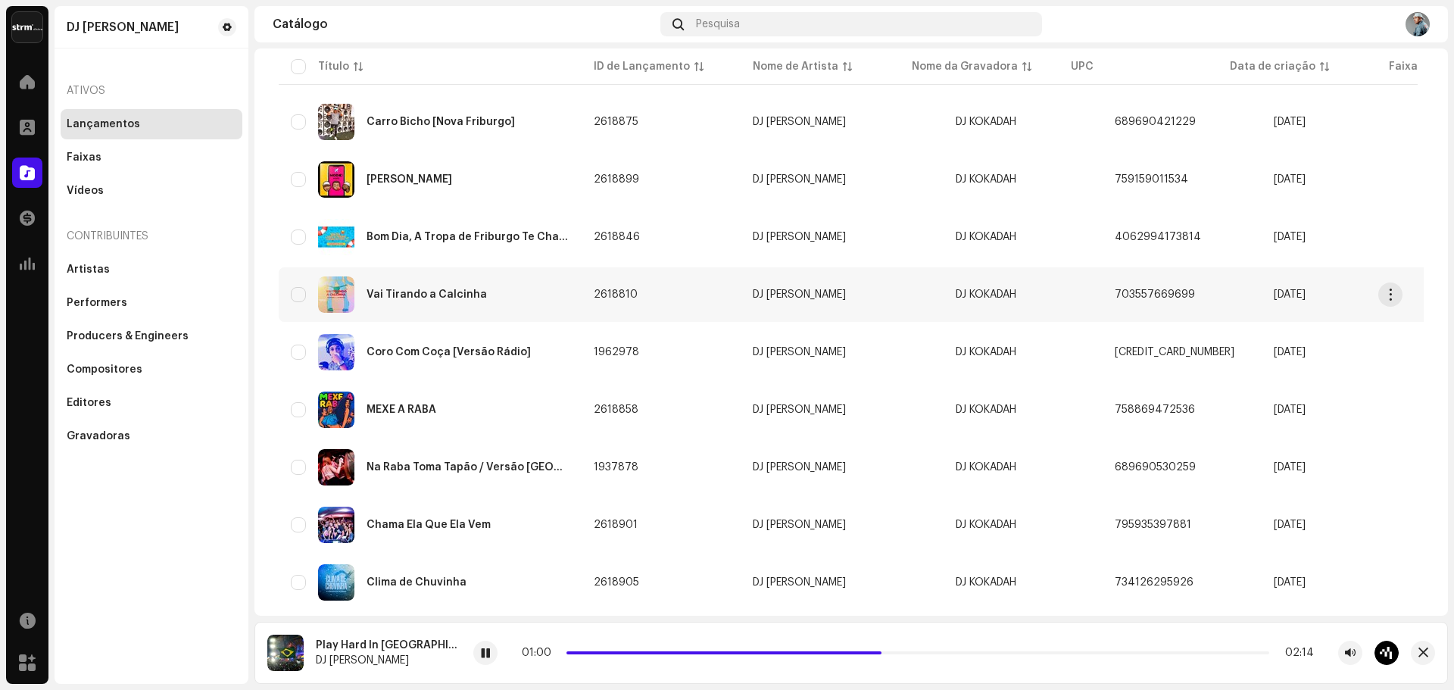
click at [427, 298] on div "Vai Tirando a Calcinha" at bounding box center [427, 294] width 120 height 11
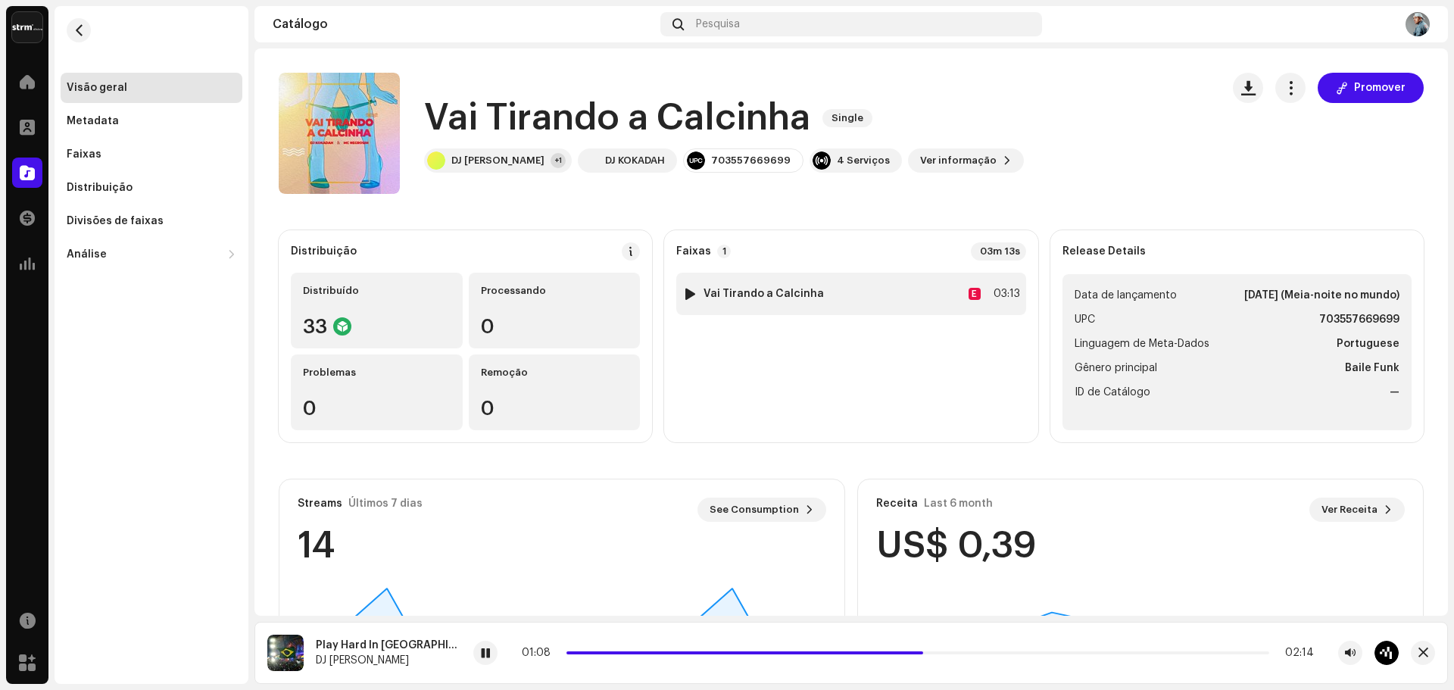
click at [685, 296] on div at bounding box center [690, 294] width 11 height 12
click at [78, 39] on button "button" at bounding box center [79, 30] width 24 height 24
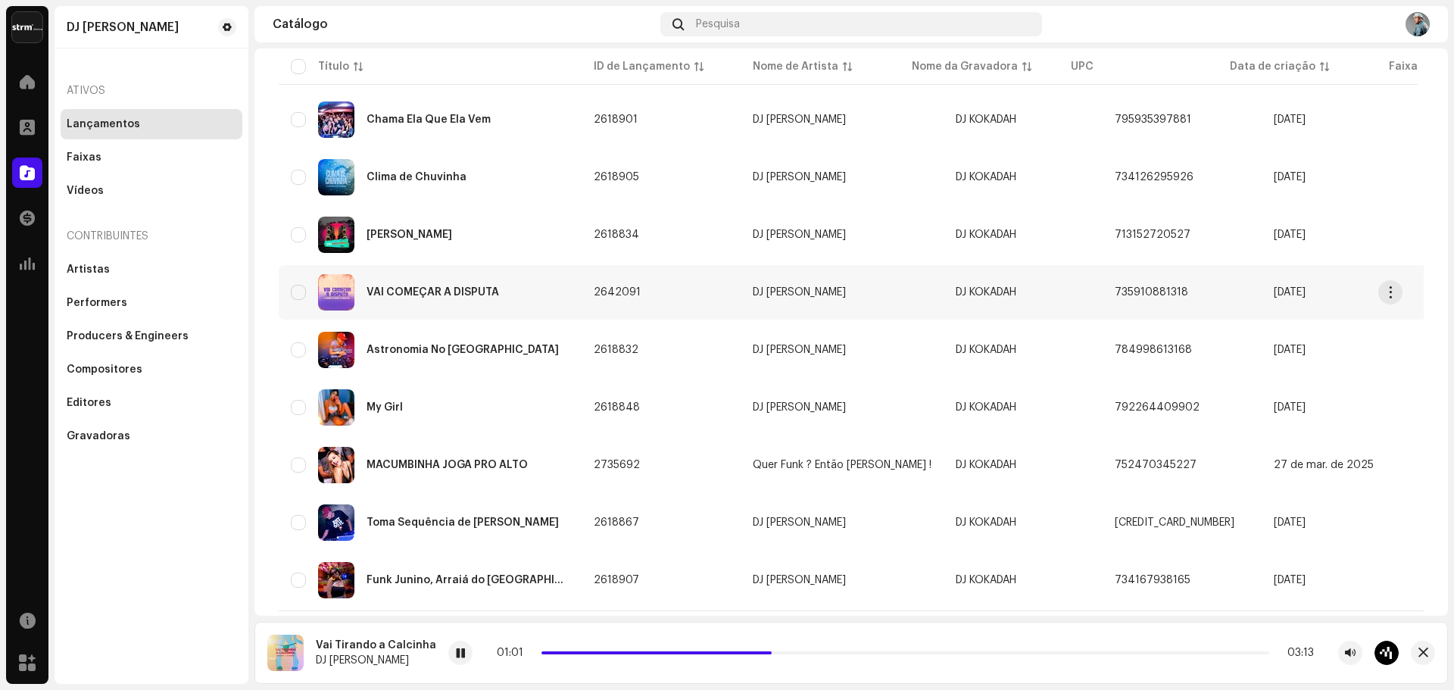
scroll to position [1048, 0]
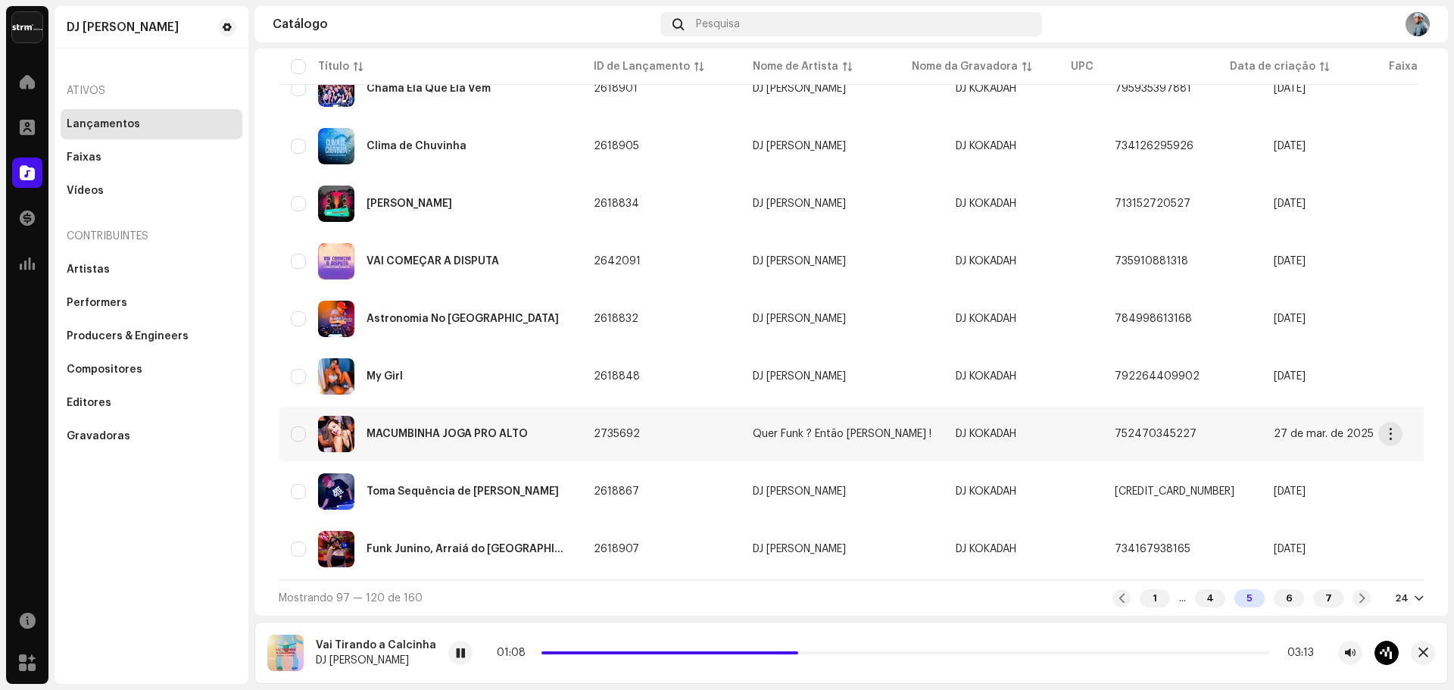
click at [512, 419] on div "MACUMBINHA JOGA PRO ALTO" at bounding box center [430, 434] width 279 height 36
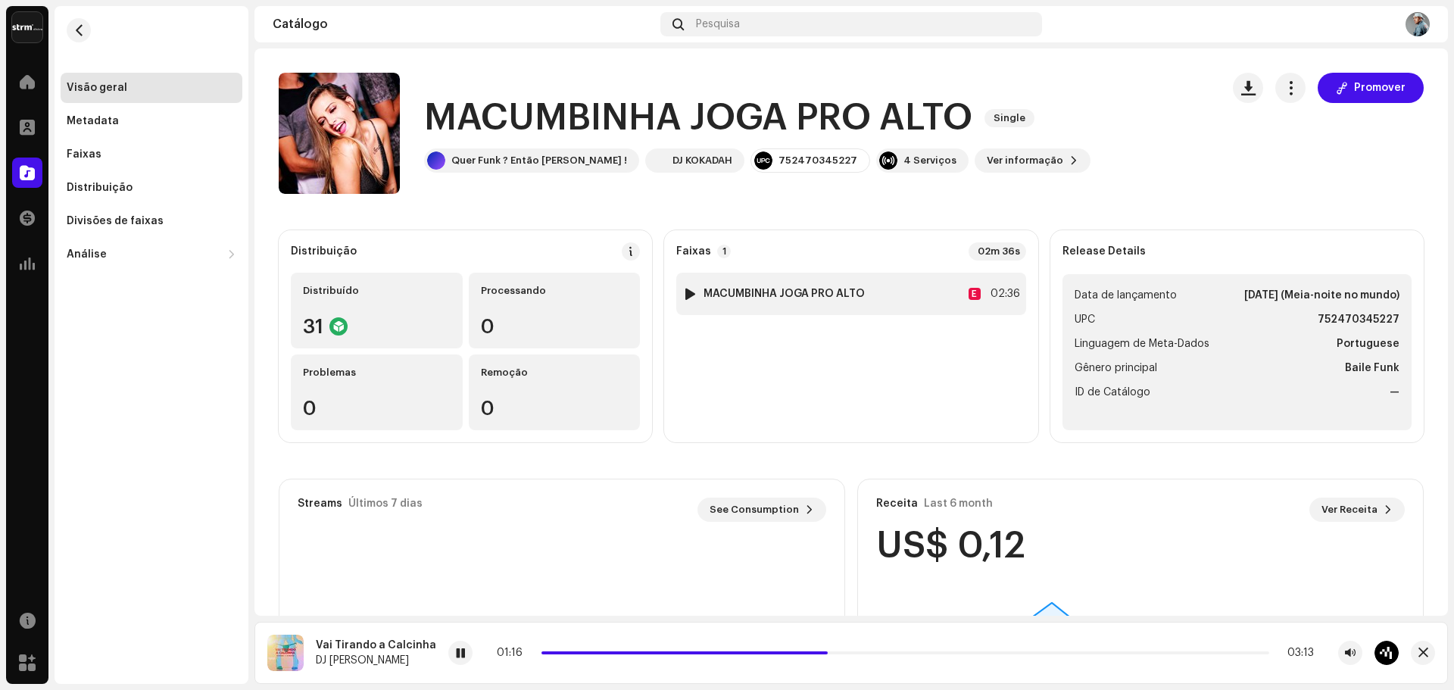
click at [687, 295] on div at bounding box center [690, 294] width 11 height 12
click at [690, 291] on div at bounding box center [690, 294] width 11 height 12
click at [482, 657] on div at bounding box center [485, 653] width 24 height 24
click at [482, 657] on span at bounding box center [485, 654] width 9 height 12
click at [1283, 98] on button "button" at bounding box center [1290, 88] width 30 height 30
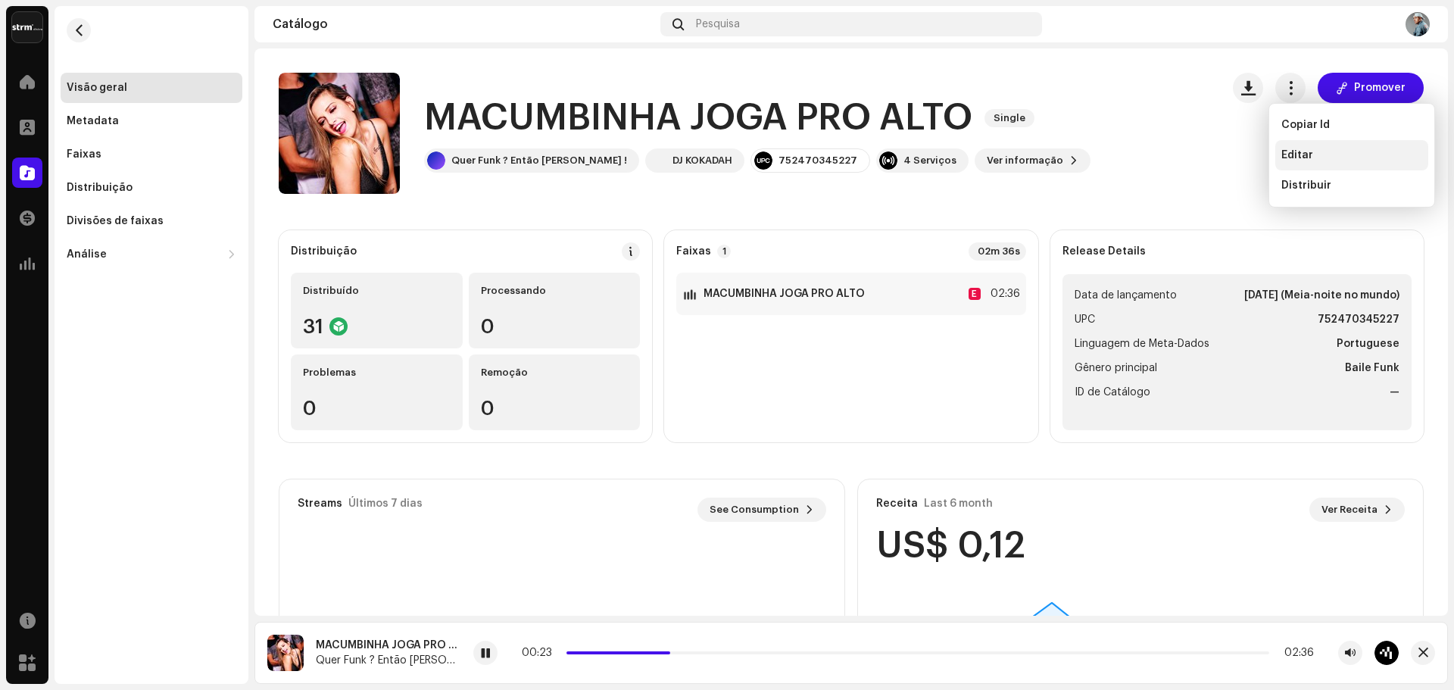
click at [1286, 151] on span "Editar" at bounding box center [1297, 155] width 32 height 12
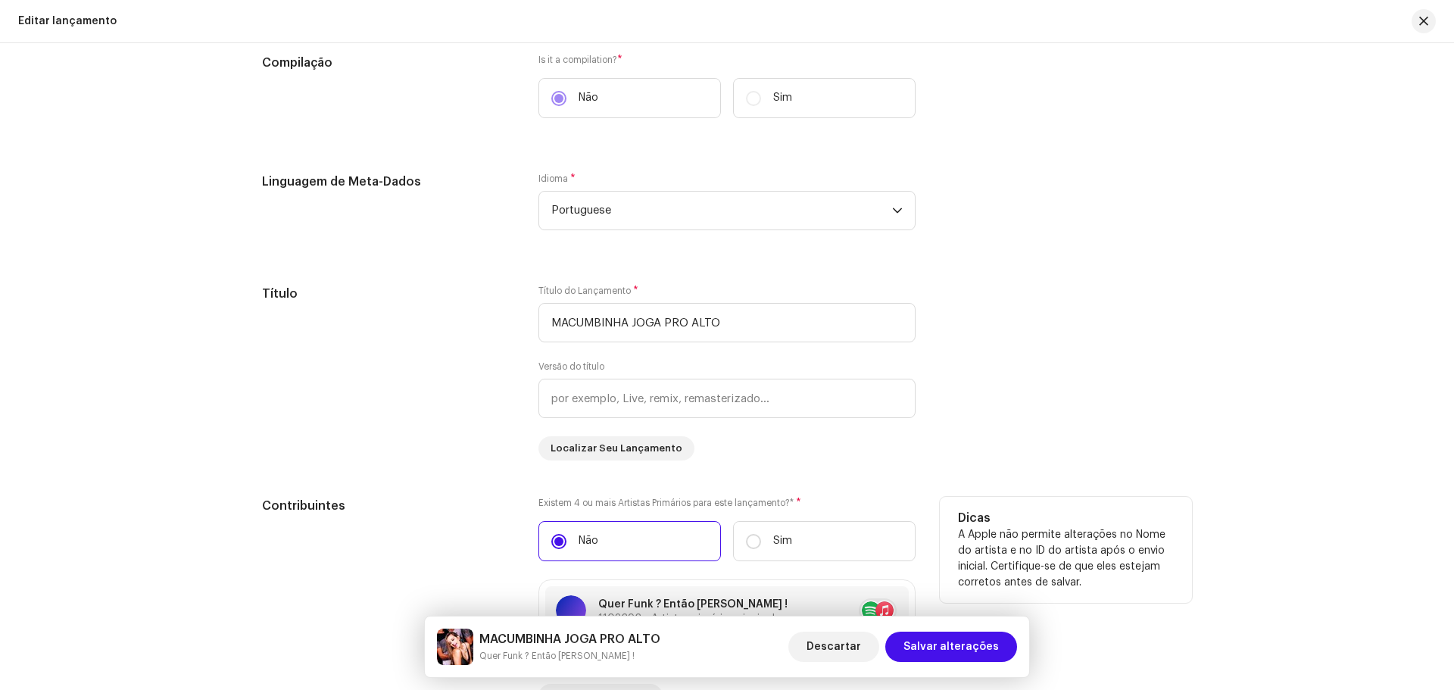
scroll to position [909, 0]
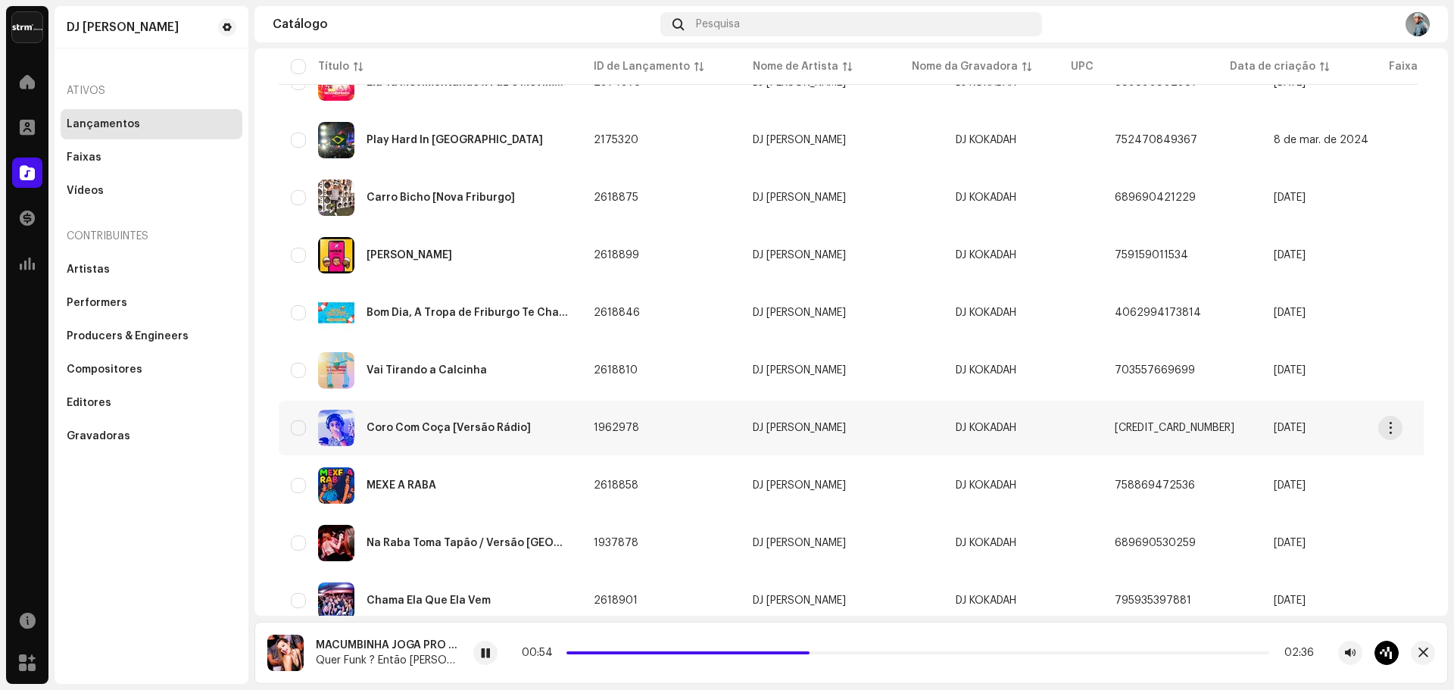
scroll to position [1048, 0]
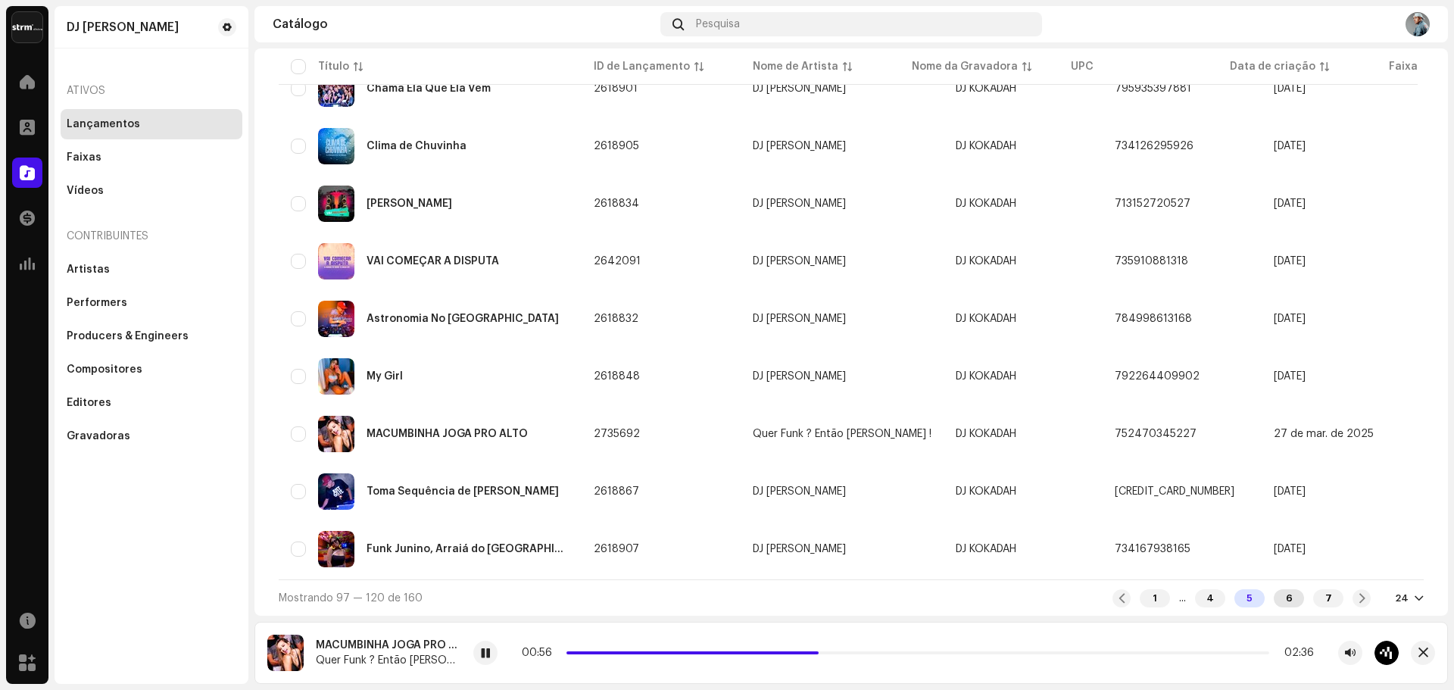
click at [1274, 600] on div "6" at bounding box center [1289, 598] width 30 height 18
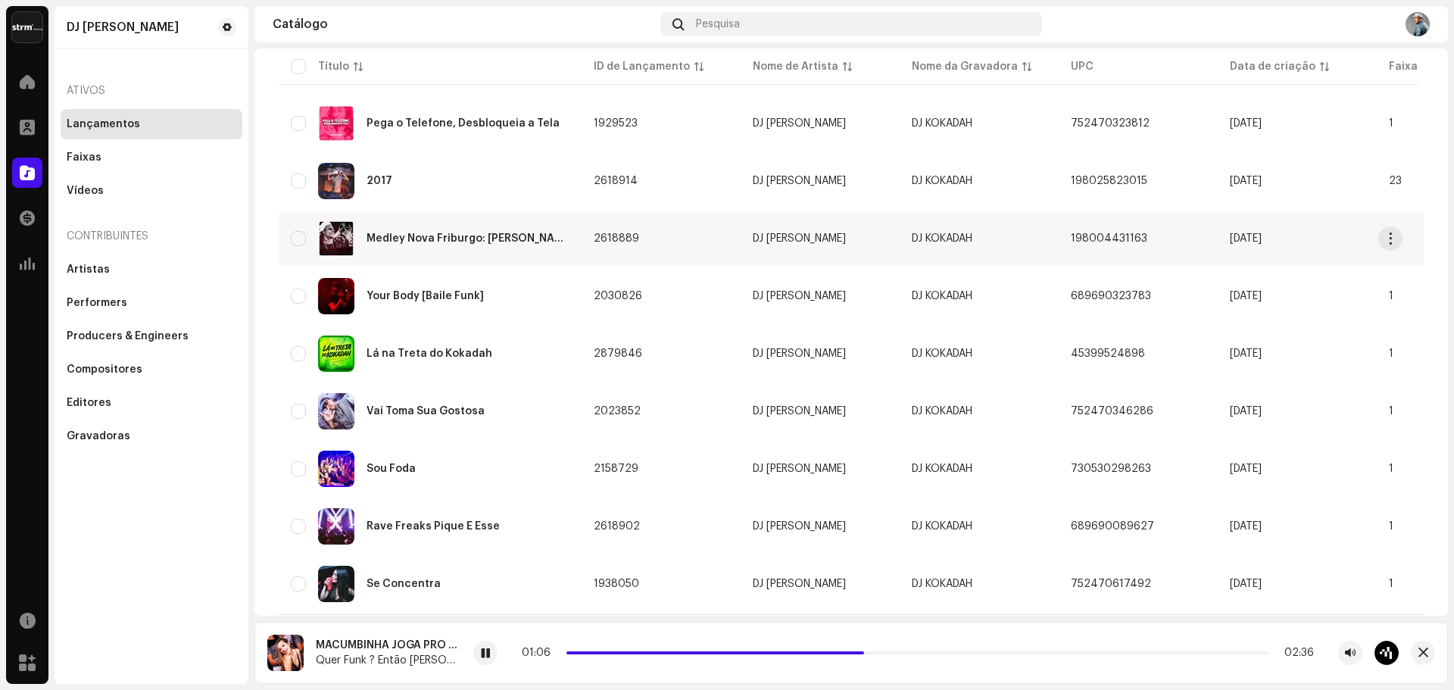
scroll to position [1048, 0]
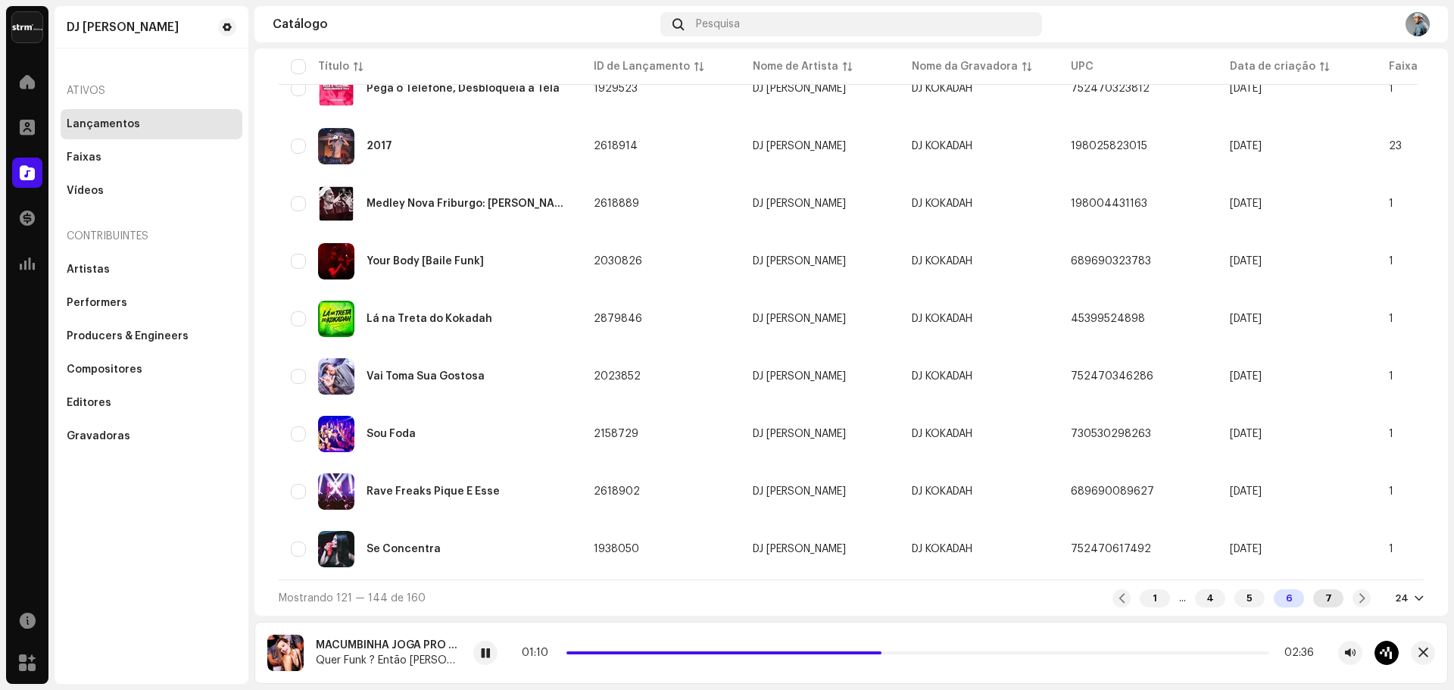
click at [1324, 601] on div "7" at bounding box center [1328, 598] width 30 height 18
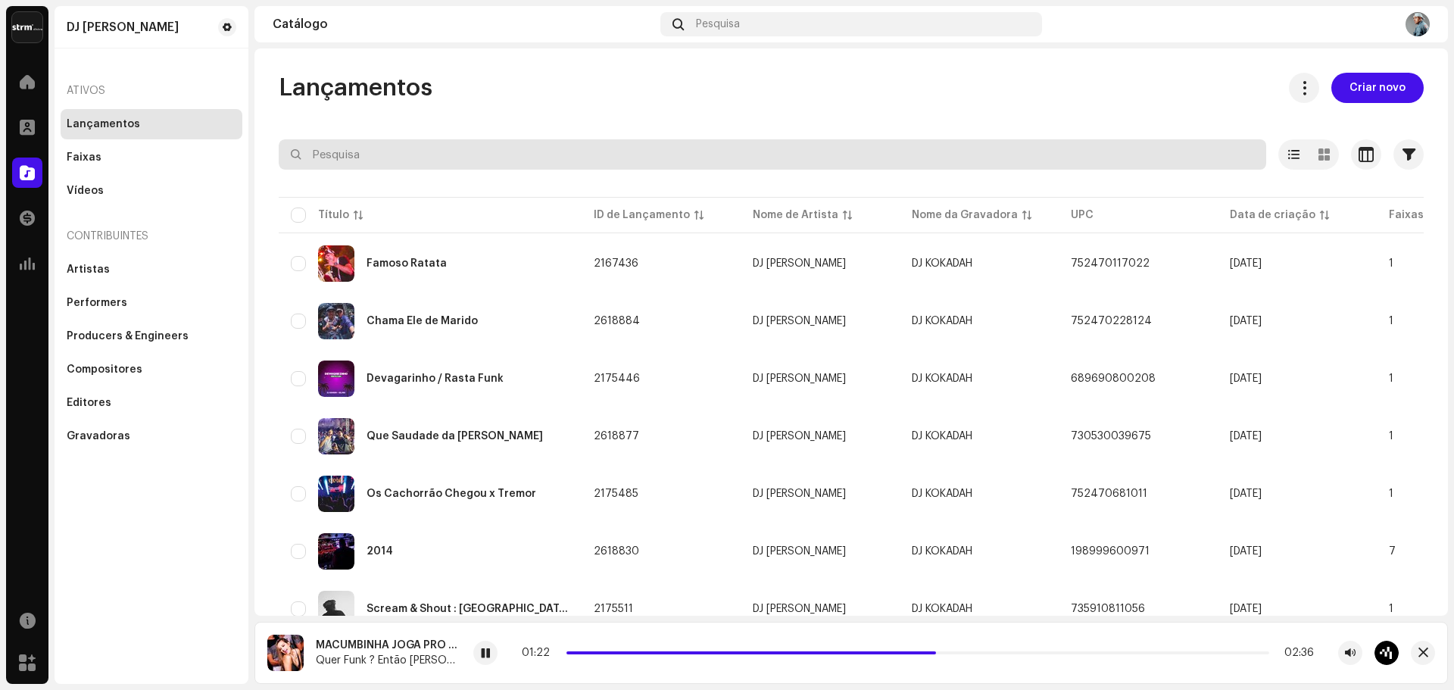
click at [410, 153] on input "text" at bounding box center [773, 154] width 988 height 30
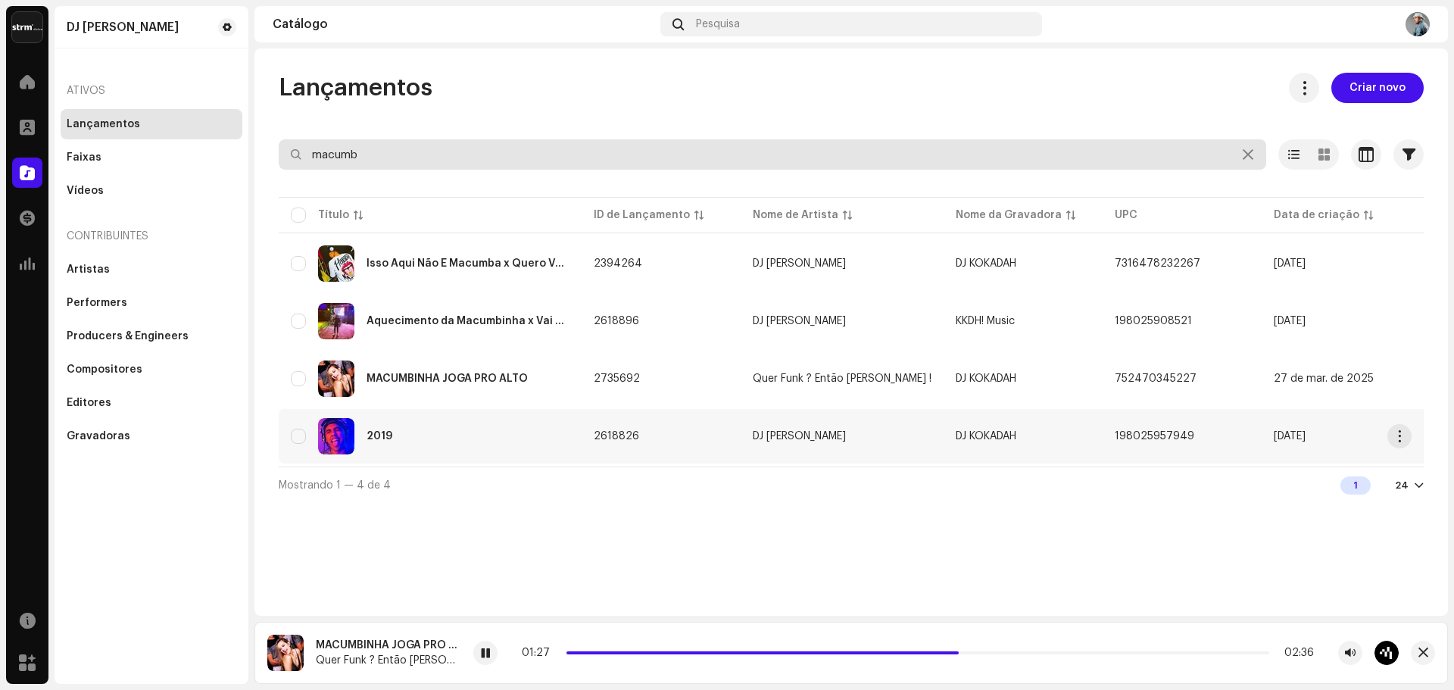
type input "macumb"
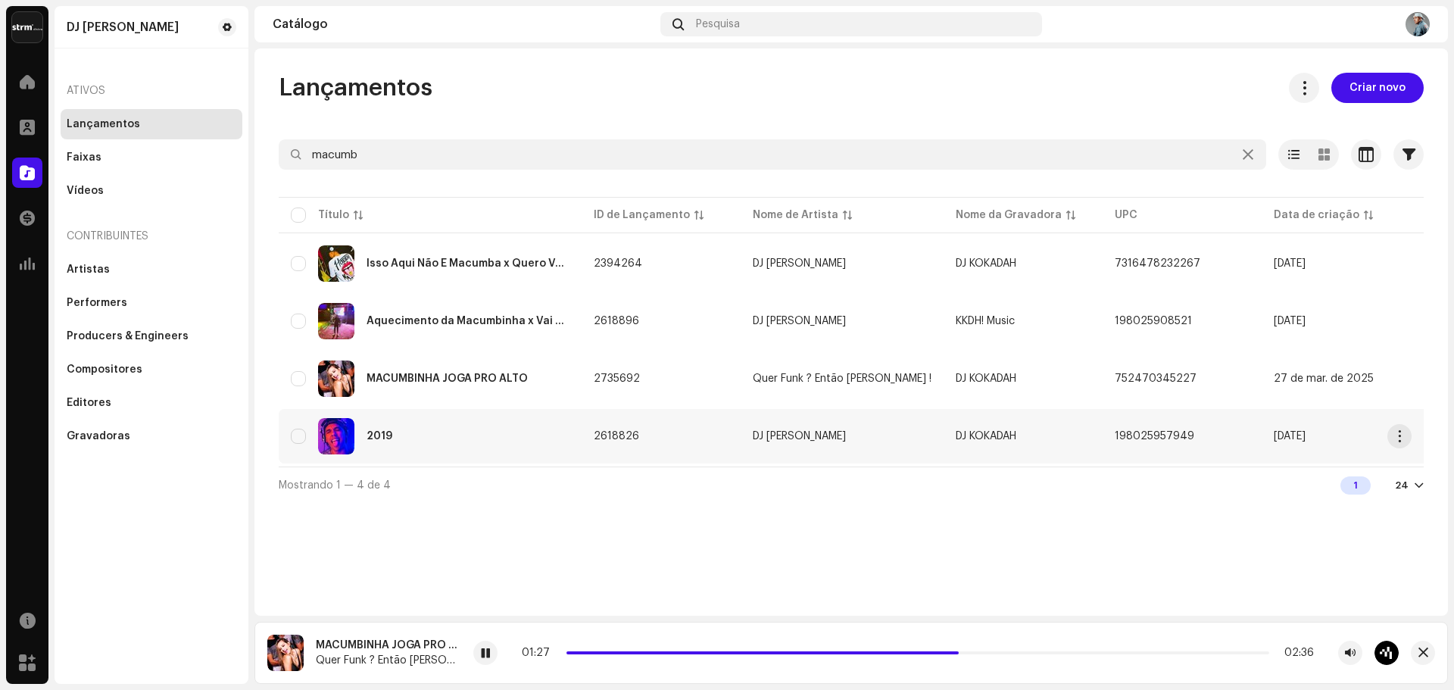
click at [421, 420] on div "2019" at bounding box center [430, 436] width 279 height 36
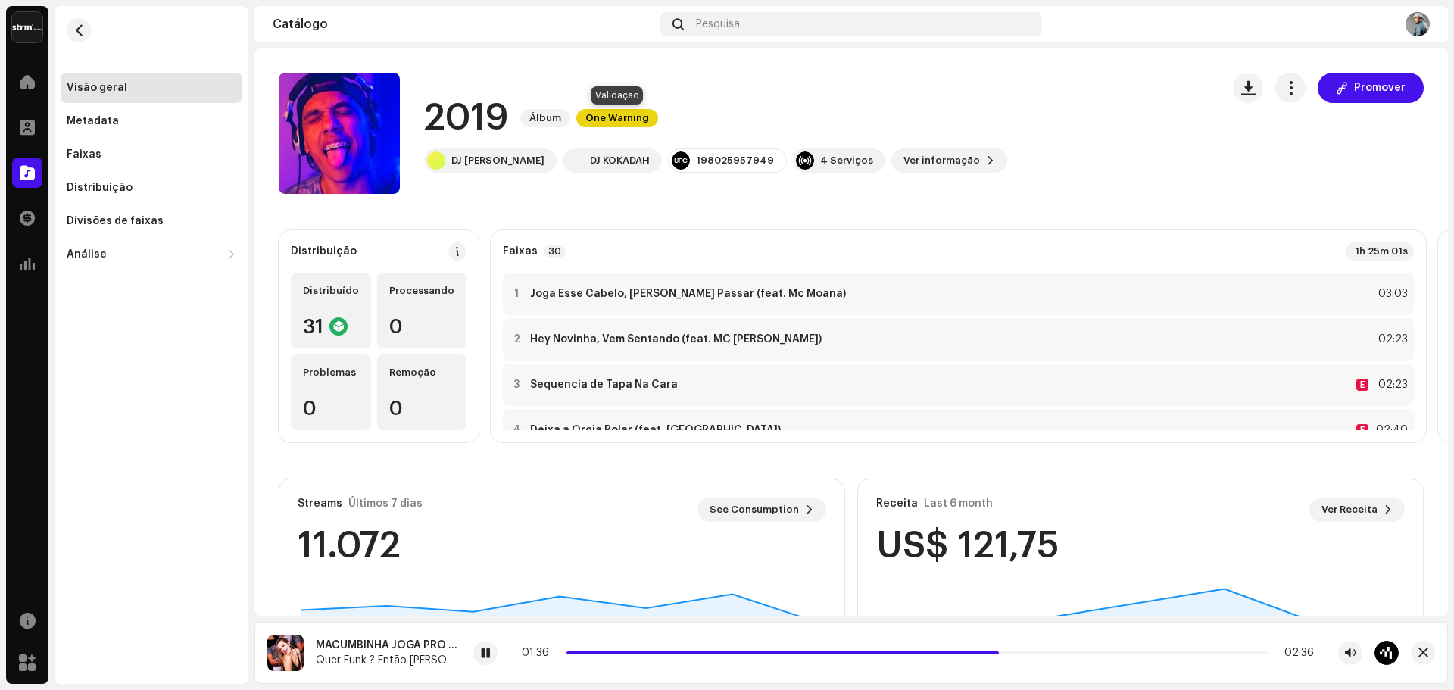
click at [619, 118] on span "One Warning" at bounding box center [617, 118] width 82 height 18
click at [1029, 145] on div "Alertas Revise esses avisos para ver se você precisa corrigir alguma coisa e/ou…" at bounding box center [727, 345] width 1454 height 690
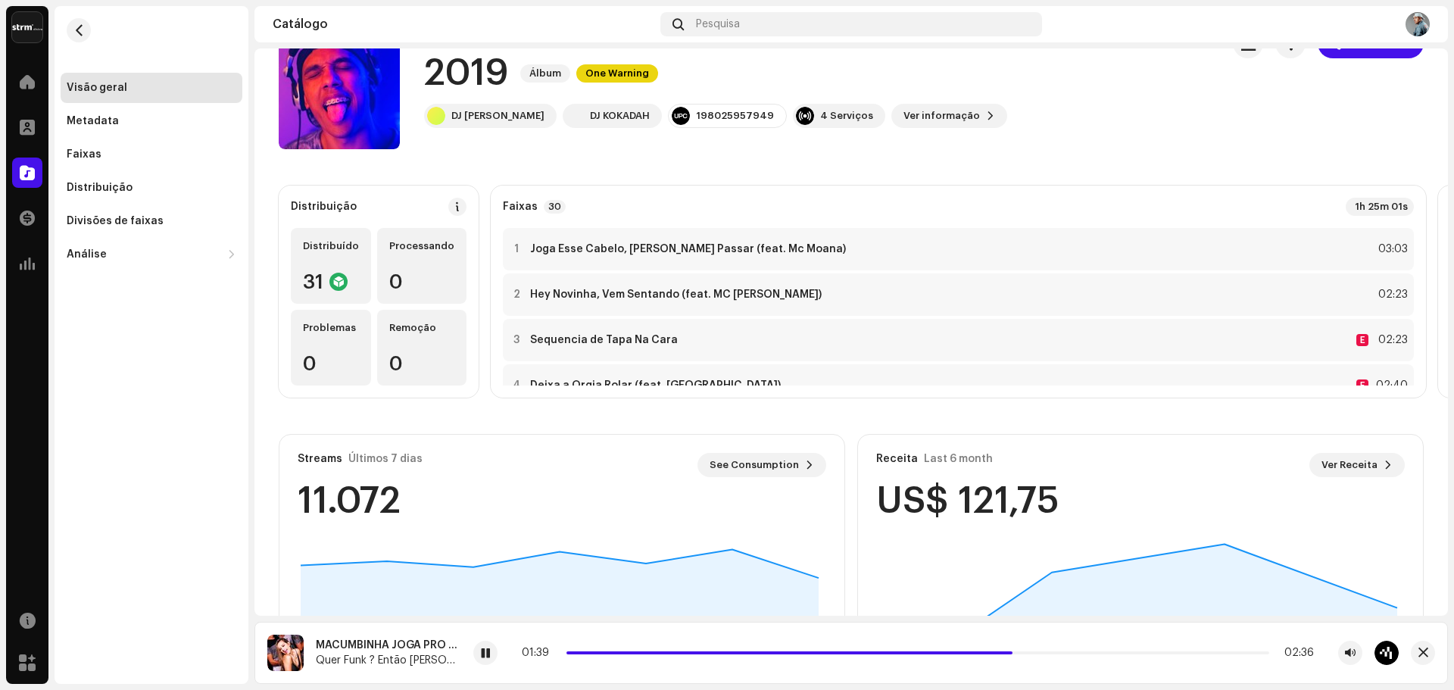
scroll to position [190, 0]
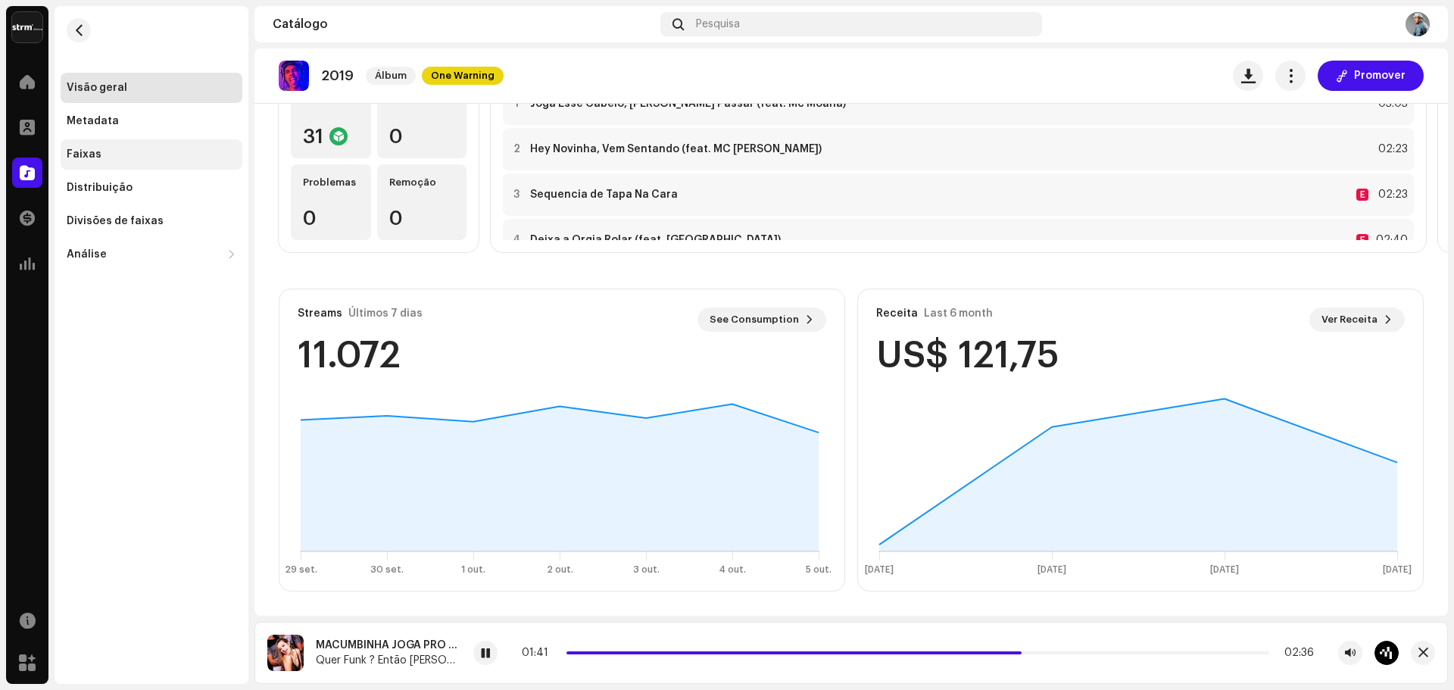
click at [182, 153] on div "Faixas" at bounding box center [152, 154] width 170 height 12
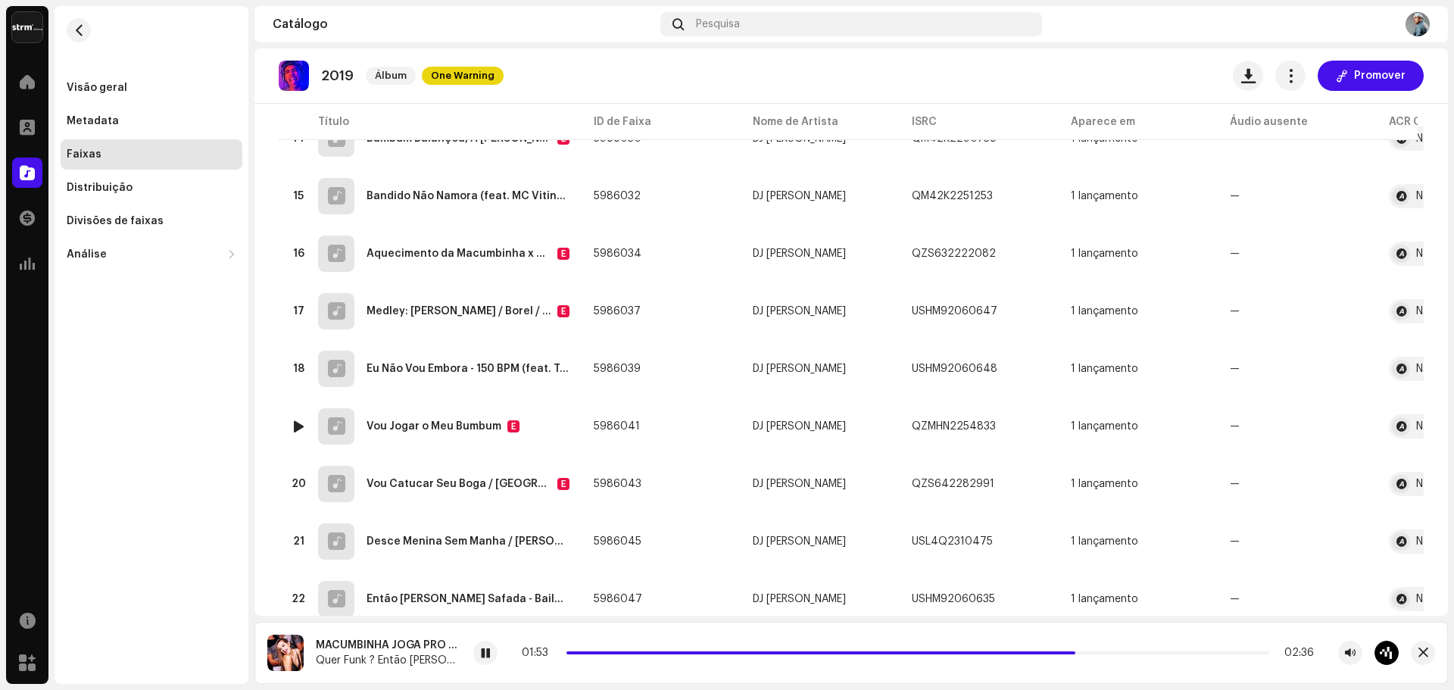
scroll to position [919, 0]
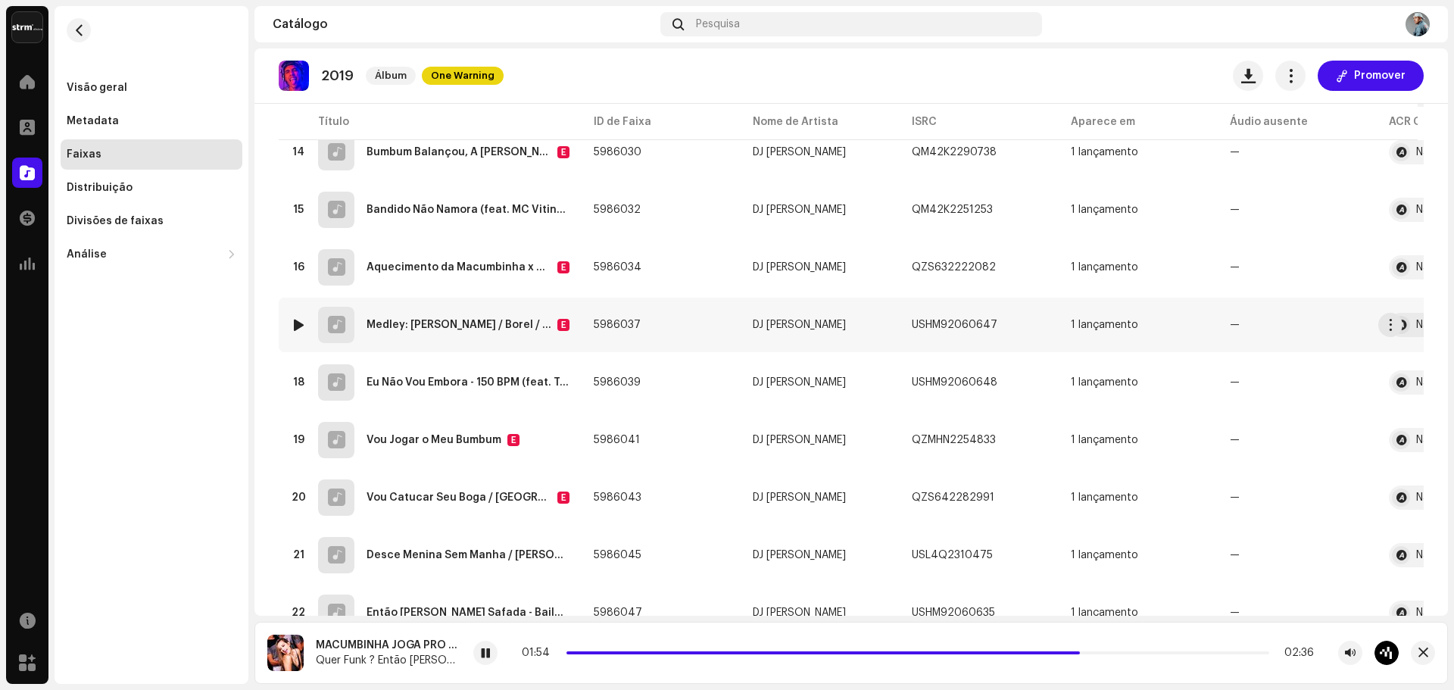
click at [298, 326] on div at bounding box center [298, 325] width 11 height 12
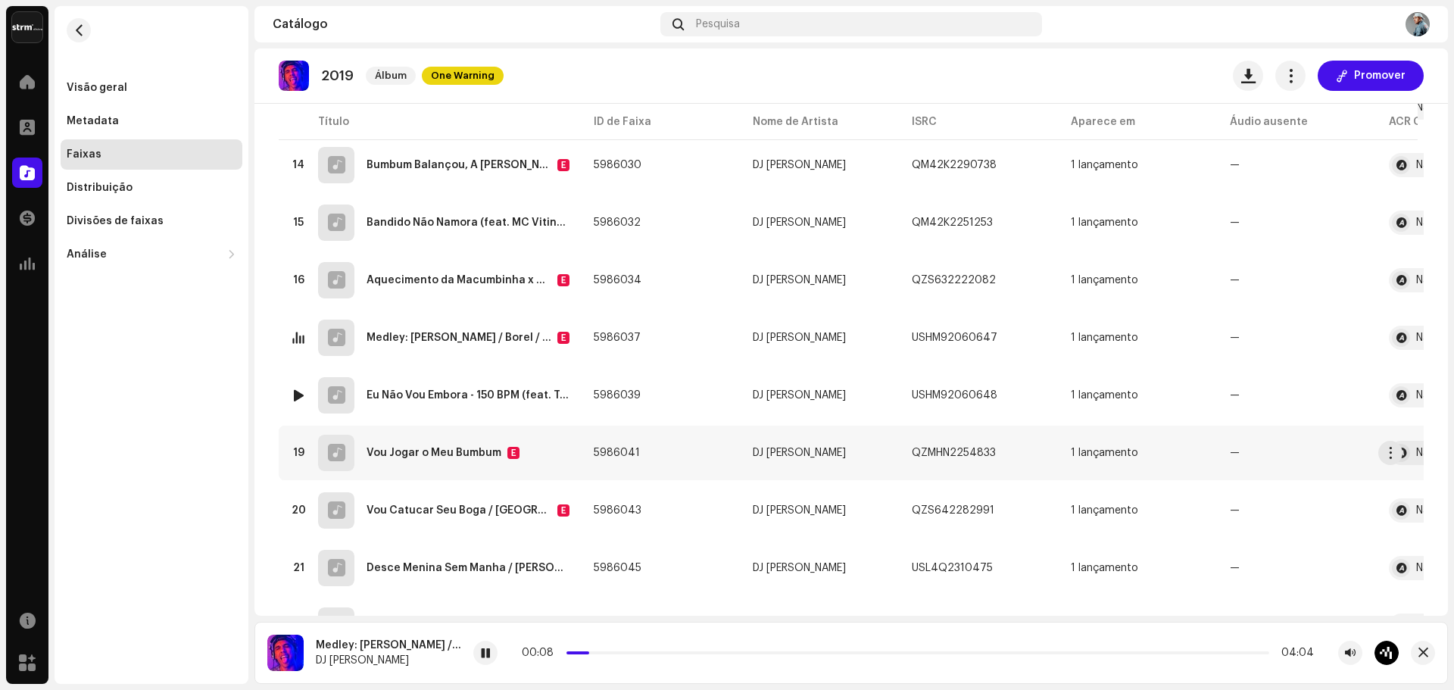
scroll to position [909, 0]
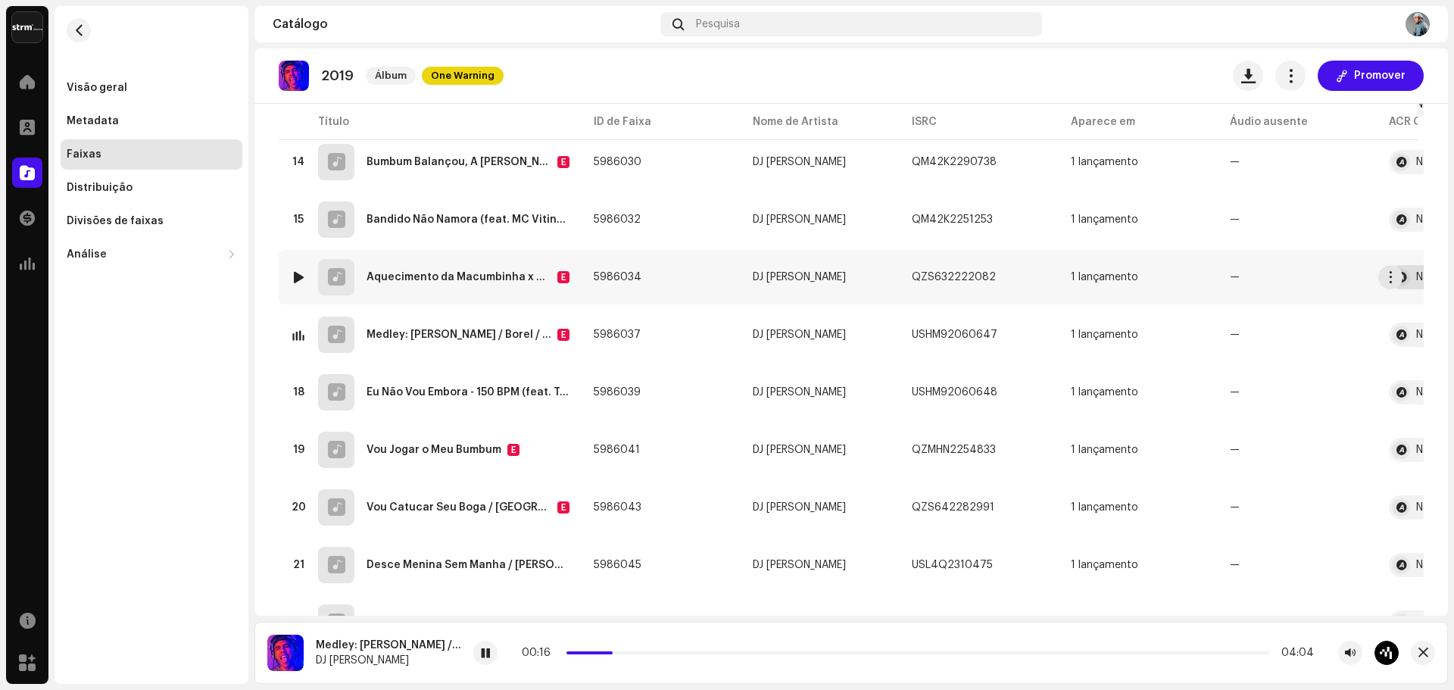
click at [1409, 278] on div at bounding box center [1401, 277] width 18 height 18
click at [1406, 278] on div at bounding box center [1401, 277] width 18 height 18
click at [498, 326] on div "17 Medley: [PERSON_NAME] / Borel / Mi Gente (feat. DJ [PERSON_NAME] o Brabo) E" at bounding box center [430, 335] width 279 height 36
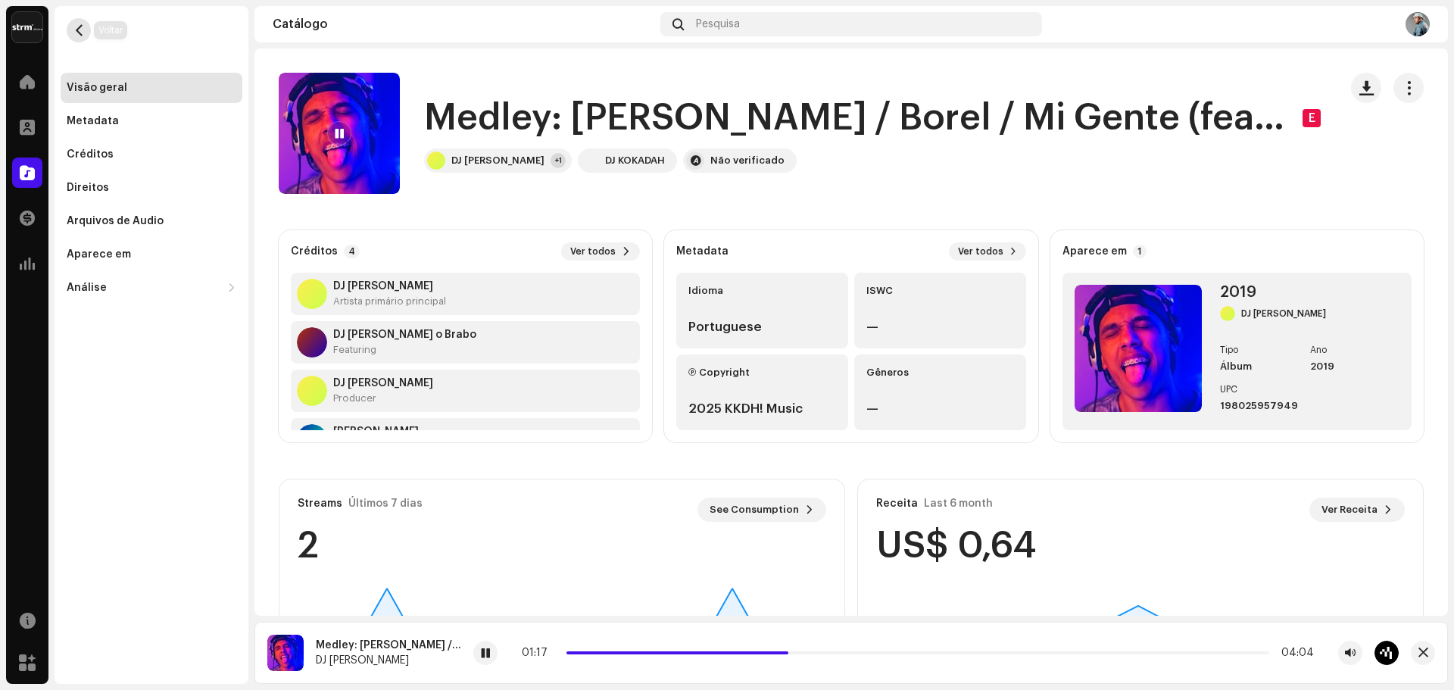
click at [83, 30] on span "button" at bounding box center [78, 30] width 11 height 12
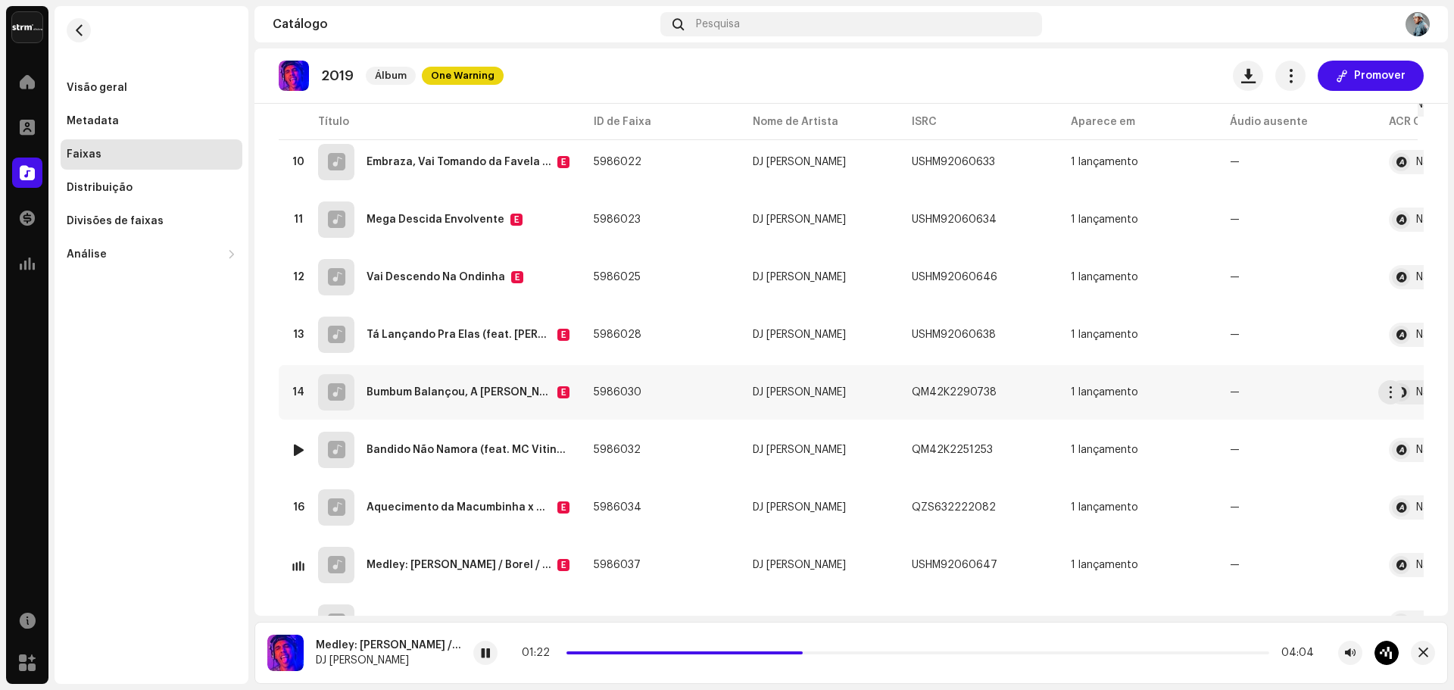
scroll to position [682, 0]
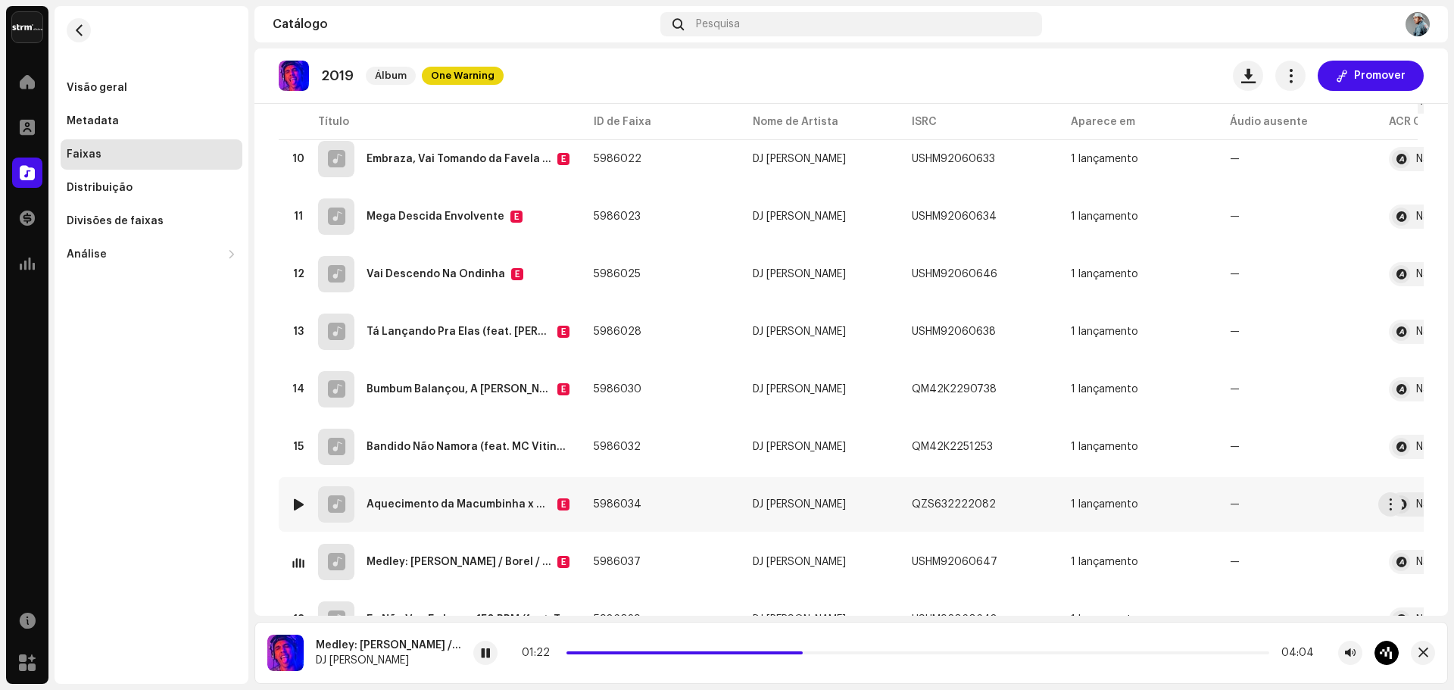
click at [488, 507] on div "Aquecimento da Macumbinha x Rebola Pro Macho Dela (feat. MC Jhonny [PERSON_NAME…" at bounding box center [459, 504] width 185 height 11
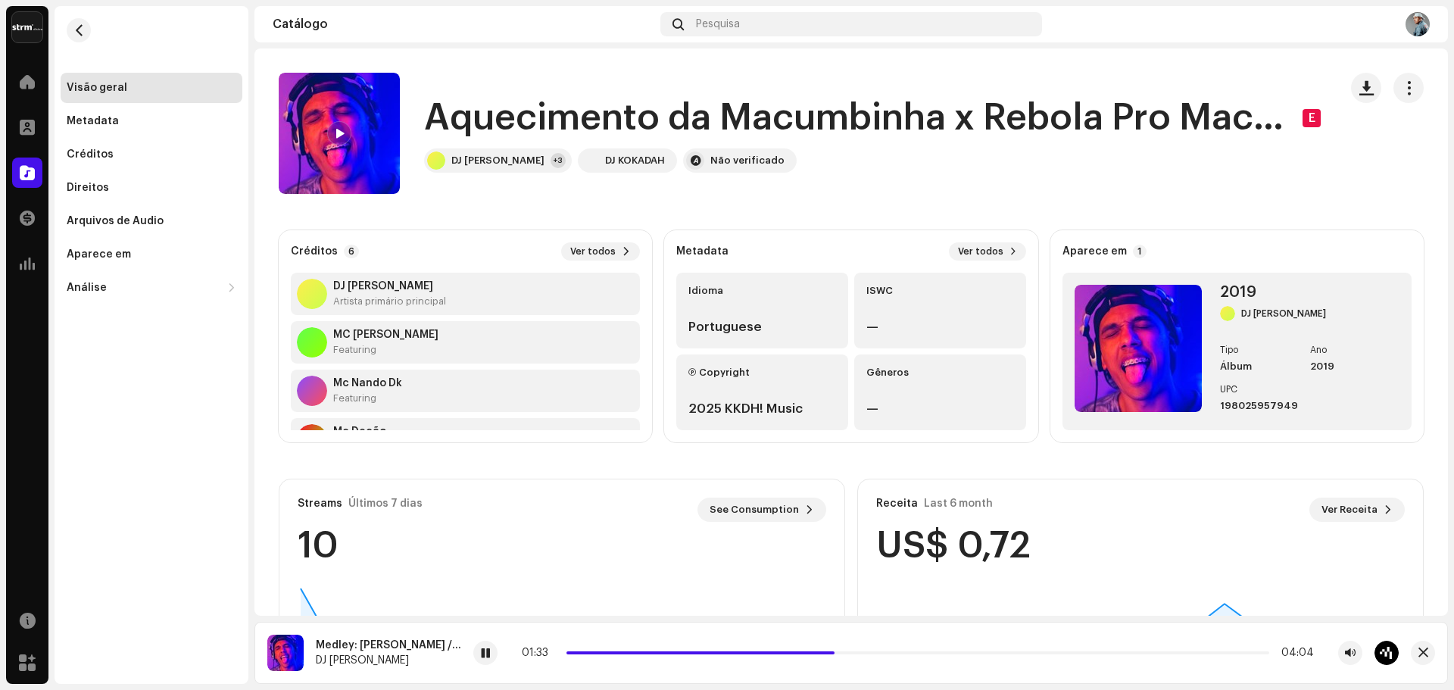
click at [332, 126] on div at bounding box center [339, 133] width 24 height 24
click at [880, 172] on div "DJ Kokadah +3 DJ KOKADAH Não verificado" at bounding box center [875, 160] width 903 height 24
click at [896, 179] on div "Aquecimento da Macumbinha x Rebola Pro Macho Dela (feat. MC Jhonny [PERSON_NAME…" at bounding box center [803, 133] width 1048 height 121
click at [1035, 199] on catalog-tracks-details-overview "Aquecimento da Macumbinha x Rebola Pro Macho Dela (feat. MC Jhonny [PERSON_NAME…" at bounding box center [851, 426] width 1194 height 757
click at [33, 86] on span at bounding box center [27, 82] width 15 height 12
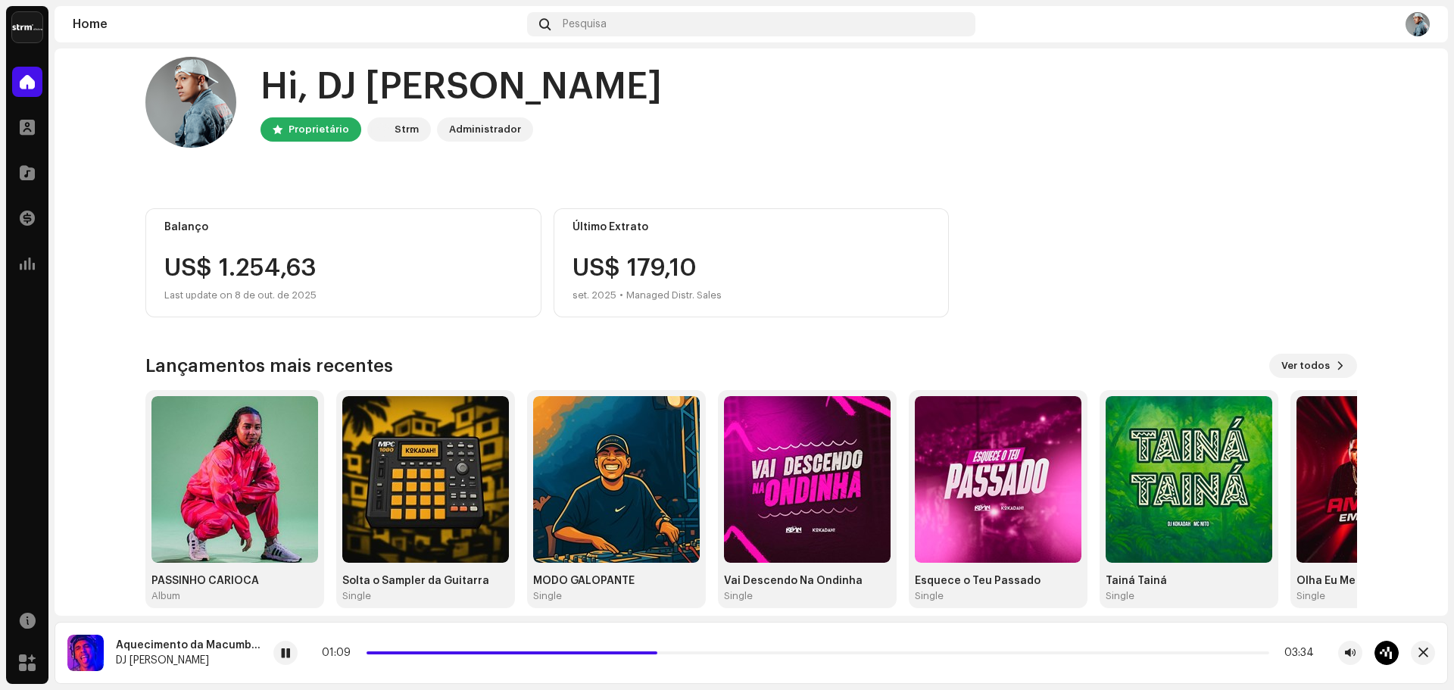
scroll to position [33, 0]
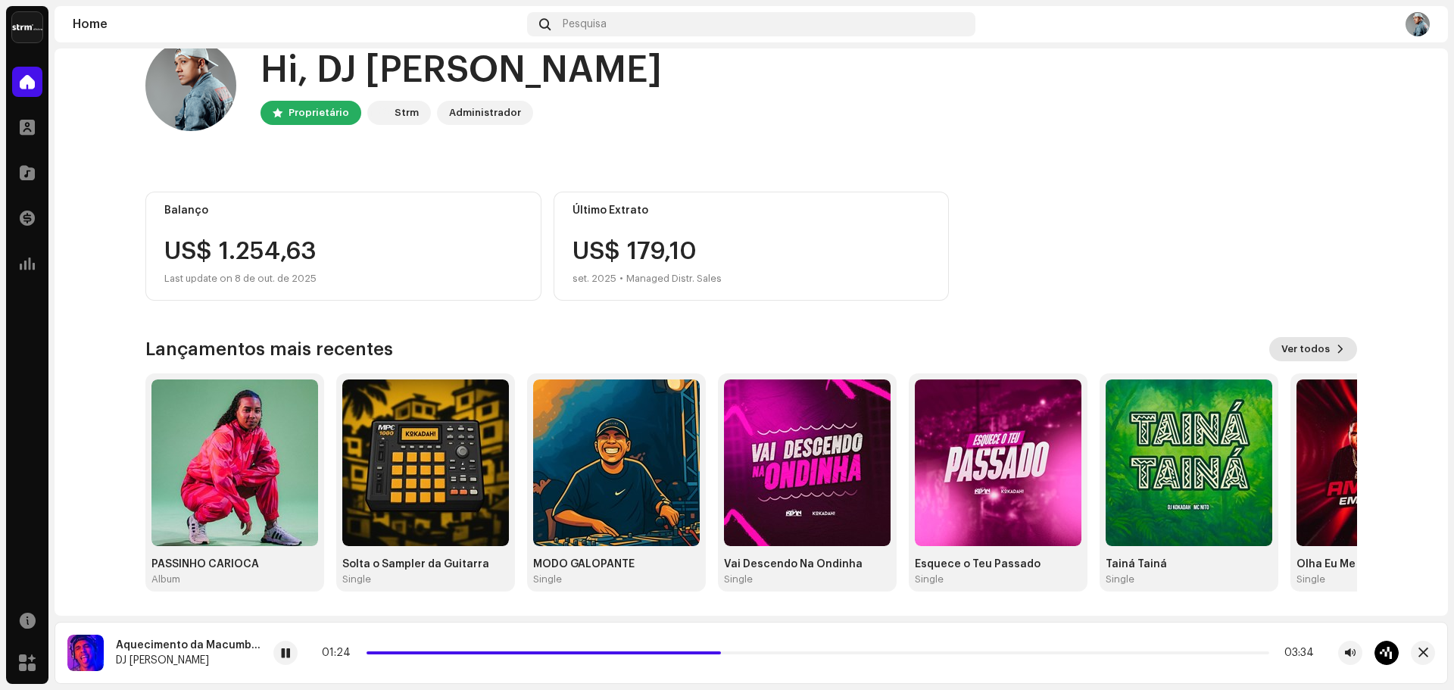
click at [1299, 349] on span "Ver todos" at bounding box center [1305, 349] width 48 height 30
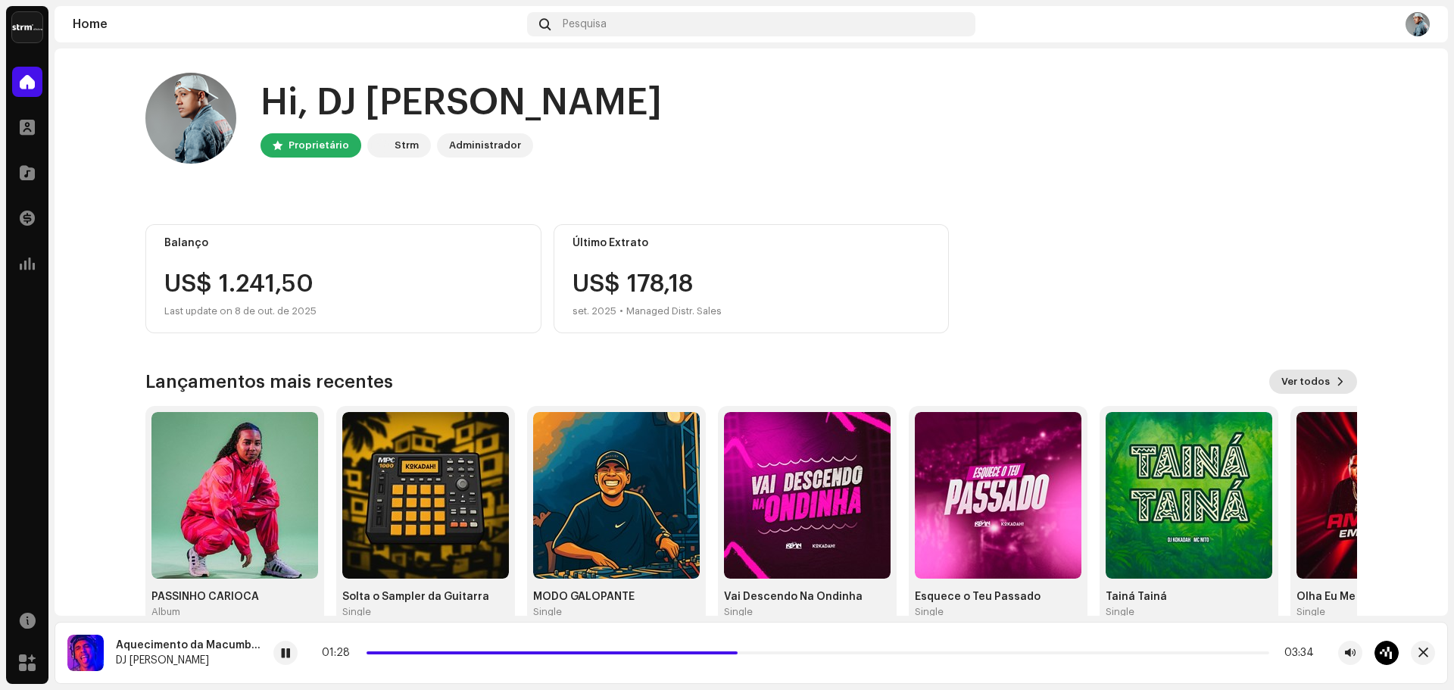
click at [1303, 381] on span "Ver todos" at bounding box center [1305, 382] width 48 height 30
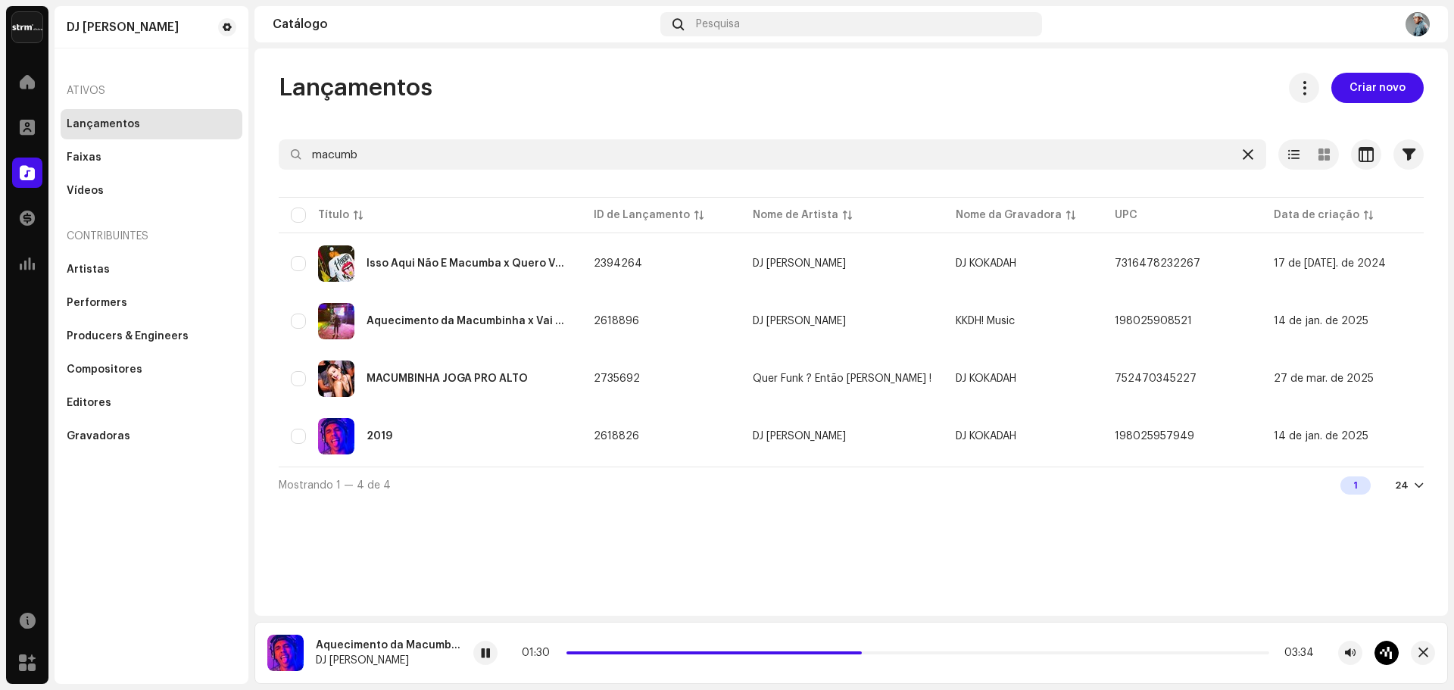
click at [1250, 154] on icon at bounding box center [1248, 154] width 11 height 12
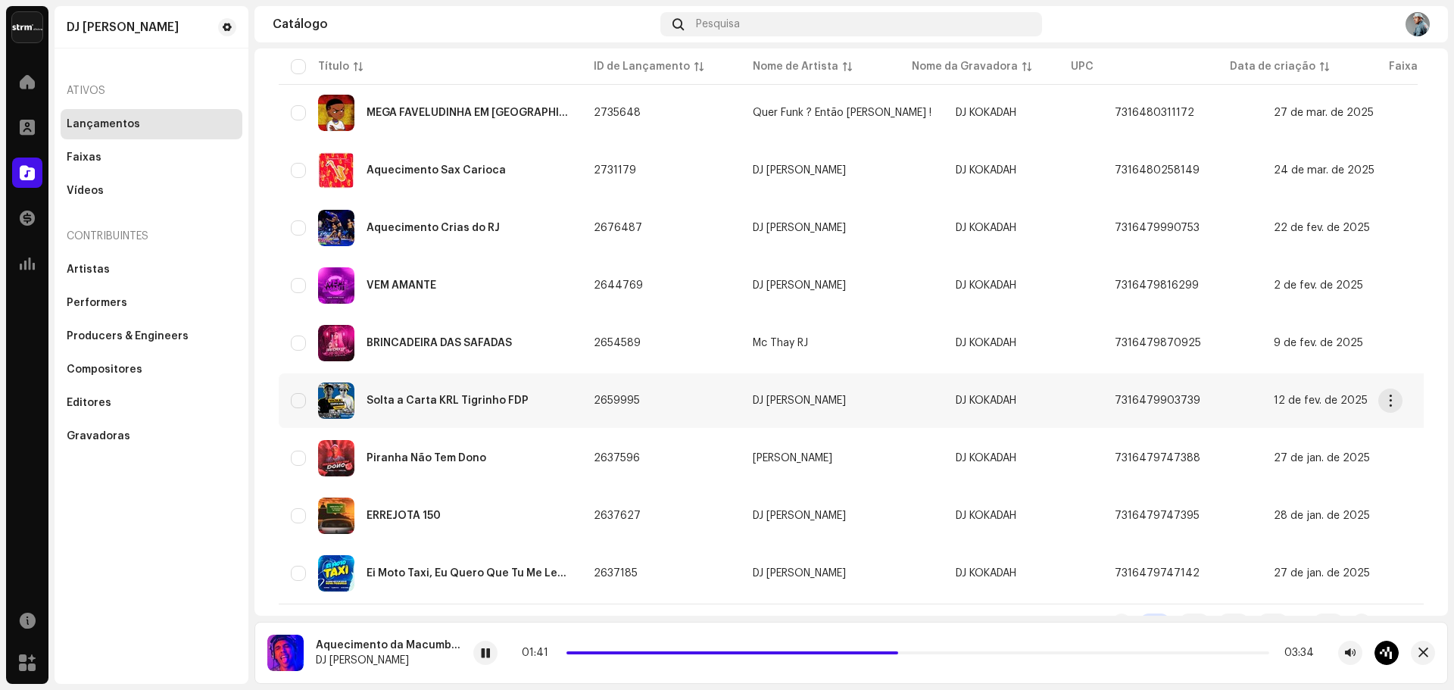
scroll to position [1048, 0]
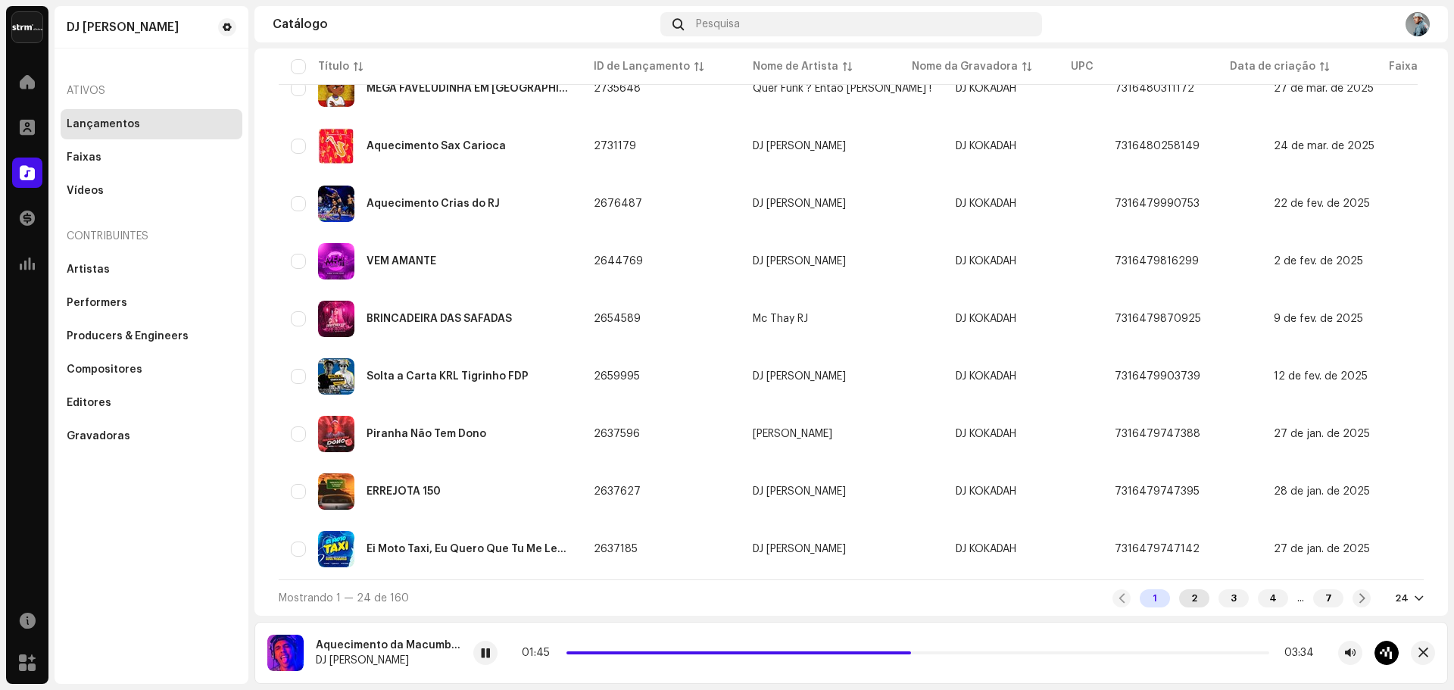
click at [1179, 590] on div "2" at bounding box center [1194, 598] width 30 height 18
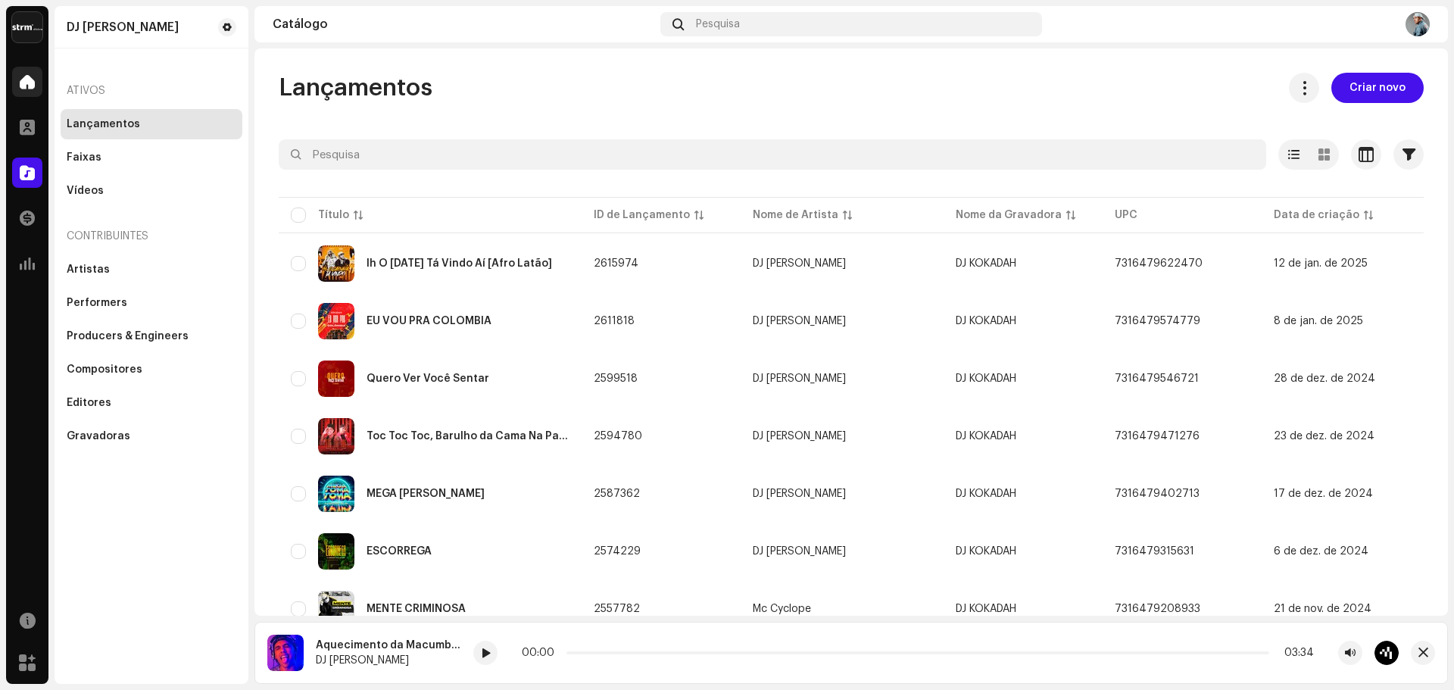
click at [23, 73] on div at bounding box center [27, 82] width 30 height 30
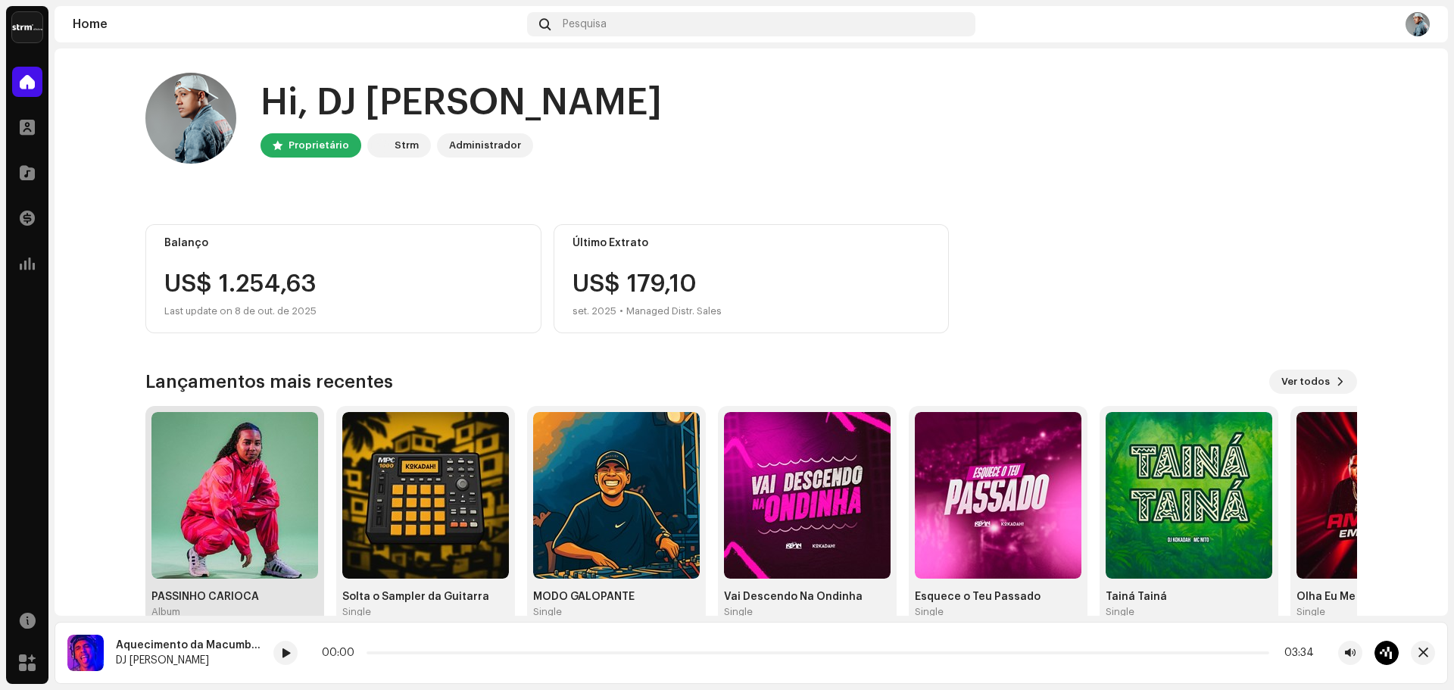
click at [272, 515] on img at bounding box center [234, 495] width 167 height 167
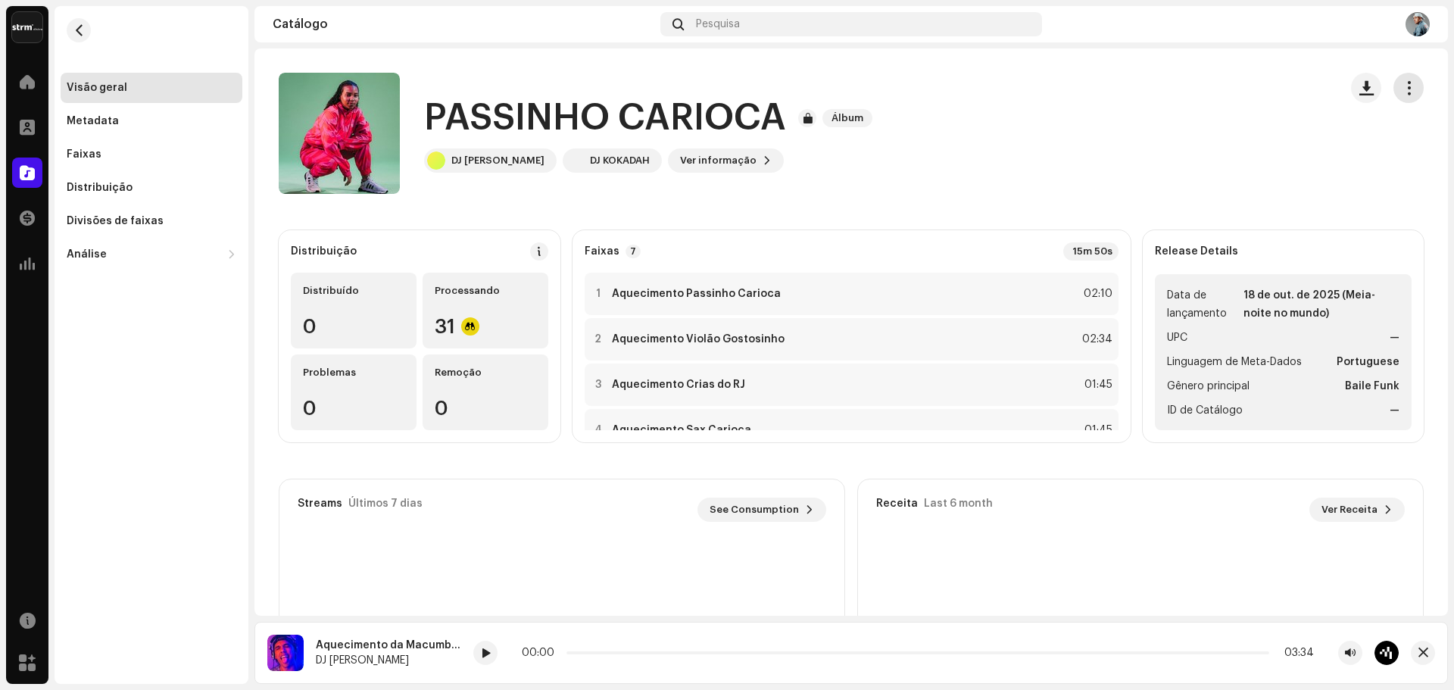
click at [1403, 86] on span "button" at bounding box center [1409, 88] width 14 height 12
click at [1119, 182] on div "PASSINHO CARIOCA Álbum DJ Kokadah DJ KOKADAH Ver informação" at bounding box center [803, 133] width 1048 height 121
click at [97, 126] on div "Metadata" at bounding box center [93, 121] width 52 height 12
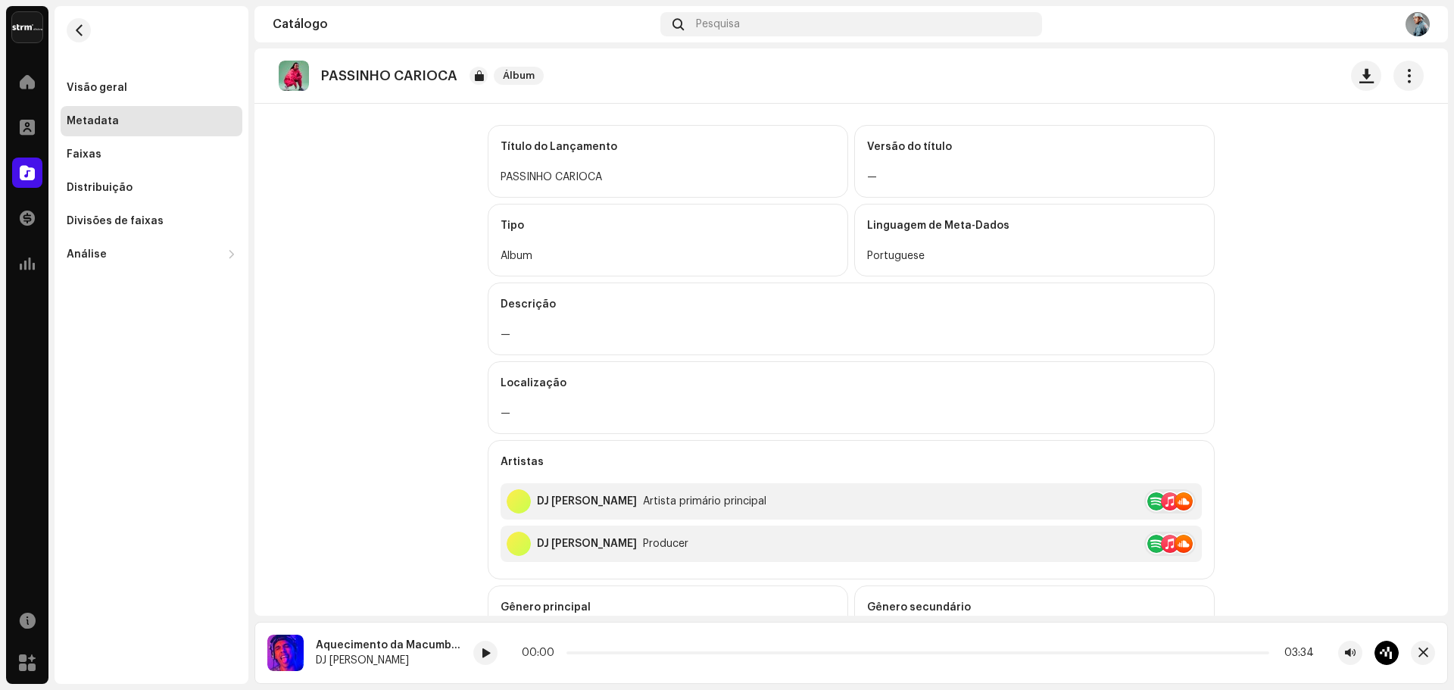
scroll to position [76, 0]
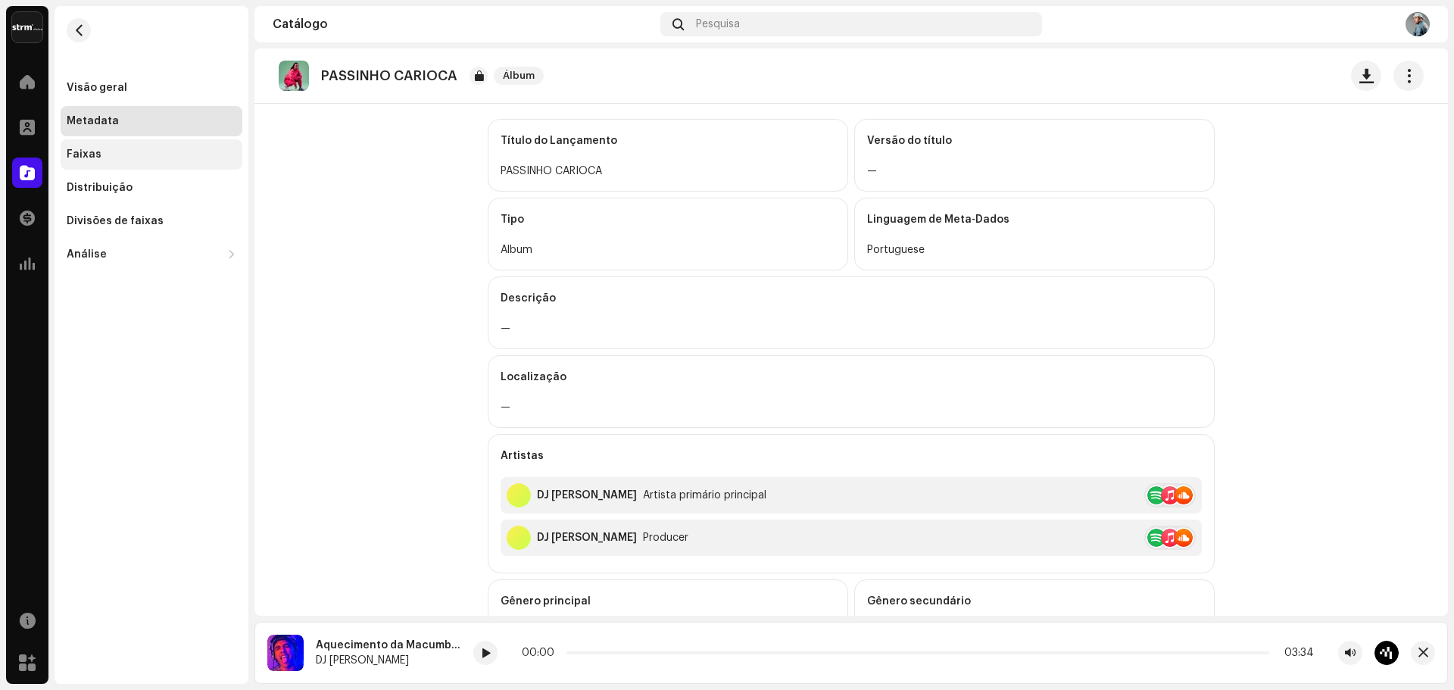
click at [113, 155] on div "Faixas" at bounding box center [152, 154] width 170 height 12
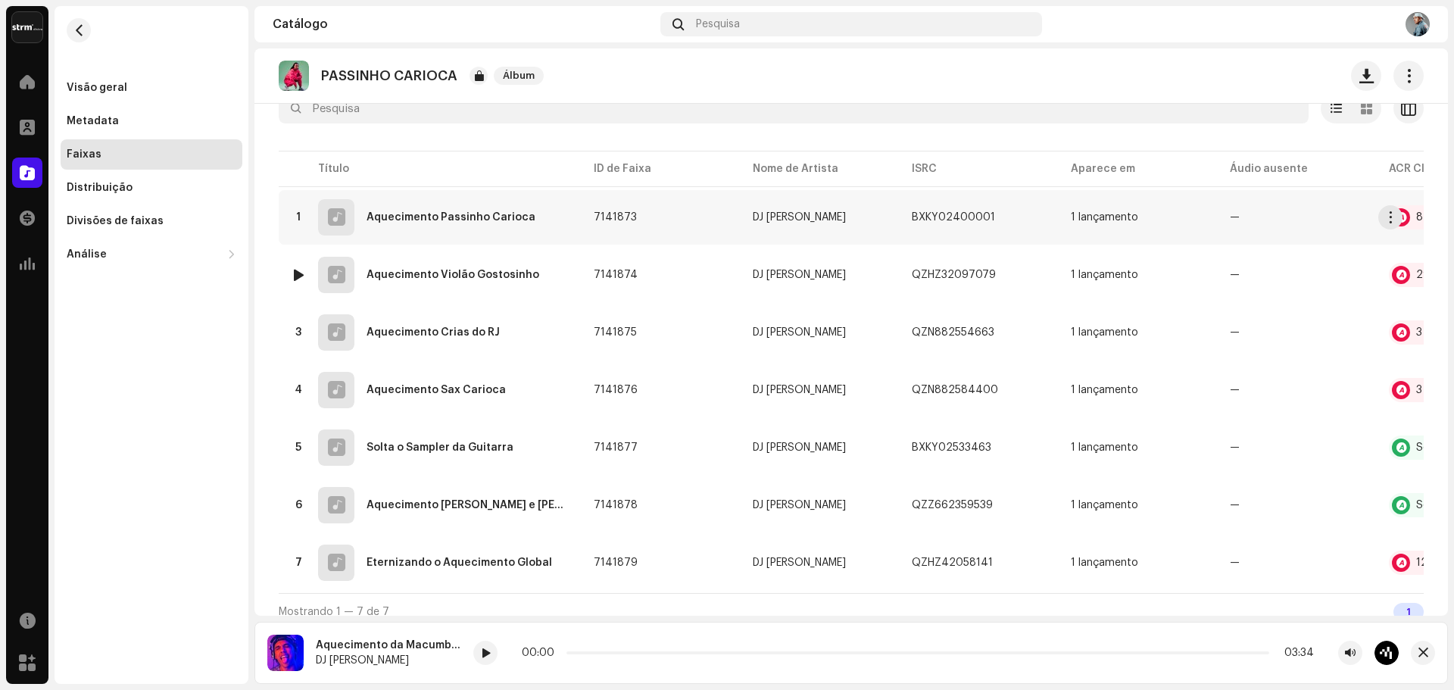
scroll to position [121, 0]
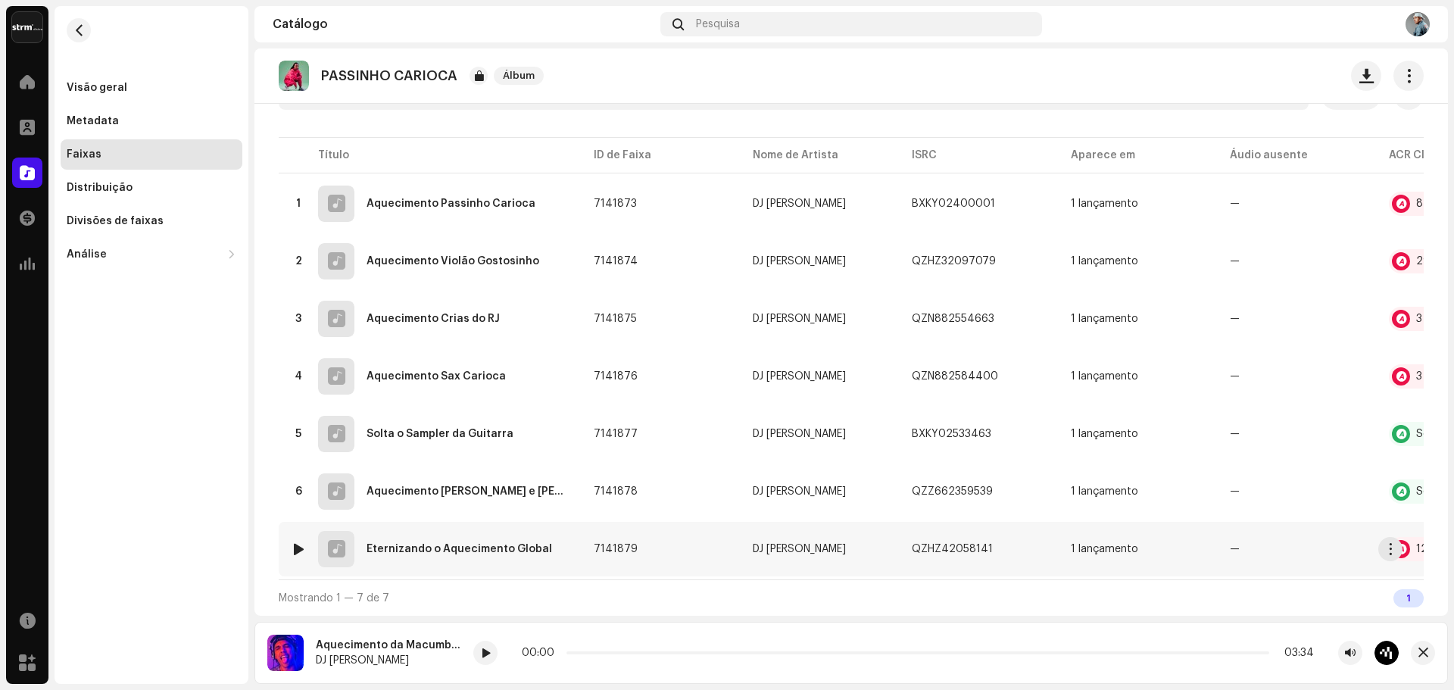
click at [1402, 537] on re-m-actions-button at bounding box center [1390, 549] width 24 height 24
click at [1408, 540] on re-a-icon-status-badge at bounding box center [1401, 549] width 18 height 18
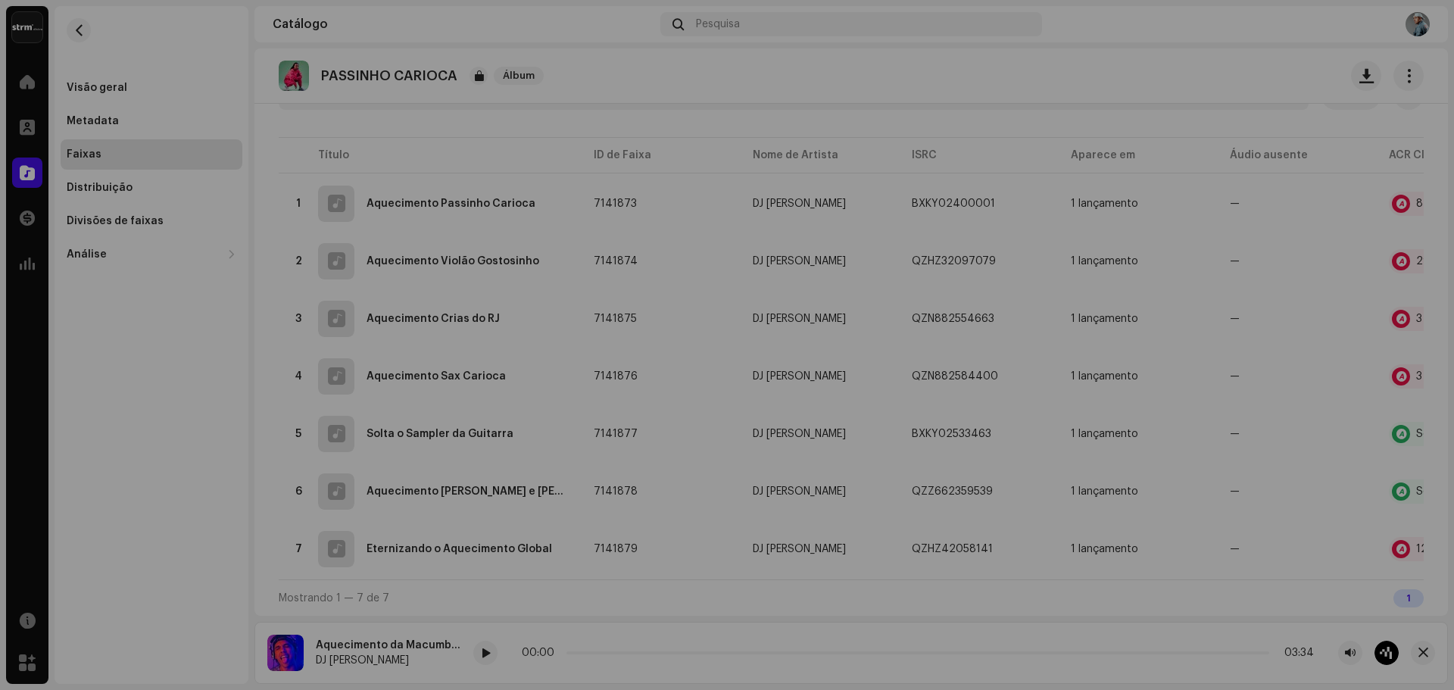
click at [1035, 111] on div "Audio Recognition by Remix/Sample 12 Speech ! All results require review/listen…" at bounding box center [727, 345] width 1454 height 690
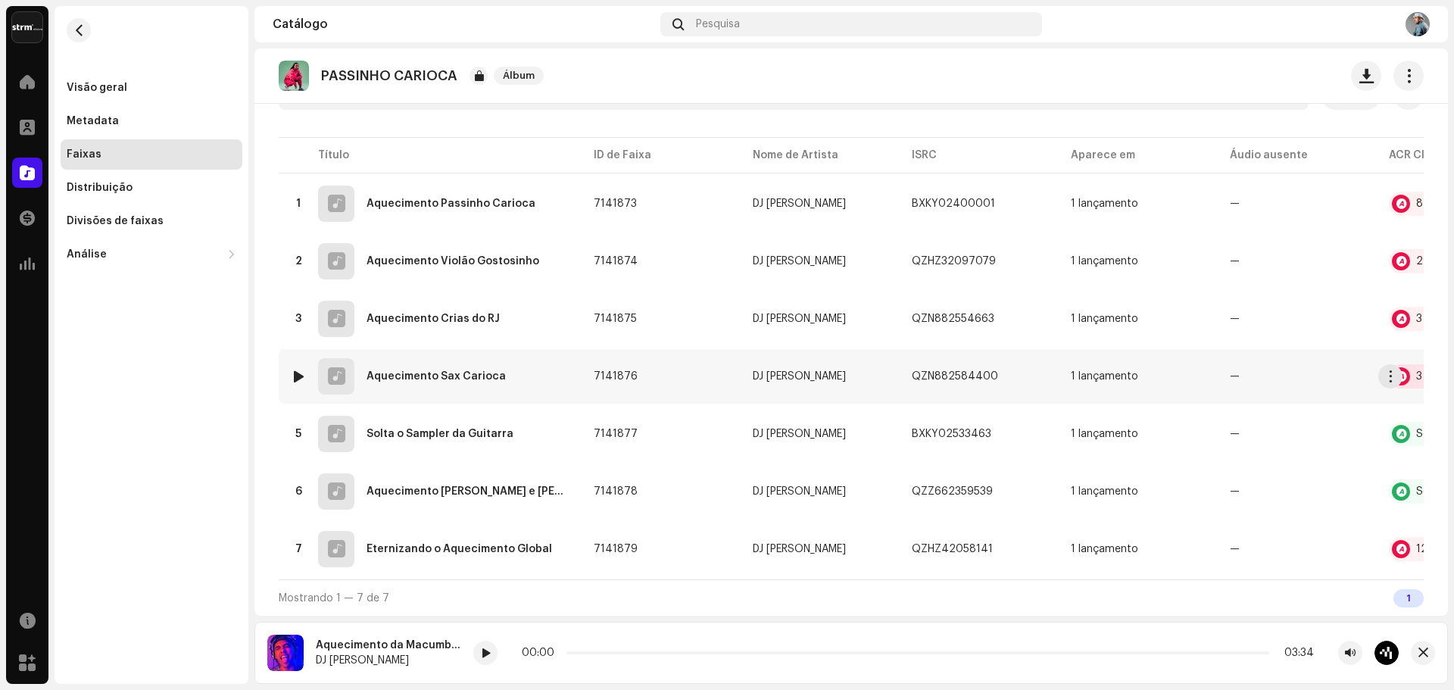
click at [1405, 367] on div at bounding box center [1401, 376] width 18 height 18
click at [1172, 174] on div "Audio Recognition by Remix/Sample 3 All results require review/listening to avo…" at bounding box center [727, 345] width 1454 height 690
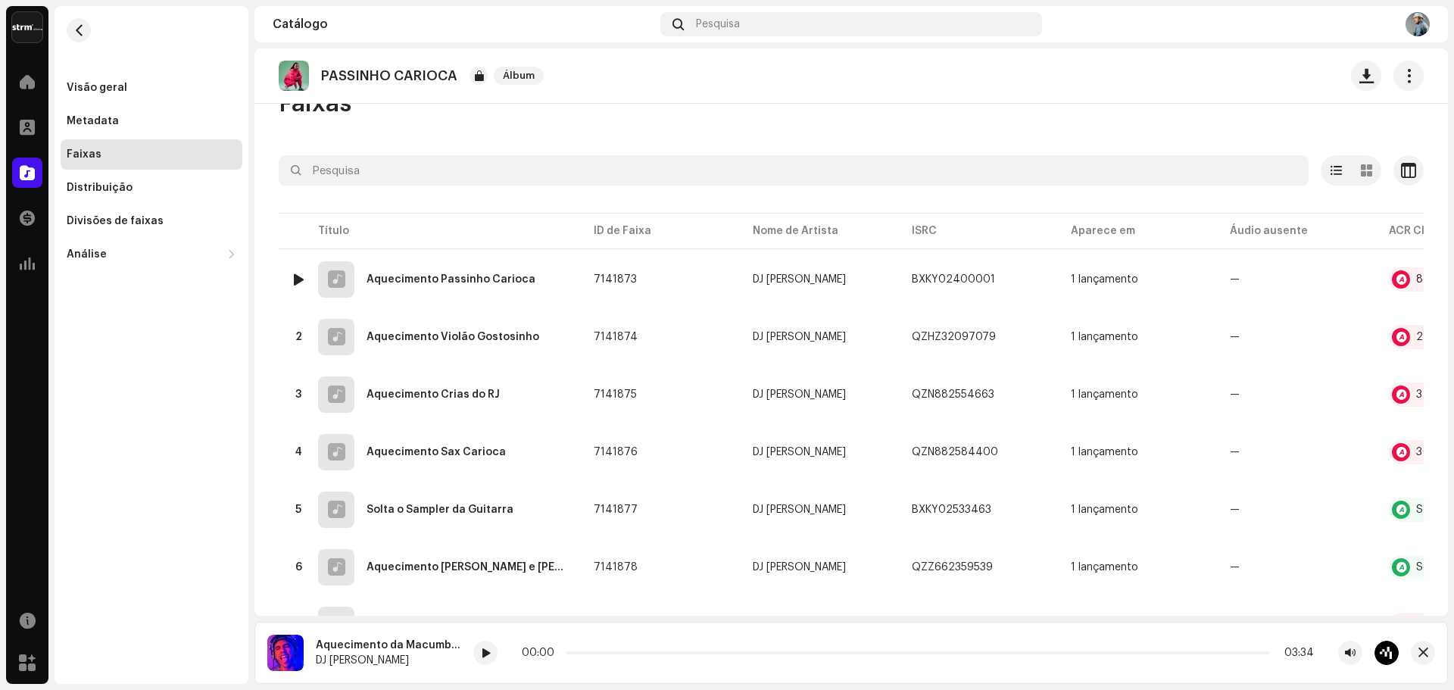
scroll to position [0, 0]
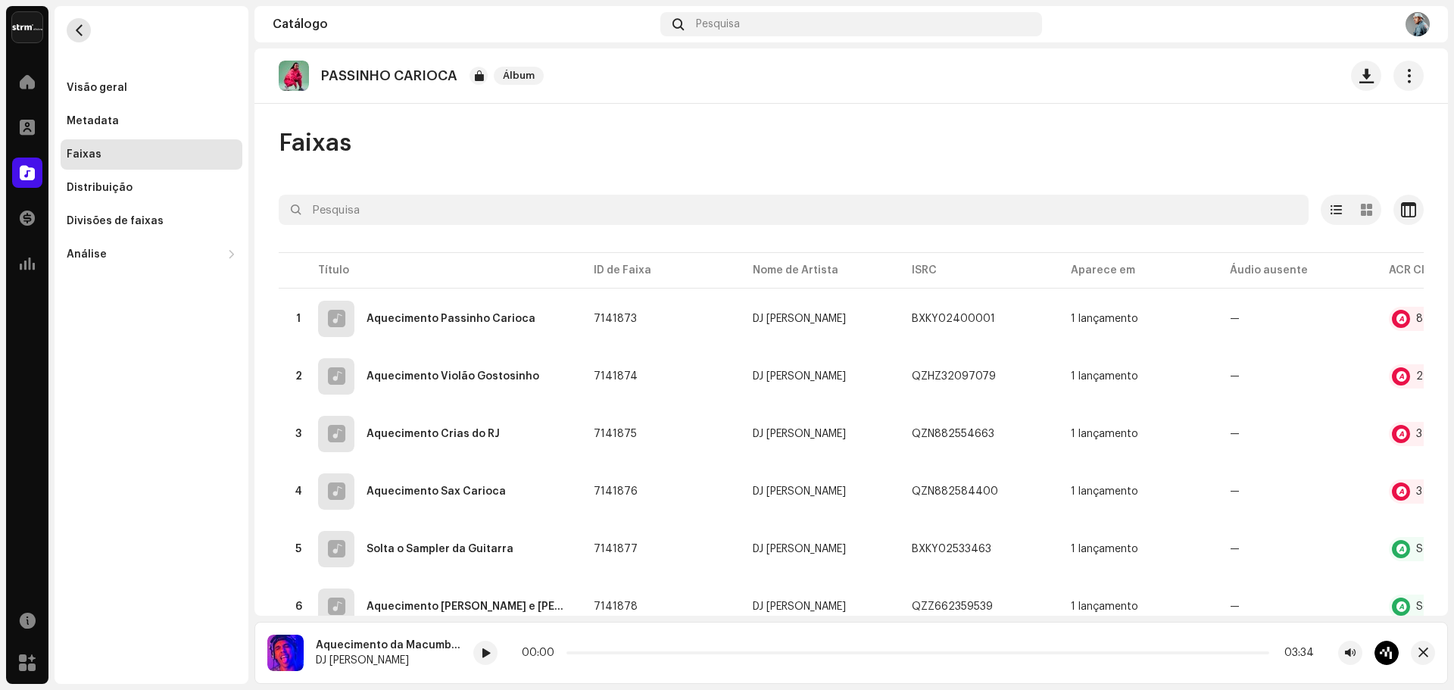
click at [75, 29] on span "button" at bounding box center [78, 30] width 11 height 12
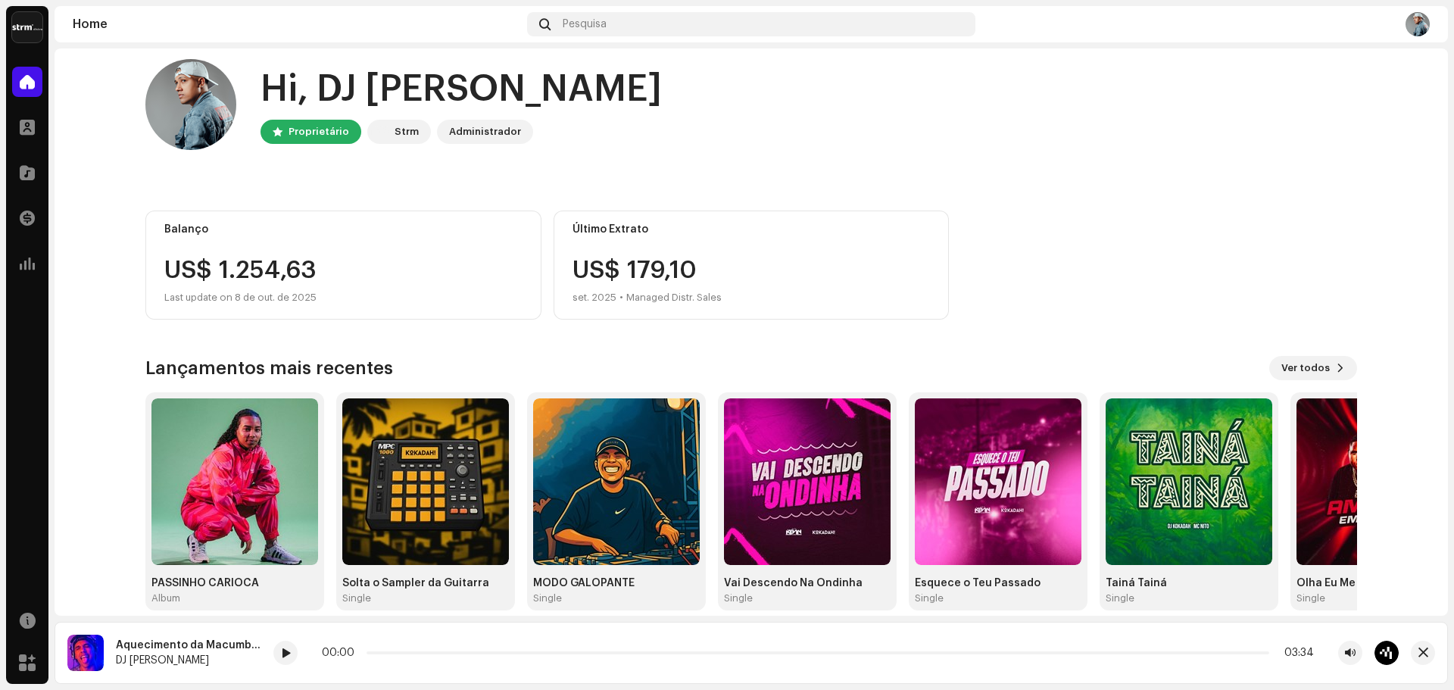
scroll to position [33, 0]
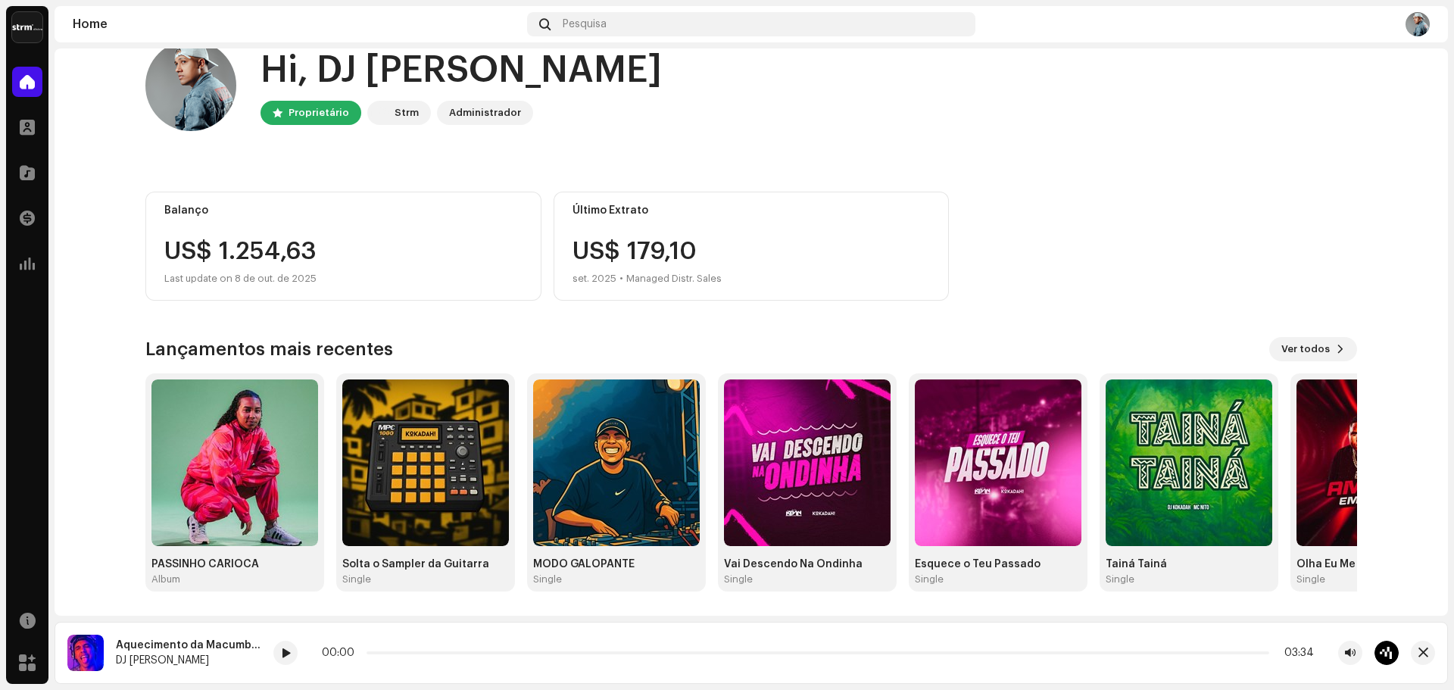
click at [1194, 236] on div "Balanço US$ 1.254,63 Last update on 8 de out. de 2025 Último Extrato US$ 179,10…" at bounding box center [751, 246] width 1212 height 109
click at [1299, 355] on span "Ver todos" at bounding box center [1305, 349] width 48 height 30
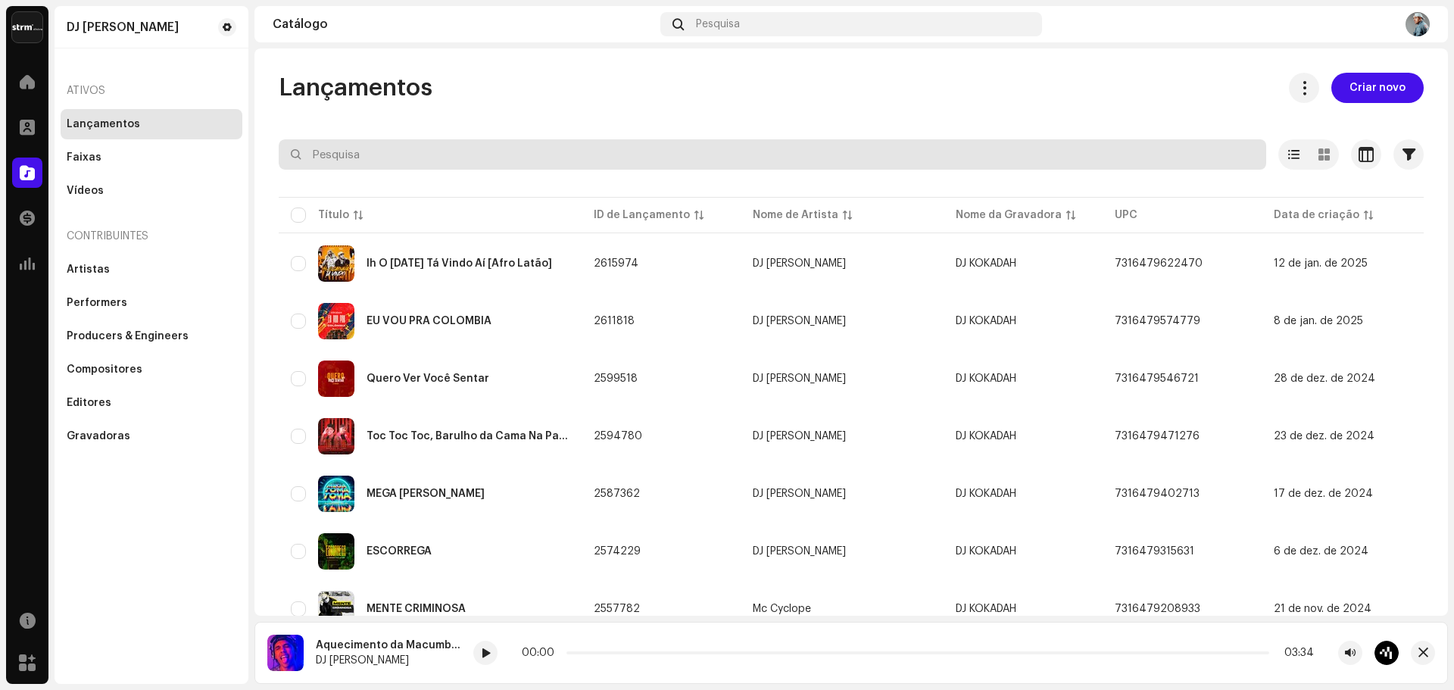
click at [430, 157] on input "text" at bounding box center [773, 154] width 988 height 30
type input "2020"
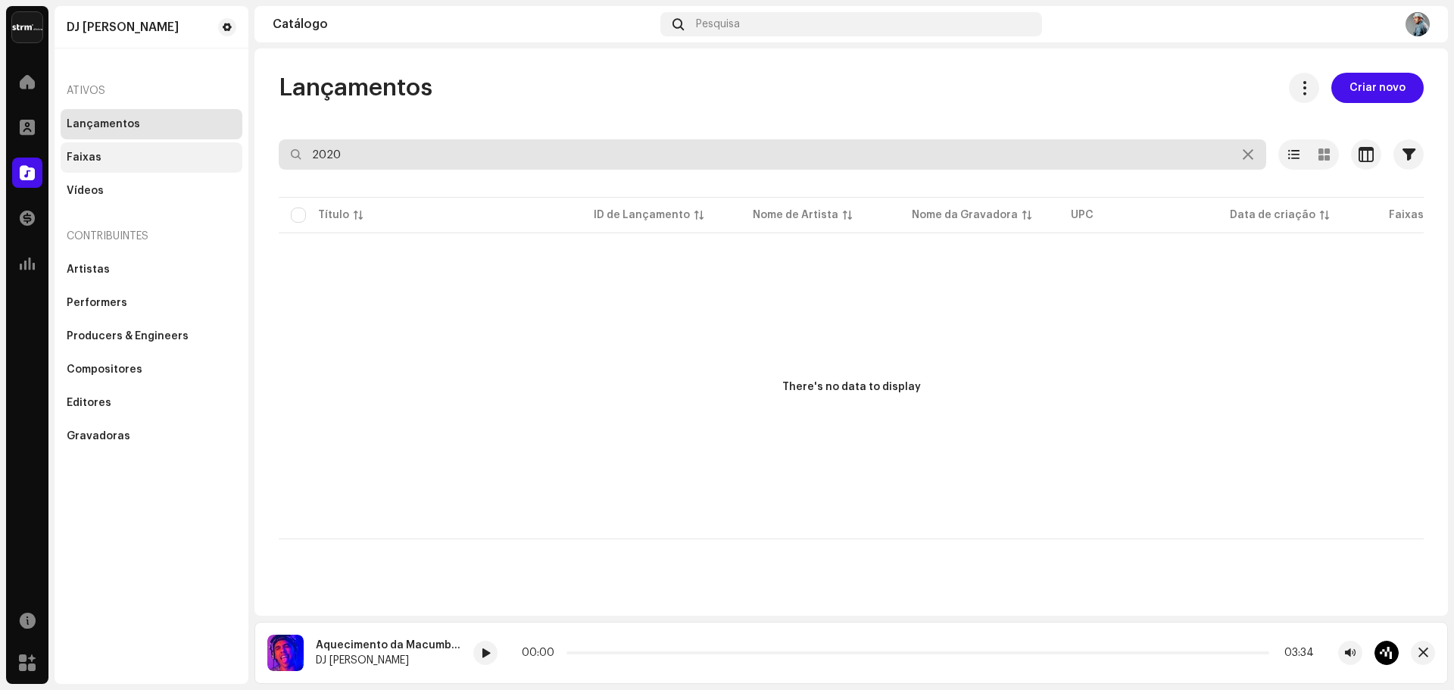
drag, startPoint x: 141, startPoint y: 135, endPoint x: 66, endPoint y: 161, distance: 79.5
click at [73, 146] on div "DJ Kokadah Home Perfil Catálogo Transações Análise Recursos Marketplace DJ Koka…" at bounding box center [727, 345] width 1454 height 690
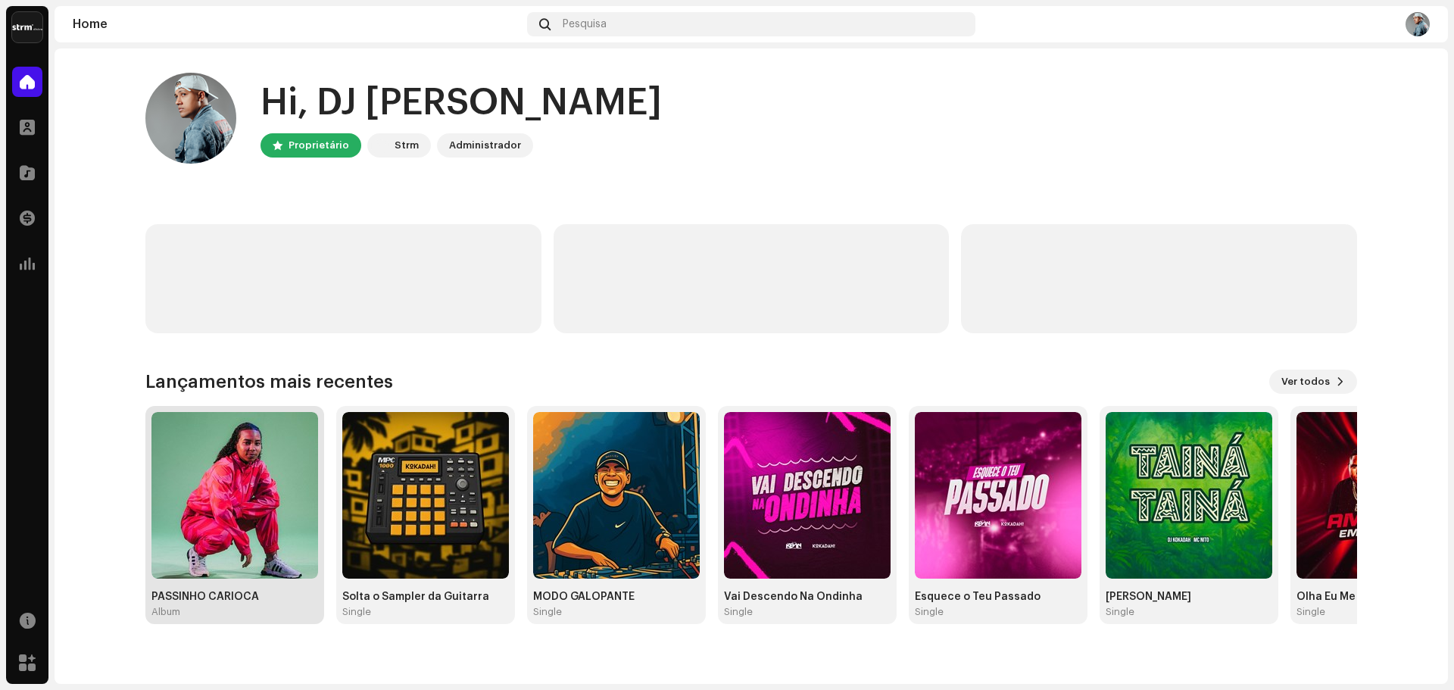
click at [239, 457] on img at bounding box center [234, 495] width 167 height 167
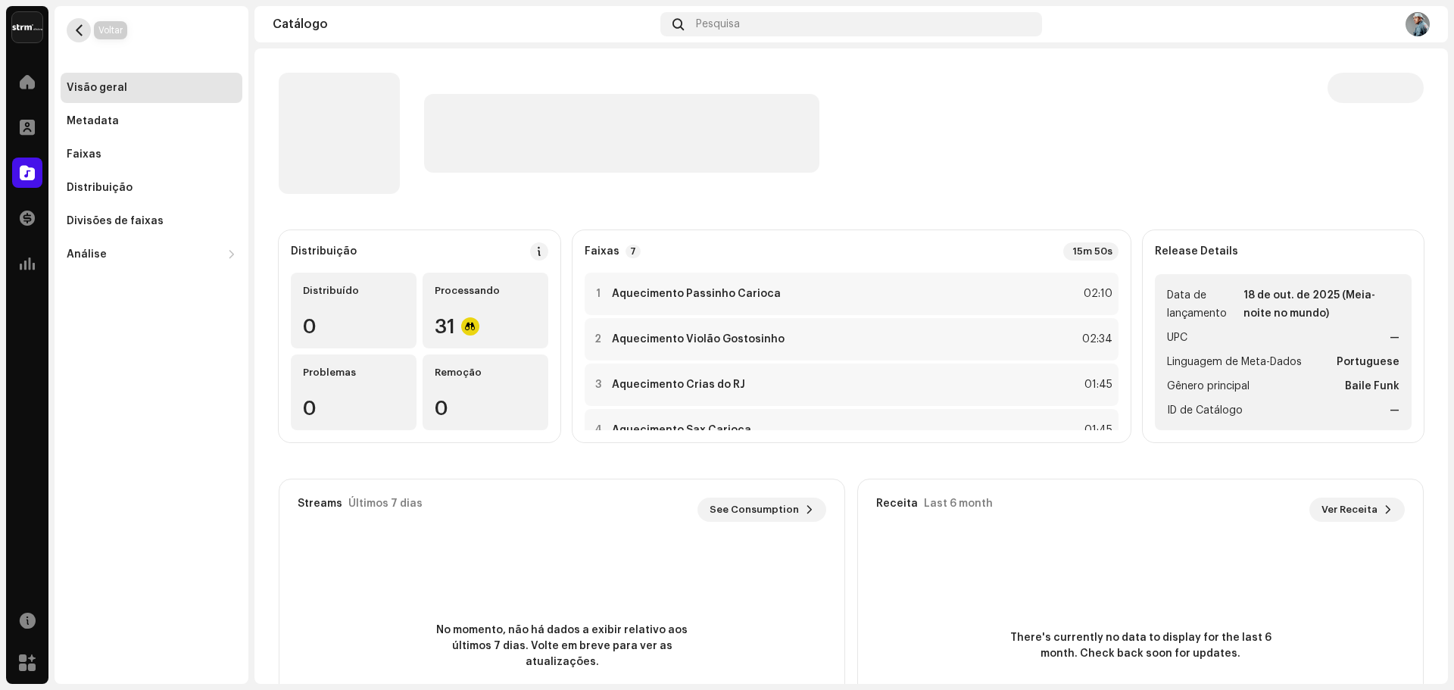
click at [74, 33] on span "button" at bounding box center [78, 30] width 11 height 12
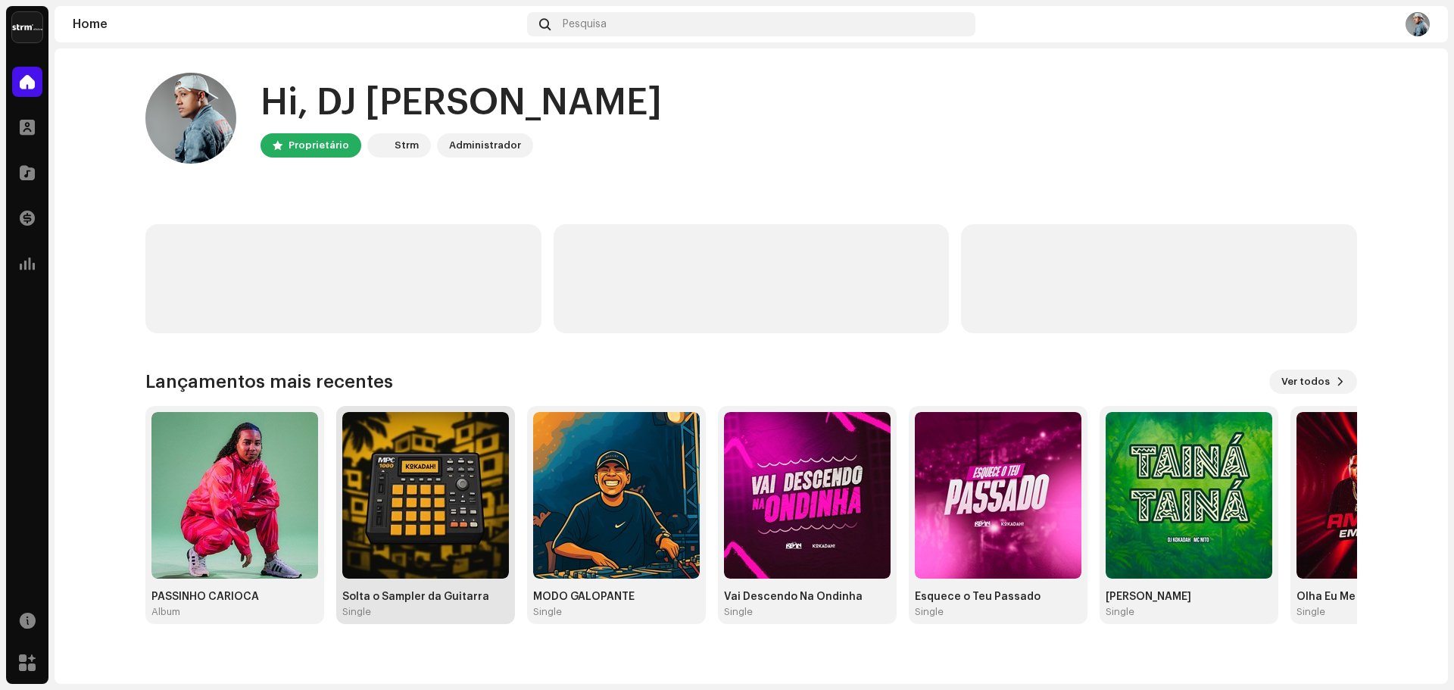
click at [471, 457] on img at bounding box center [425, 495] width 167 height 167
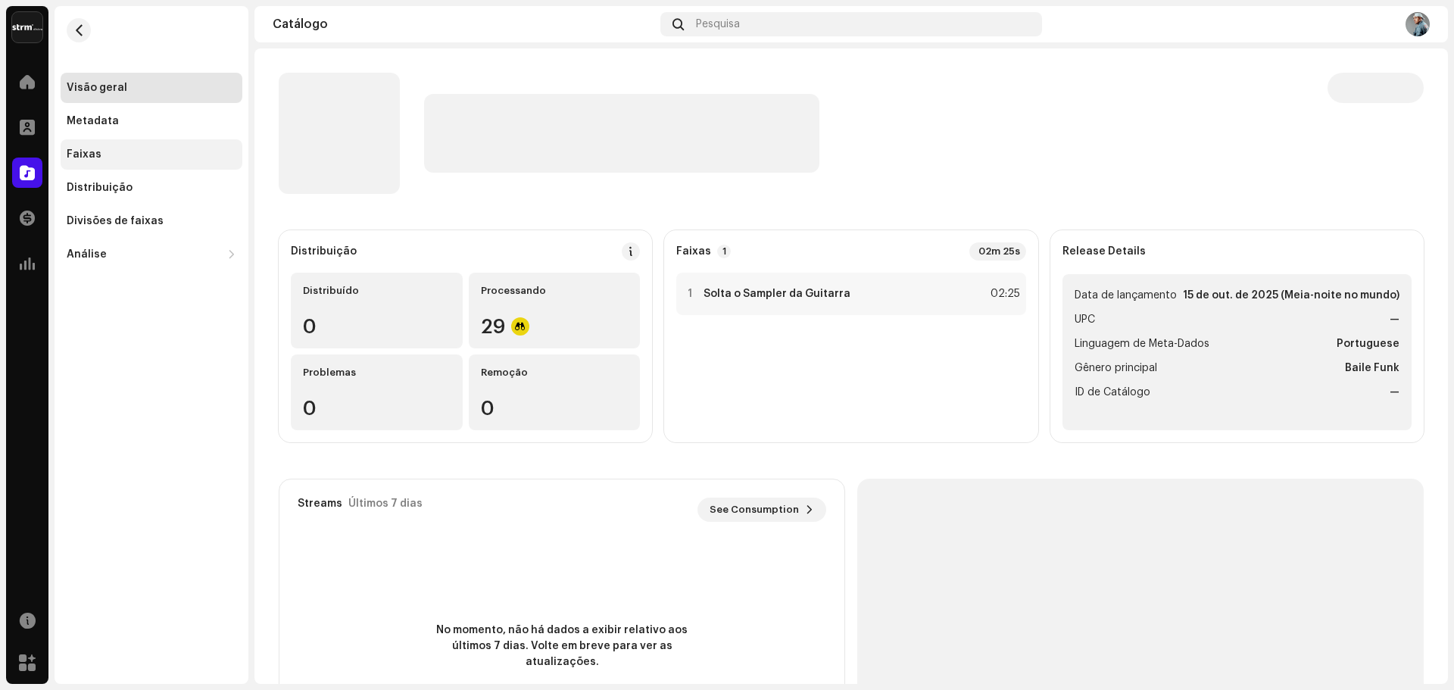
click at [108, 151] on div "Faixas" at bounding box center [152, 154] width 170 height 12
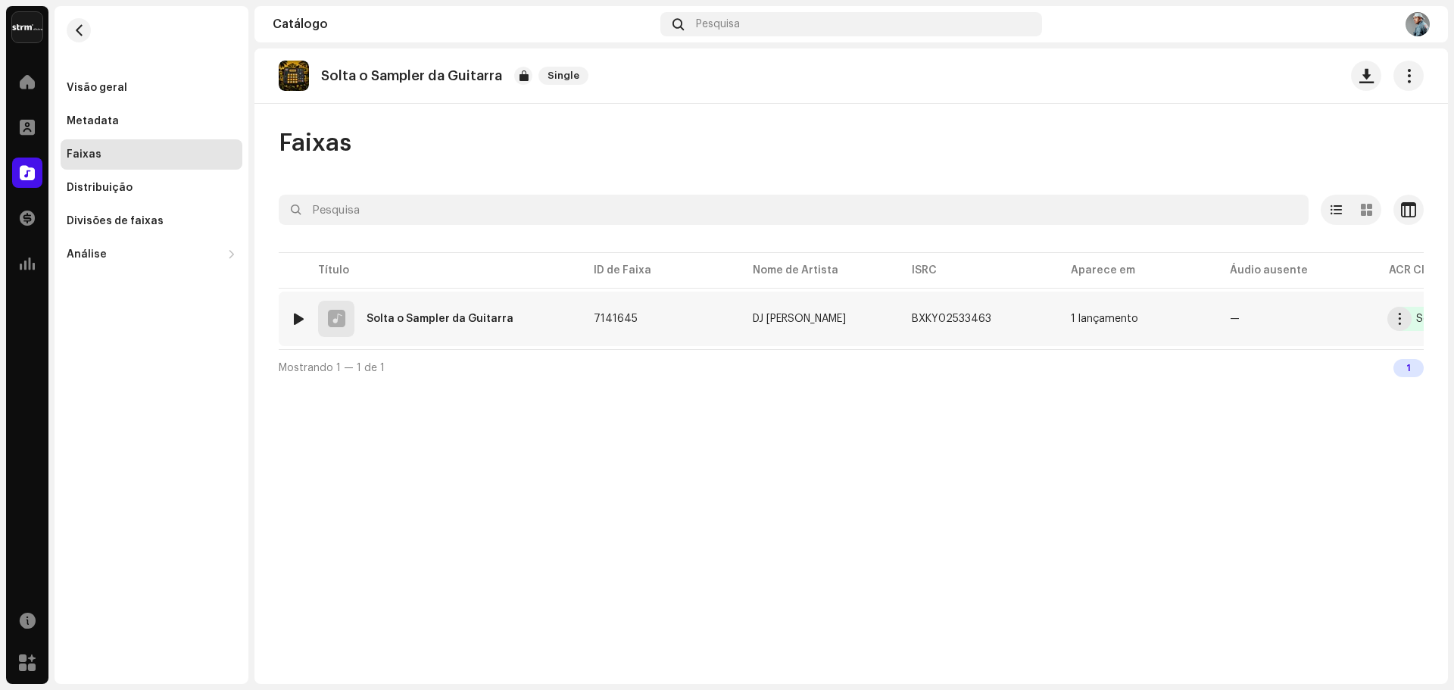
click at [28, 89] on div at bounding box center [27, 82] width 30 height 30
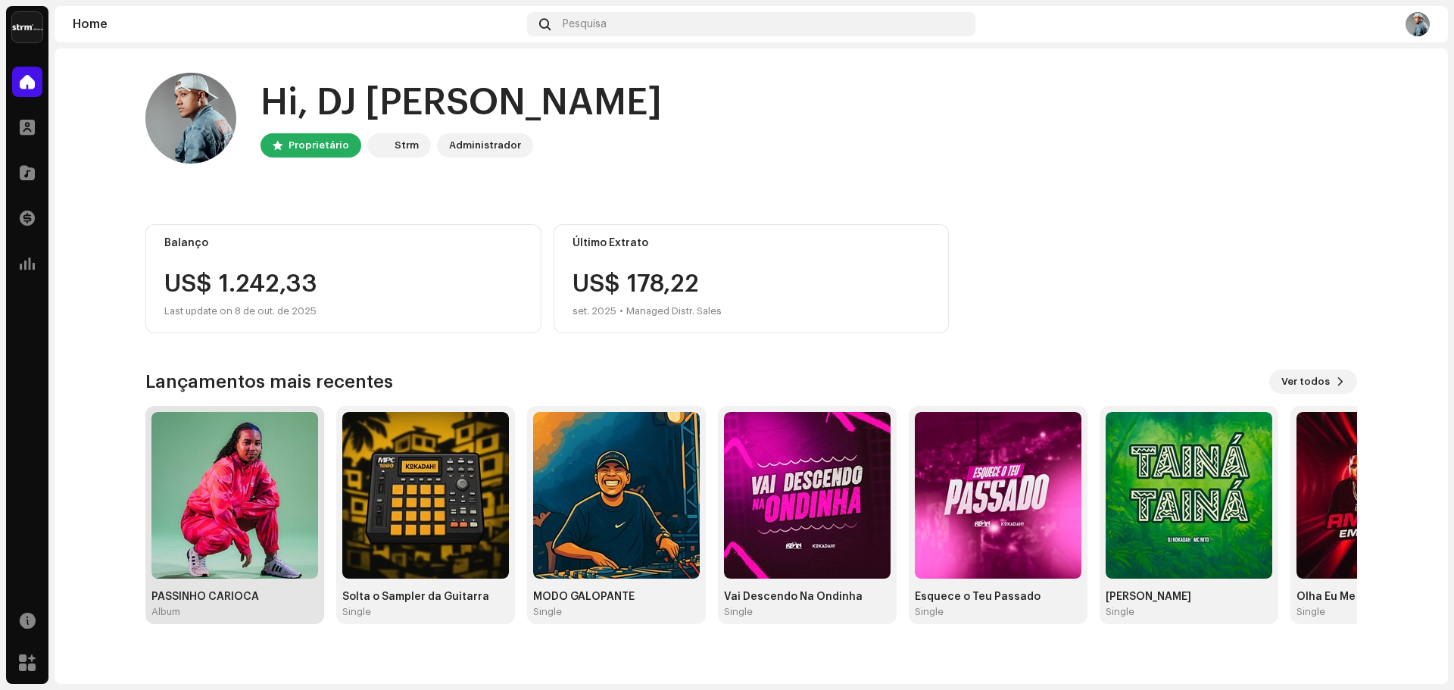
click at [248, 519] on img at bounding box center [234, 495] width 167 height 167
click at [267, 470] on img at bounding box center [234, 495] width 167 height 167
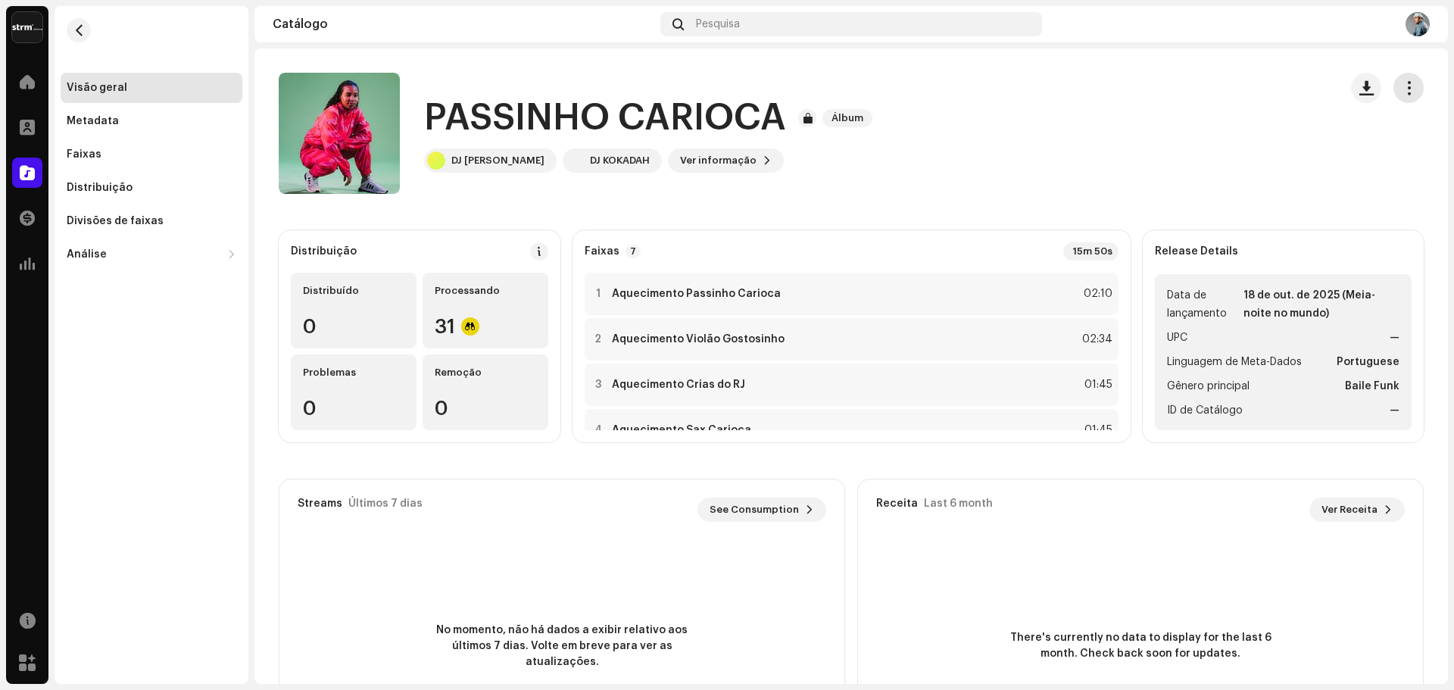
click at [1406, 92] on span "button" at bounding box center [1409, 88] width 14 height 12
click at [1119, 101] on div "PASSINHO CARIOCA Álbum DJ Kokadah DJ KOKADAH Ver informação" at bounding box center [803, 133] width 1048 height 121
click at [84, 32] on span "button" at bounding box center [78, 30] width 11 height 12
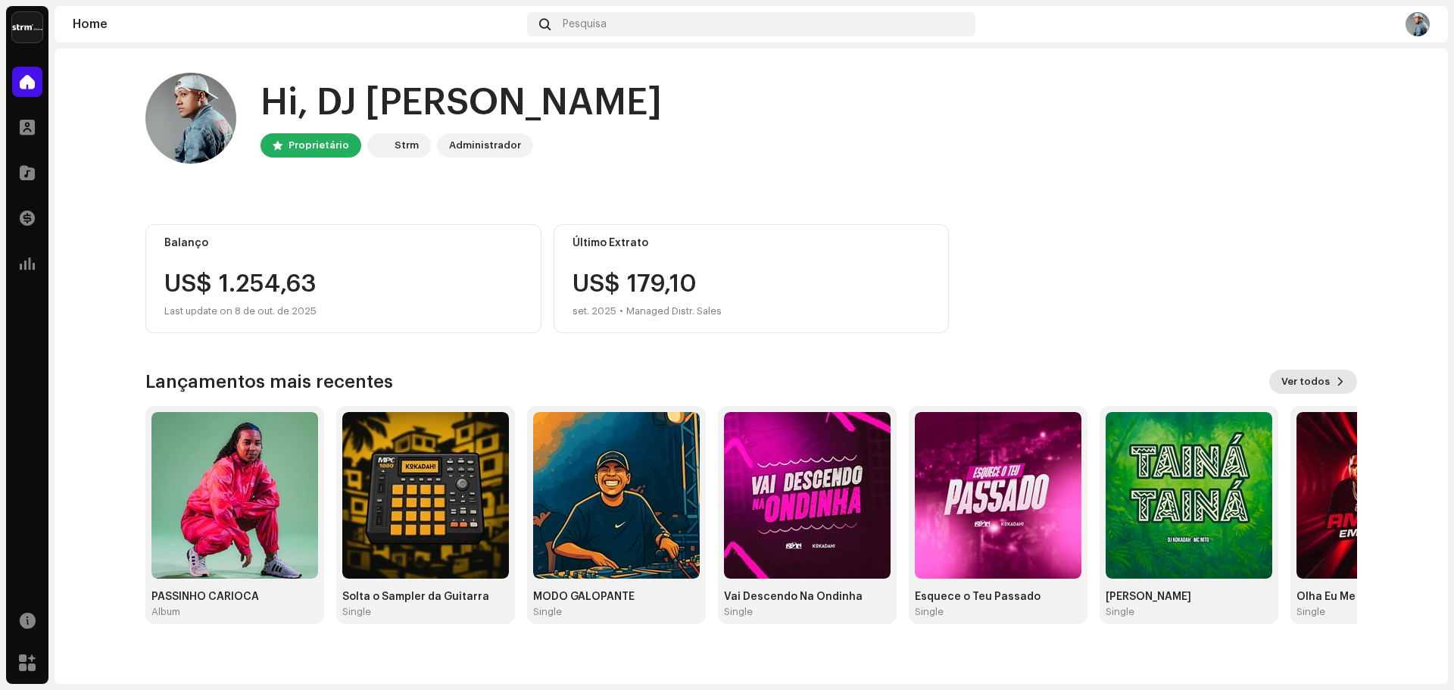
click at [1303, 371] on span "Ver todos" at bounding box center [1305, 382] width 48 height 30
